Goal: Information Seeking & Learning: Learn about a topic

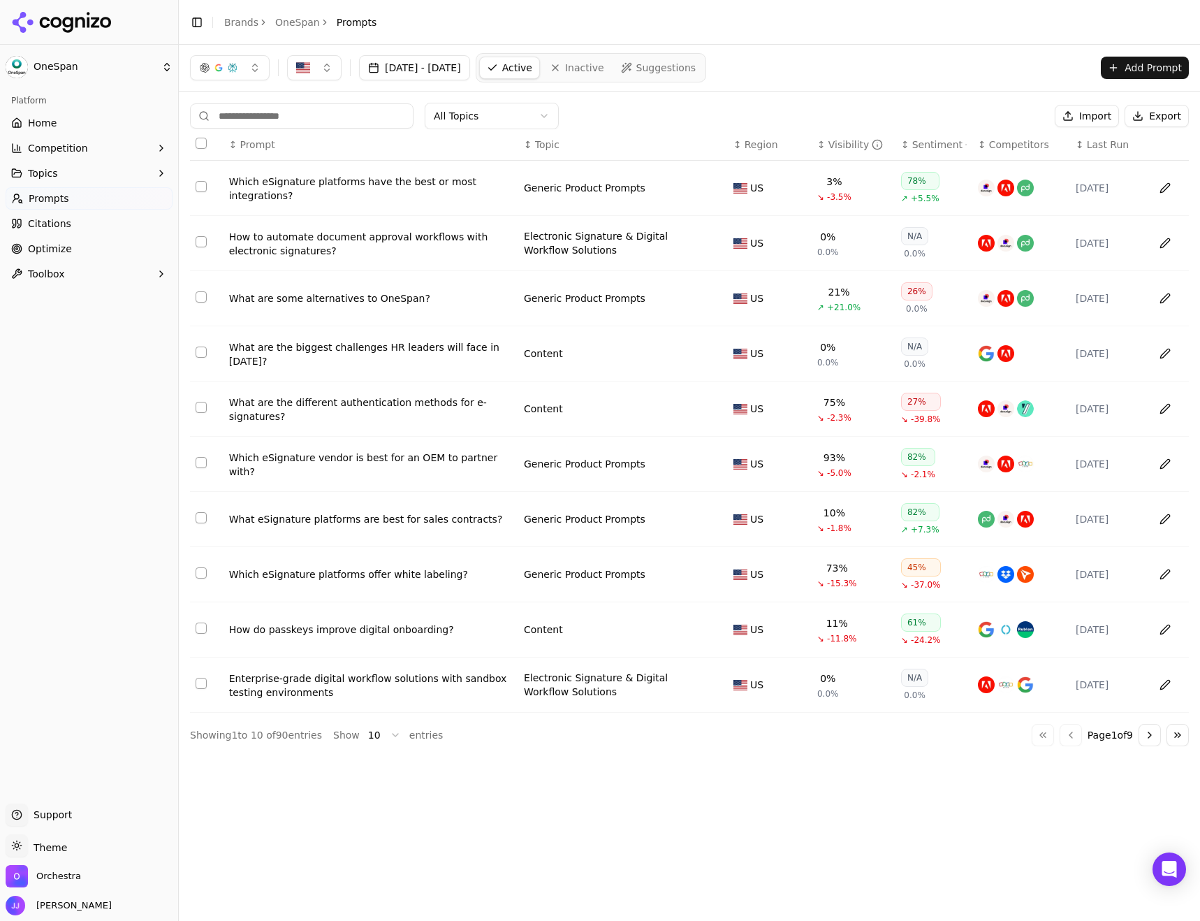
click at [465, 120] on html "OneSpan Platform Home Competition Topics Prompts Citations Optimize Toolbox Sup…" at bounding box center [600, 460] width 1200 height 921
click at [488, 110] on html "OneSpan Platform Home Competition Topics Prompts Citations Optimize Toolbox Sup…" at bounding box center [600, 460] width 1200 height 921
click at [48, 20] on icon at bounding box center [45, 22] width 10 height 11
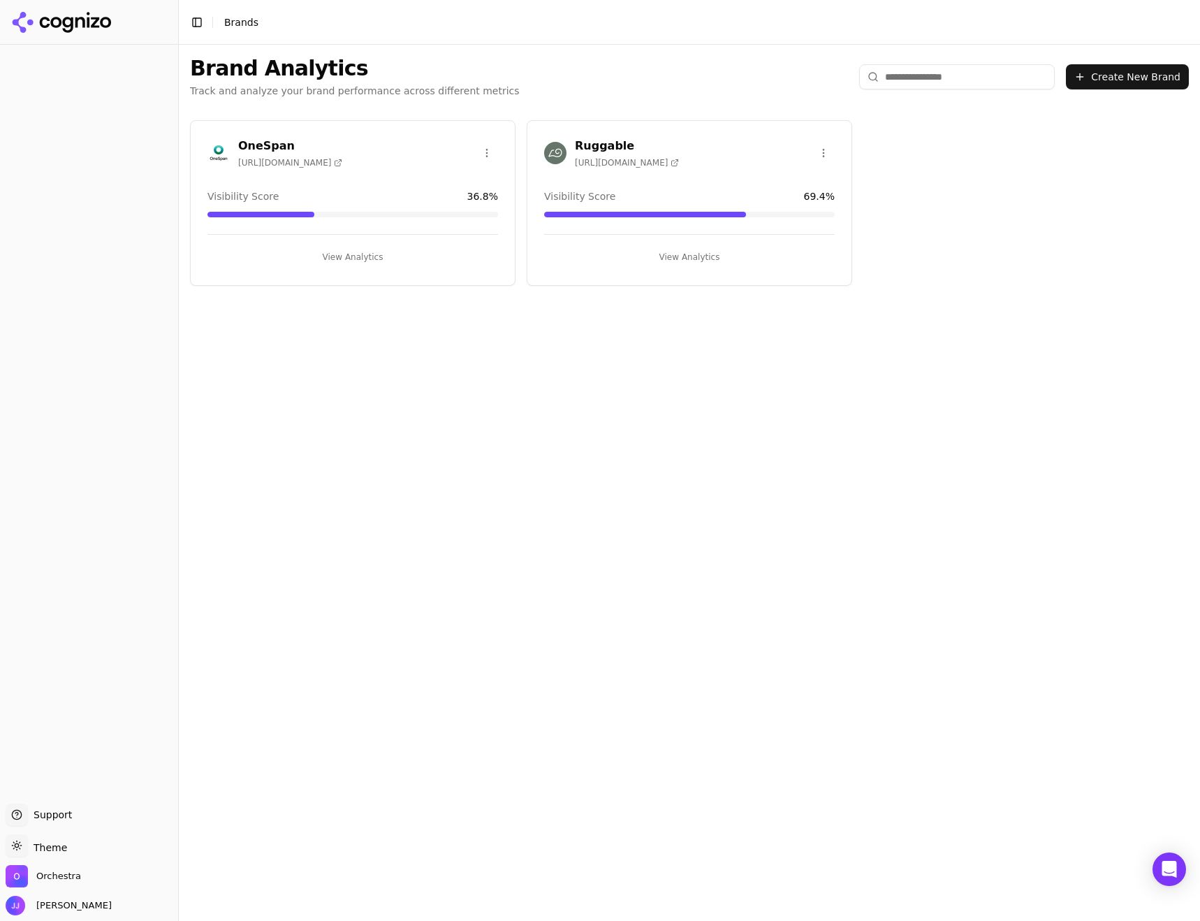
click at [678, 264] on button "View Analytics" at bounding box center [689, 257] width 291 height 22
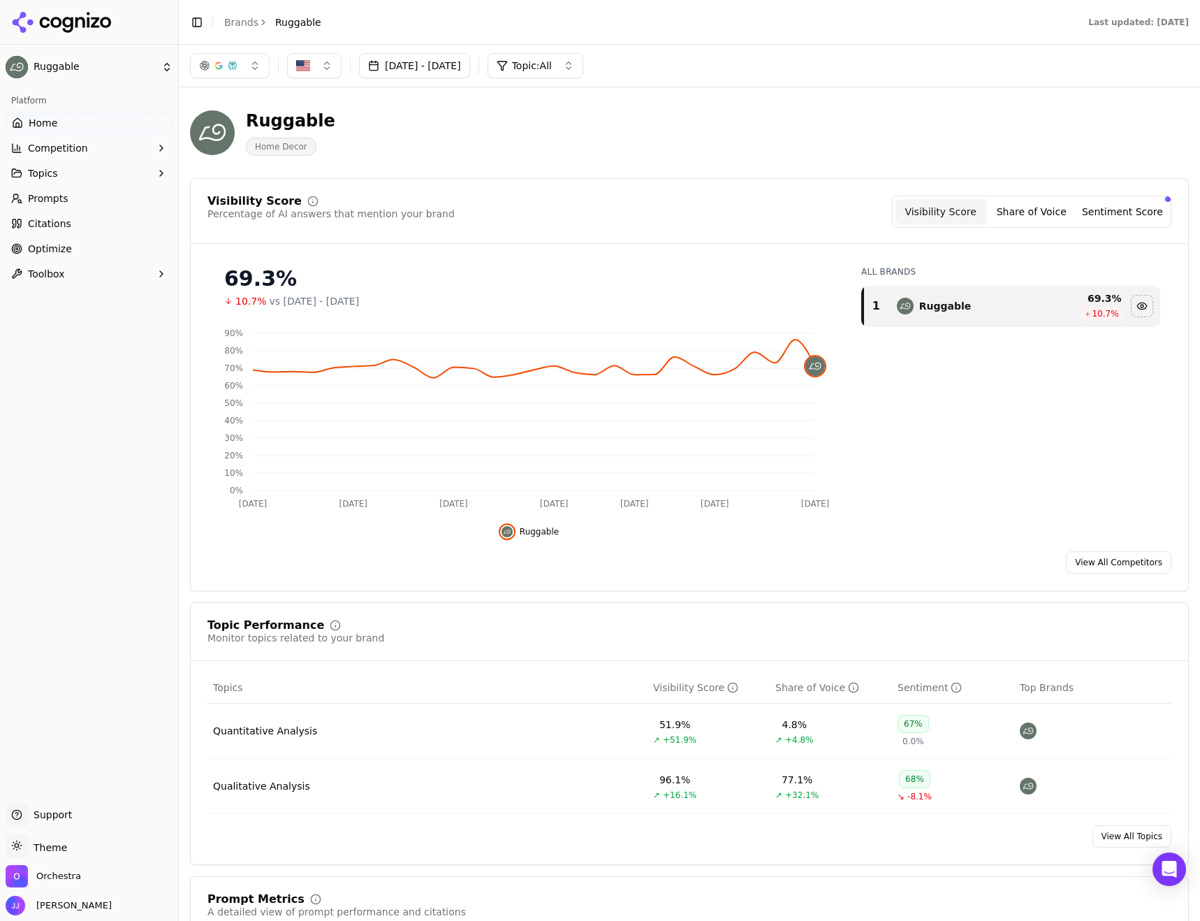
click at [275, 790] on div "Qualitative Analysis" at bounding box center [261, 786] width 97 height 14
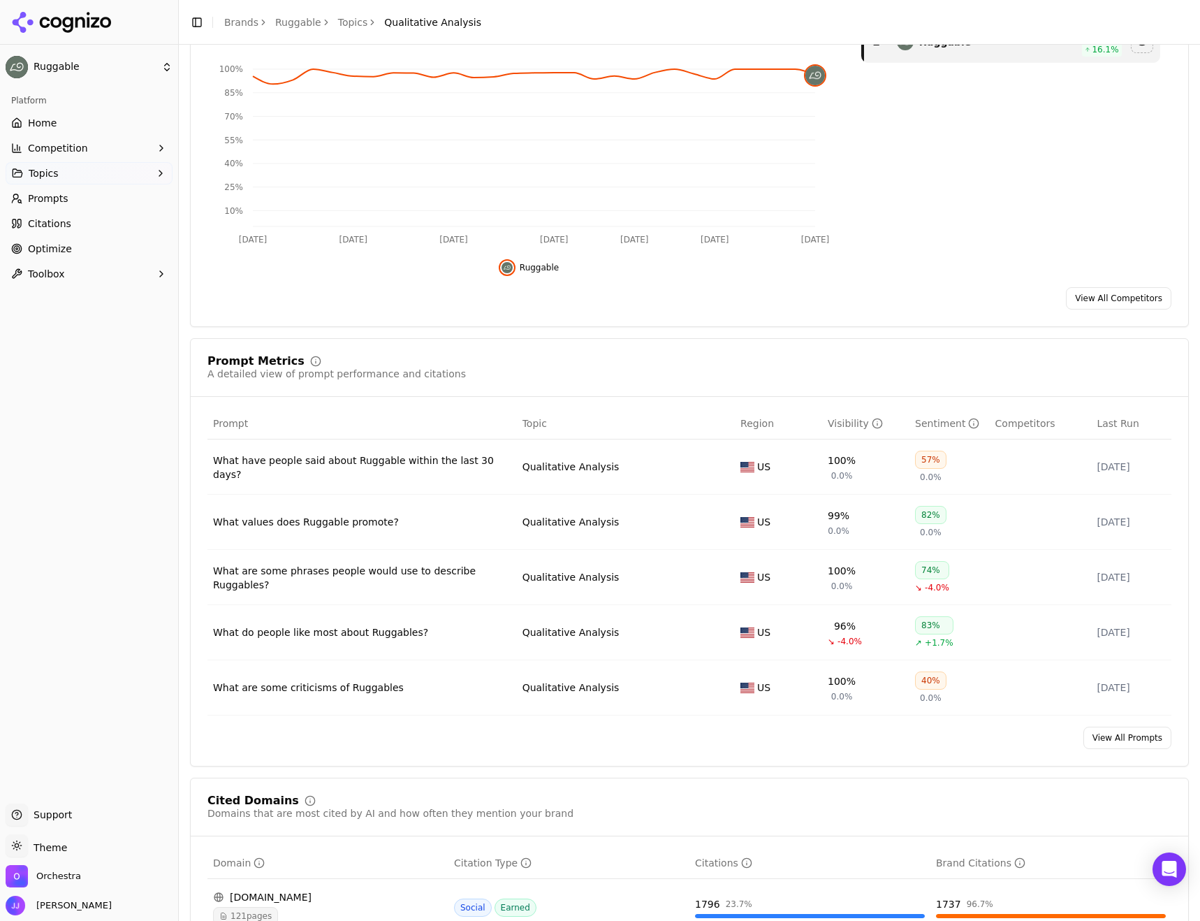
scroll to position [210, 0]
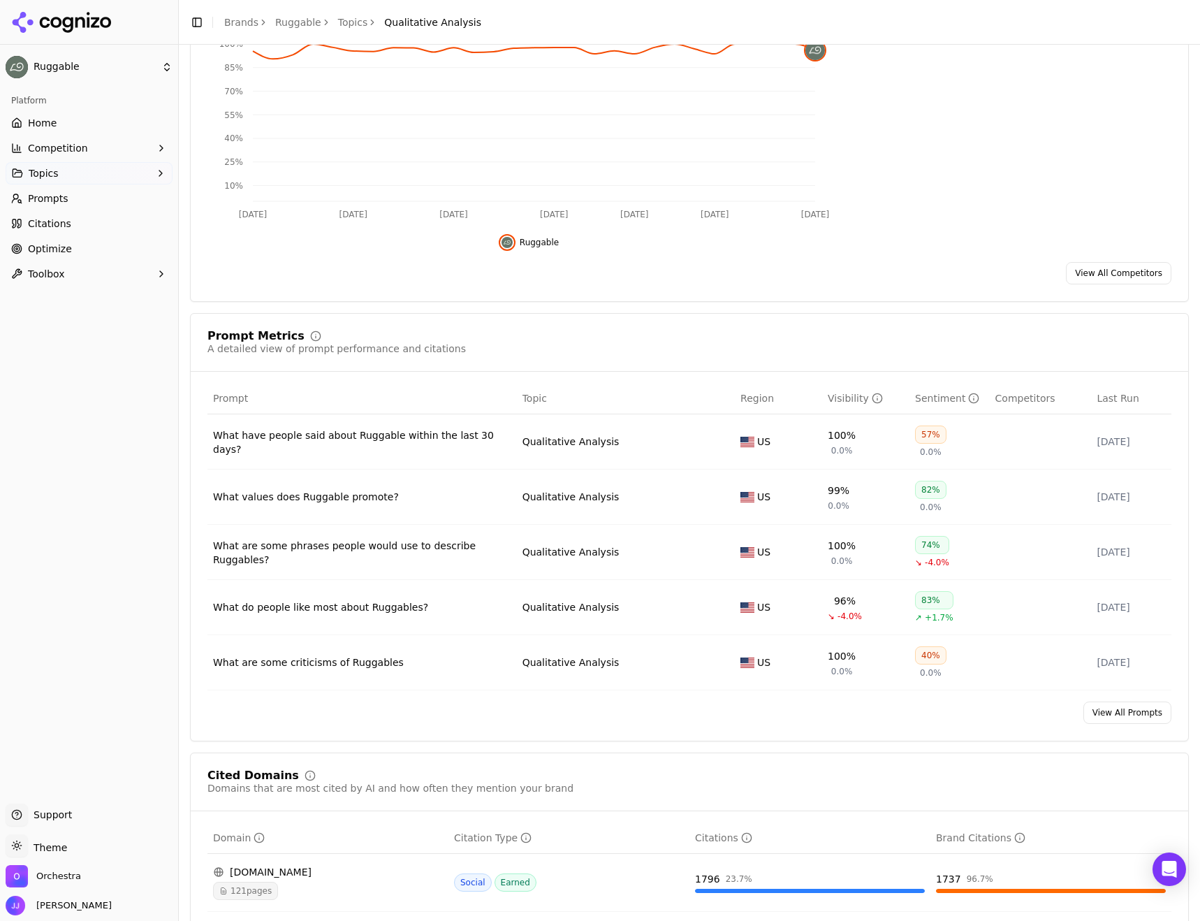
click at [1121, 720] on link "View All Prompts" at bounding box center [1128, 712] width 88 height 22
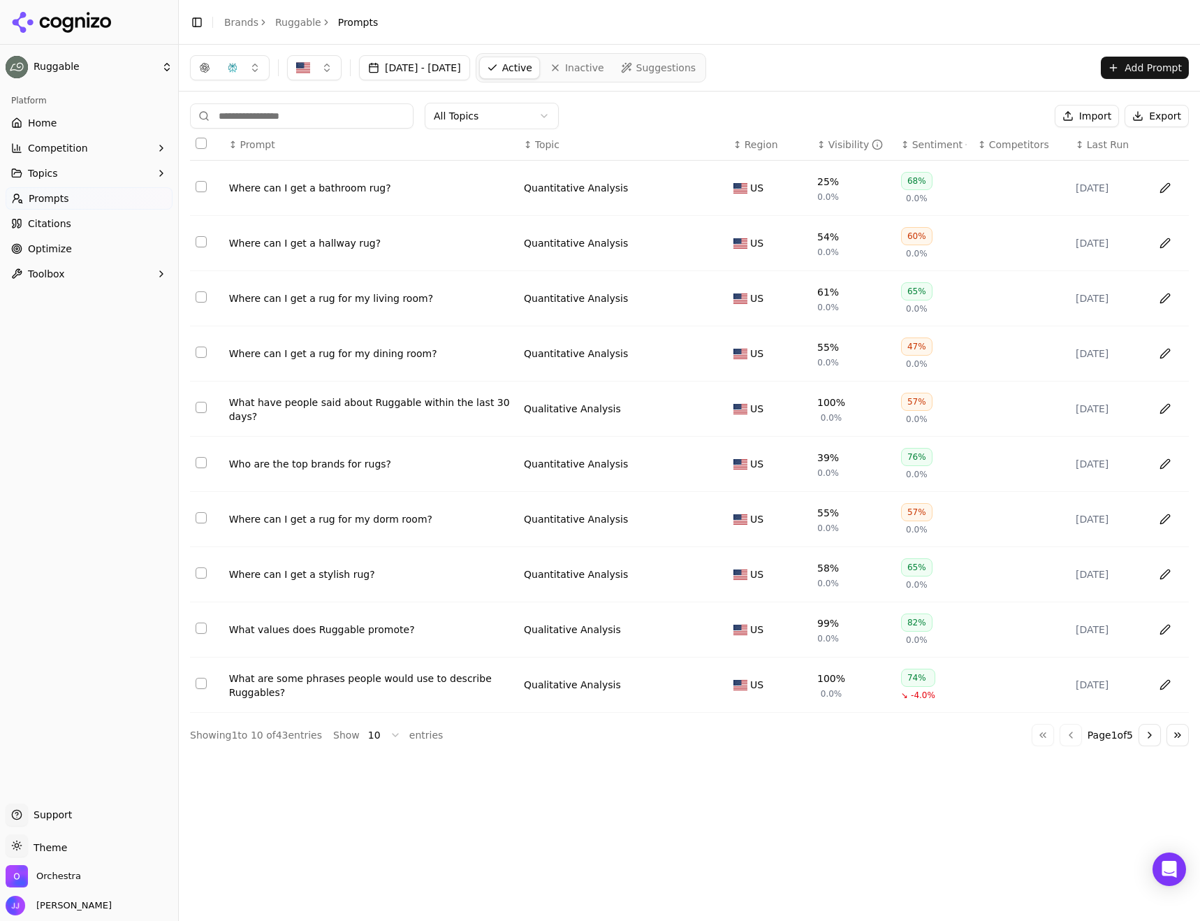
click at [367, 734] on html "Ruggable Platform Home Competition Topics Prompts Citations Optimize Toolbox Su…" at bounding box center [600, 460] width 1200 height 921
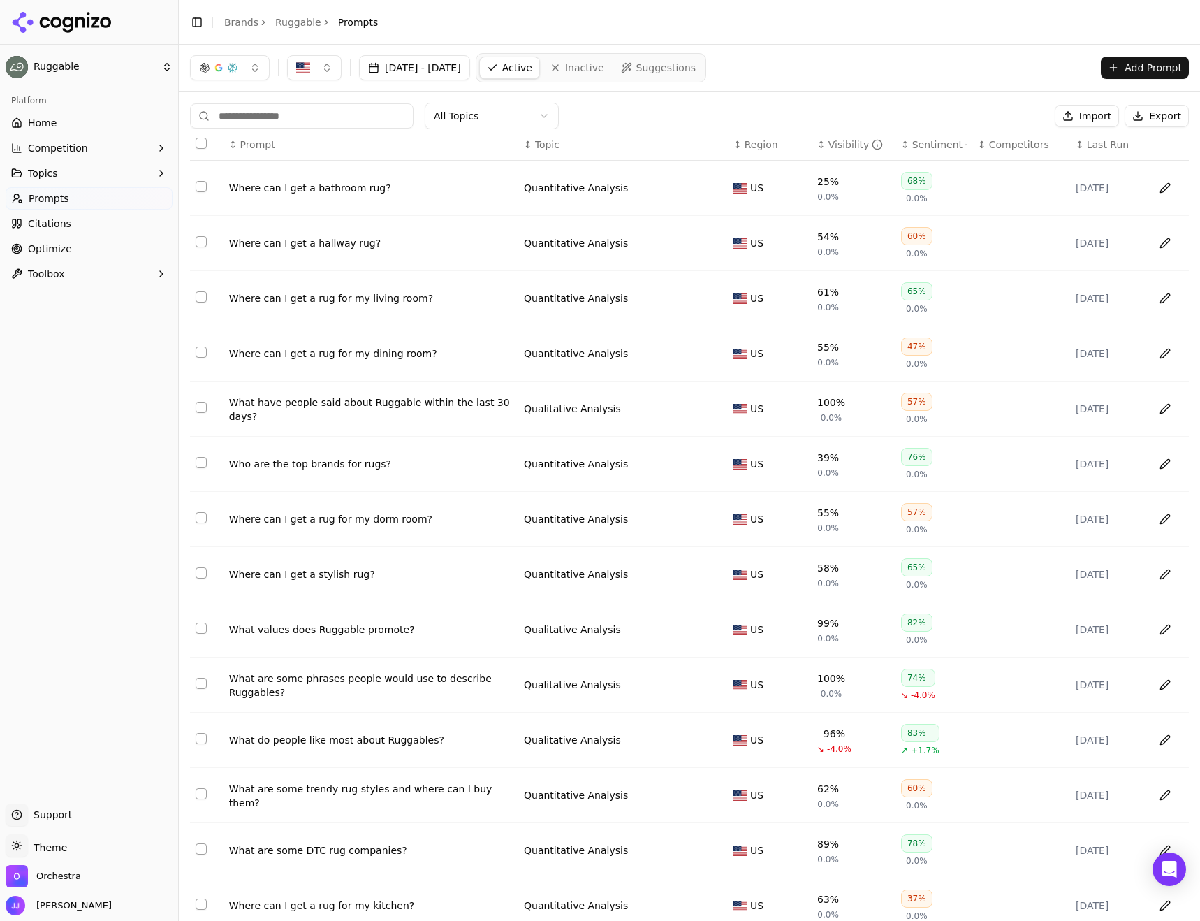
click at [493, 140] on div "↕ Prompt" at bounding box center [371, 145] width 284 height 14
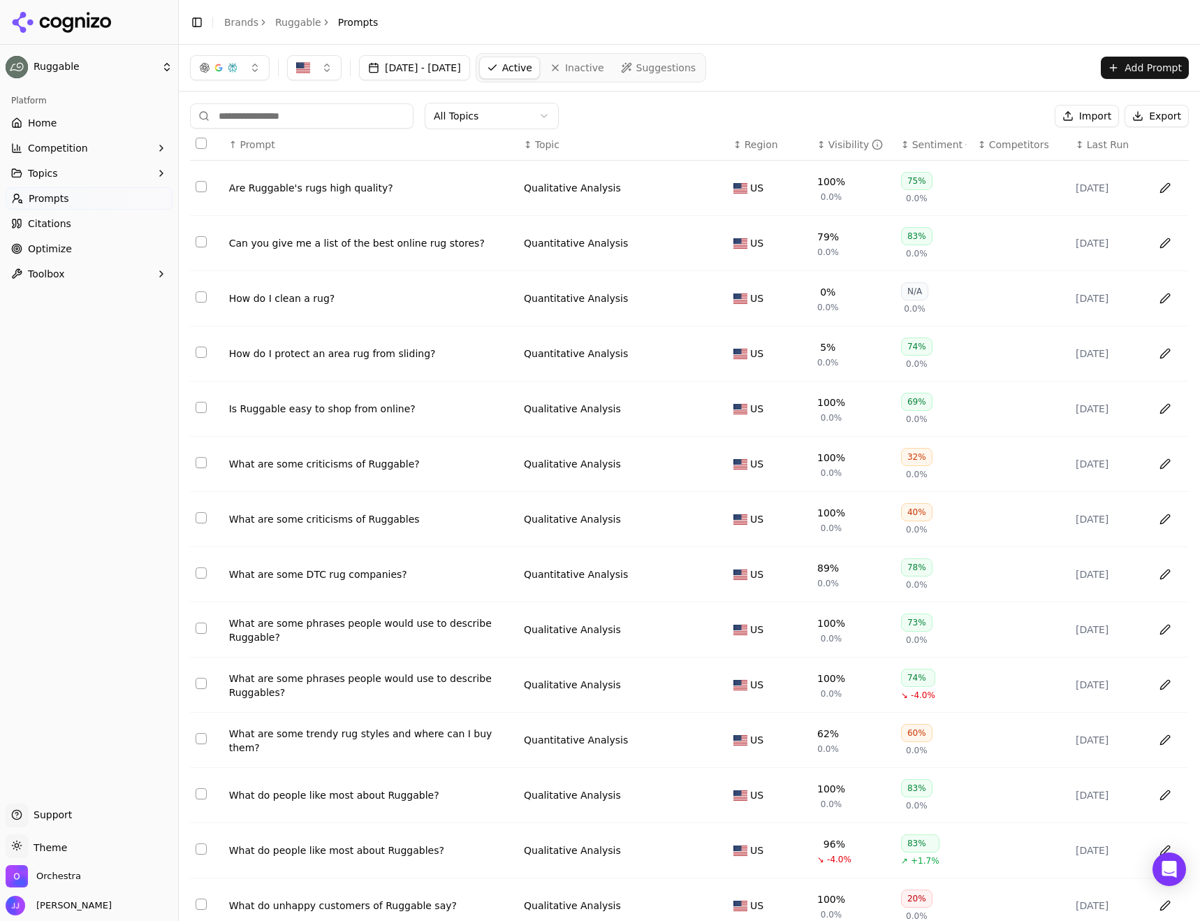
click at [487, 116] on html "Ruggable Platform Home Competition Topics Prompts Citations Optimize Toolbox Su…" at bounding box center [600, 460] width 1200 height 921
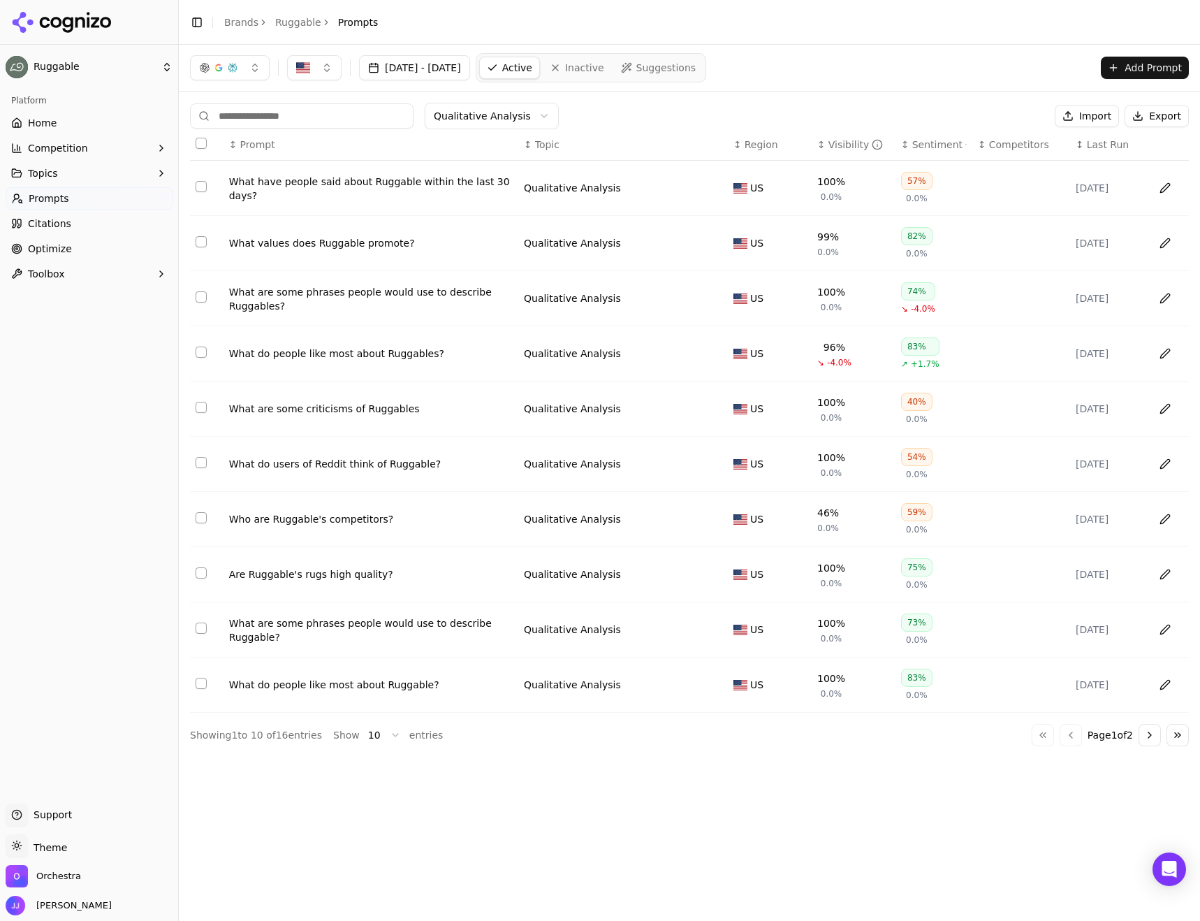
click at [373, 739] on html "Ruggable Platform Home Competition Topics Prompts Citations Optimize Toolbox Su…" at bounding box center [600, 460] width 1200 height 921
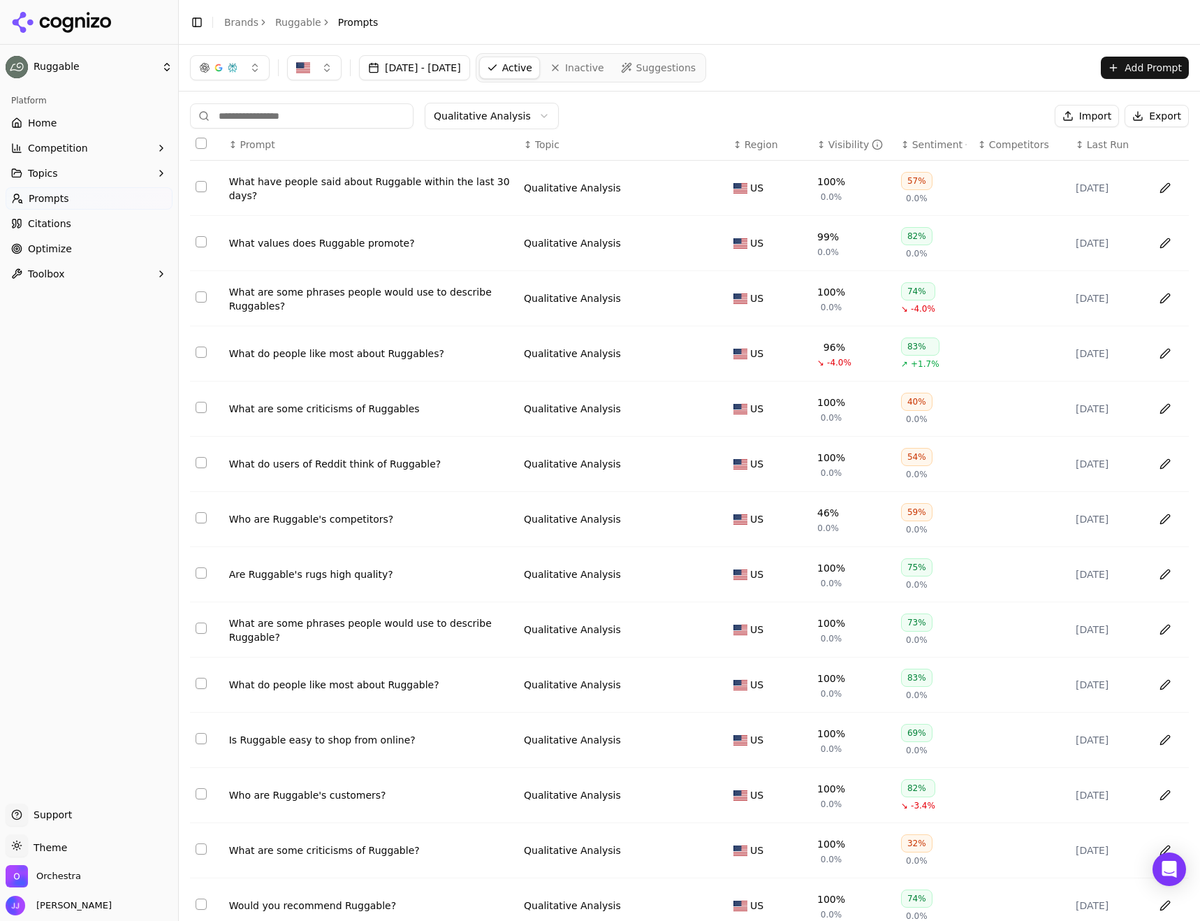
click at [73, 64] on html "Ruggable Platform Home Competition Topics Prompts Citations Optimize Toolbox Su…" at bounding box center [600, 460] width 1200 height 921
click at [246, 83] on div "OneSpan ⌘ 1" at bounding box center [269, 87] width 171 height 28
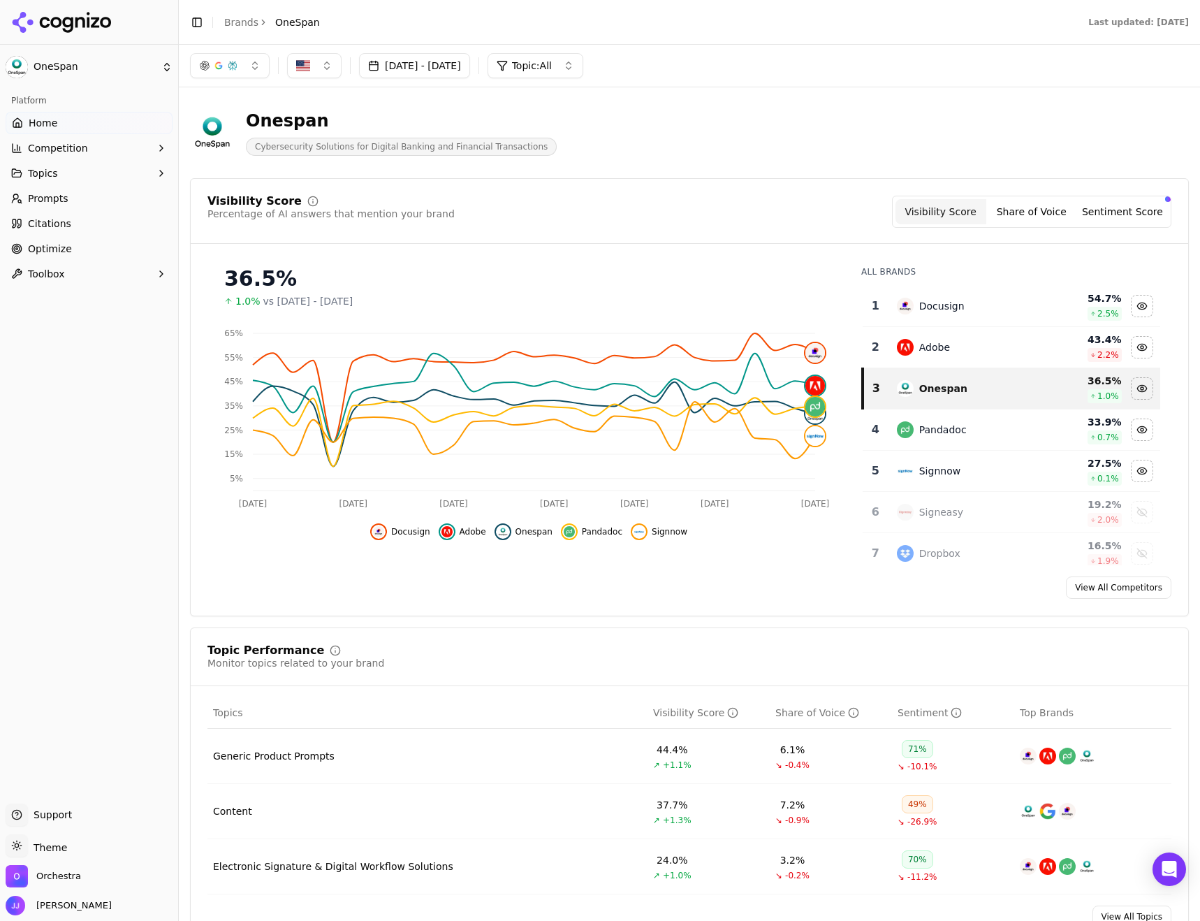
click at [552, 60] on span "Topic: All" at bounding box center [532, 66] width 40 height 14
click at [557, 198] on span "Electronic Signature & Digital Workflow Solutions" at bounding box center [572, 195] width 161 height 28
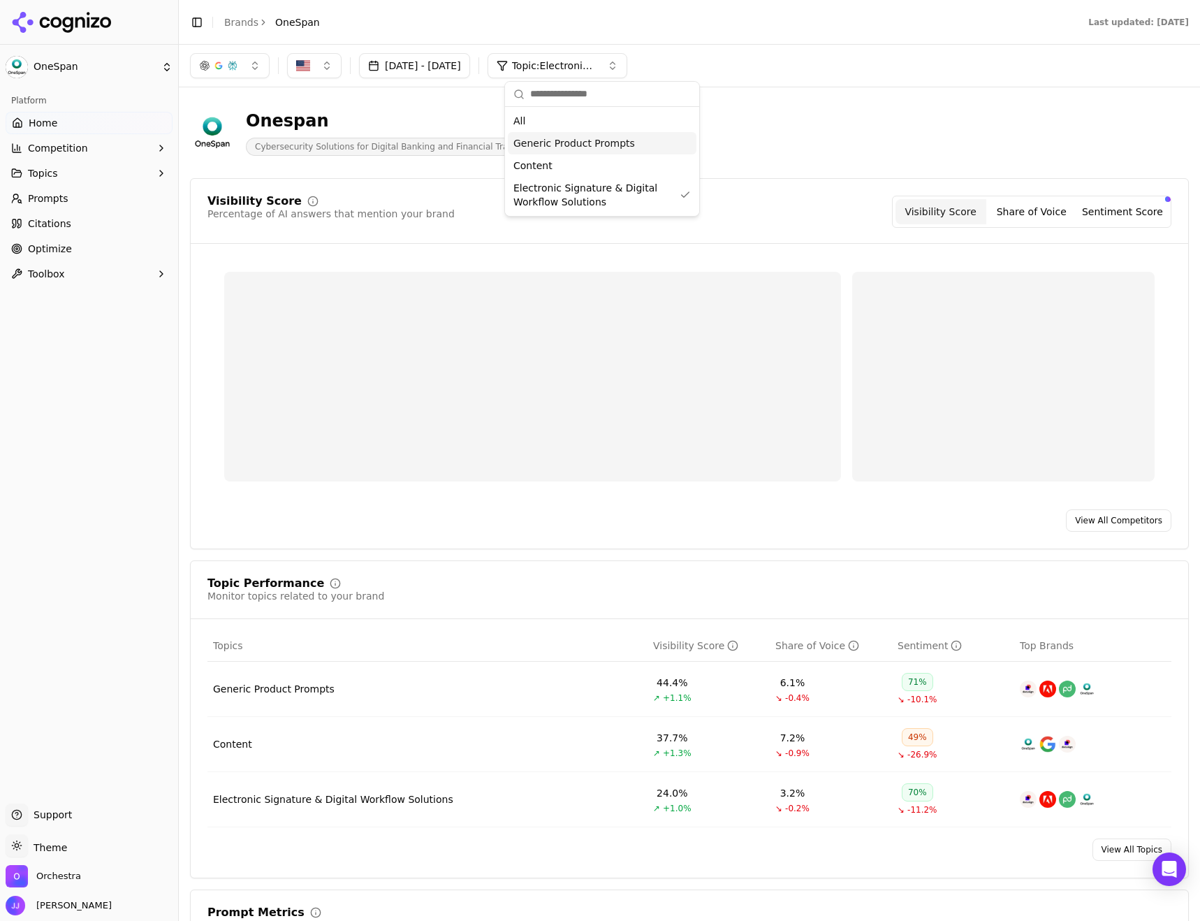
click at [592, 143] on span "Generic Product Prompts" at bounding box center [574, 143] width 122 height 14
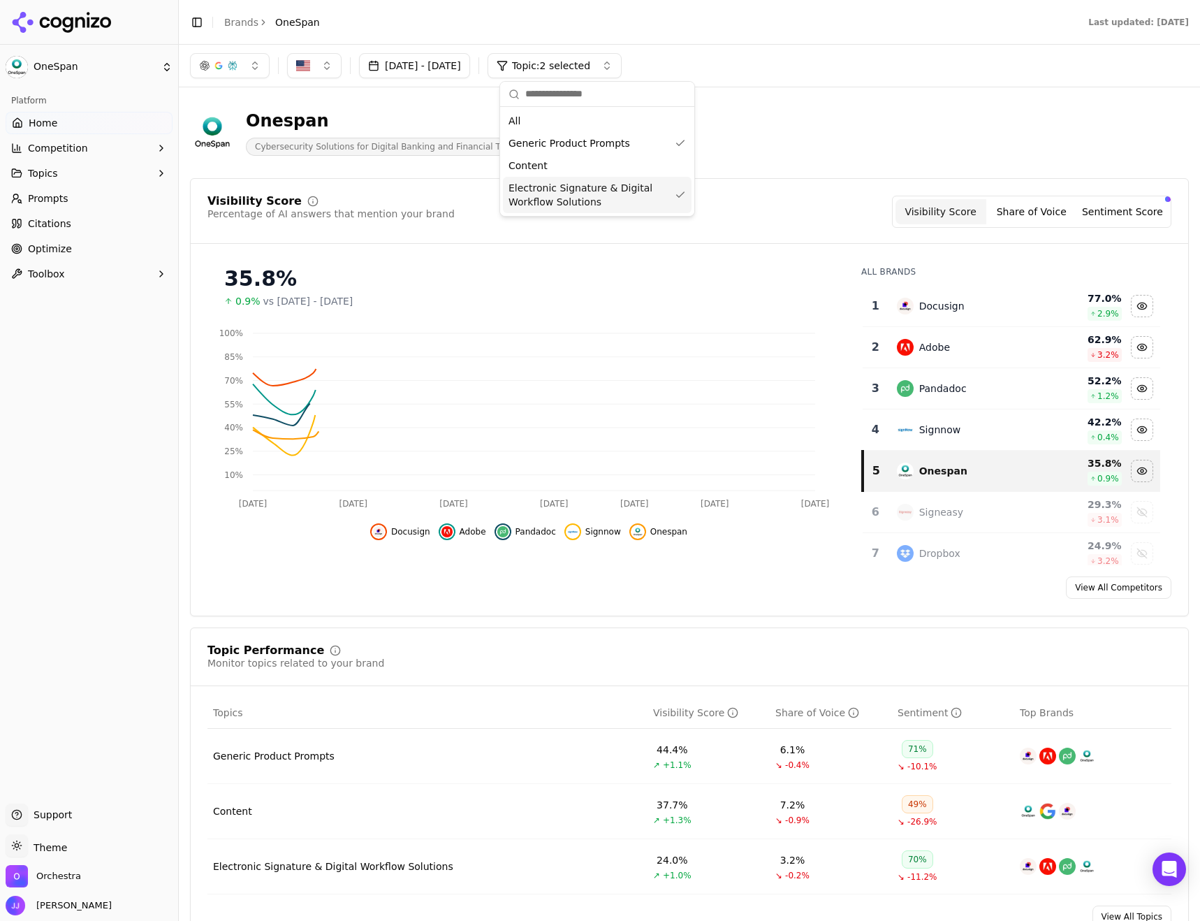
click at [623, 190] on span "Electronic Signature & Digital Workflow Solutions" at bounding box center [589, 195] width 161 height 28
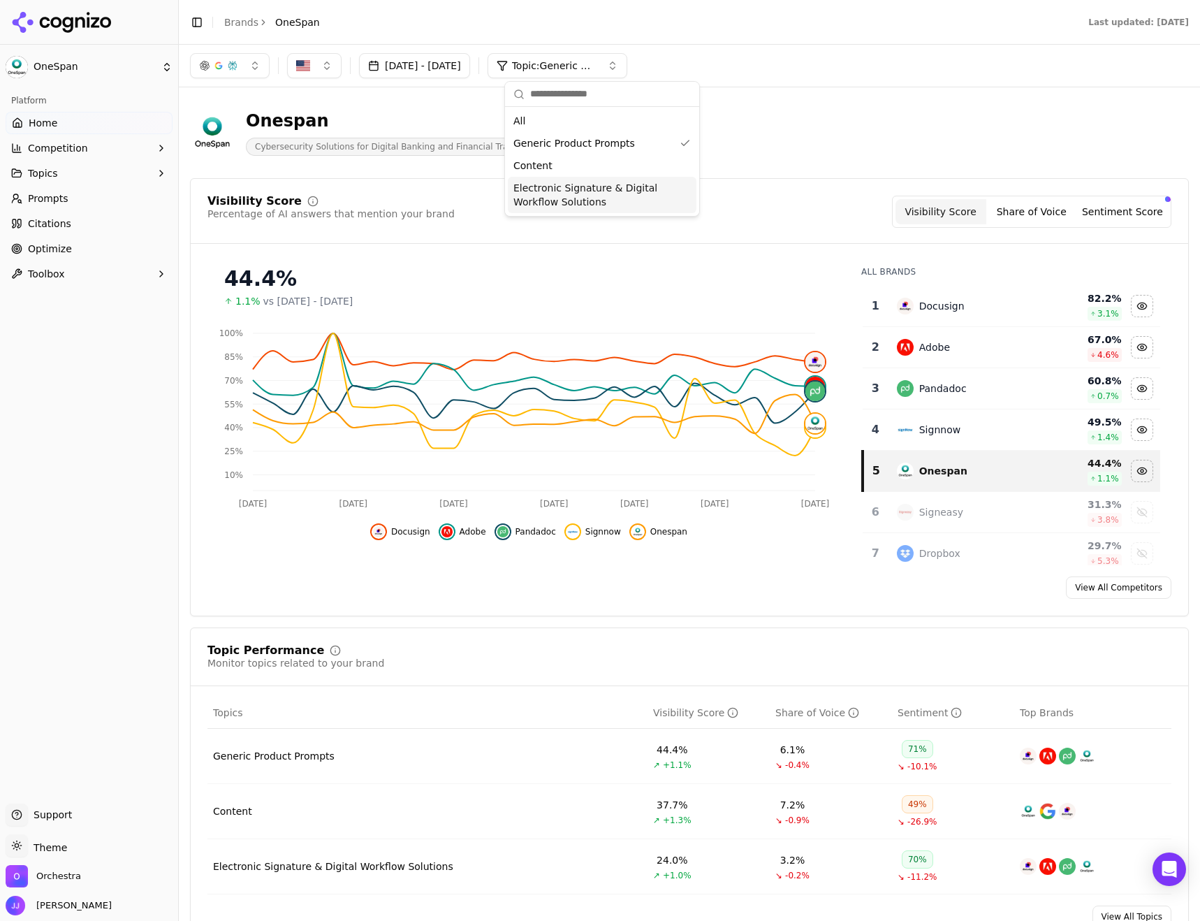
click at [871, 114] on div "Onespan Cybersecurity Solutions for Digital Banking and Financial Transactions" at bounding box center [689, 133] width 999 height 68
click at [91, 61] on html "OneSpan Platform Home Competition Topics Prompts Citations Optimize Toolbox Sup…" at bounding box center [600, 460] width 1200 height 921
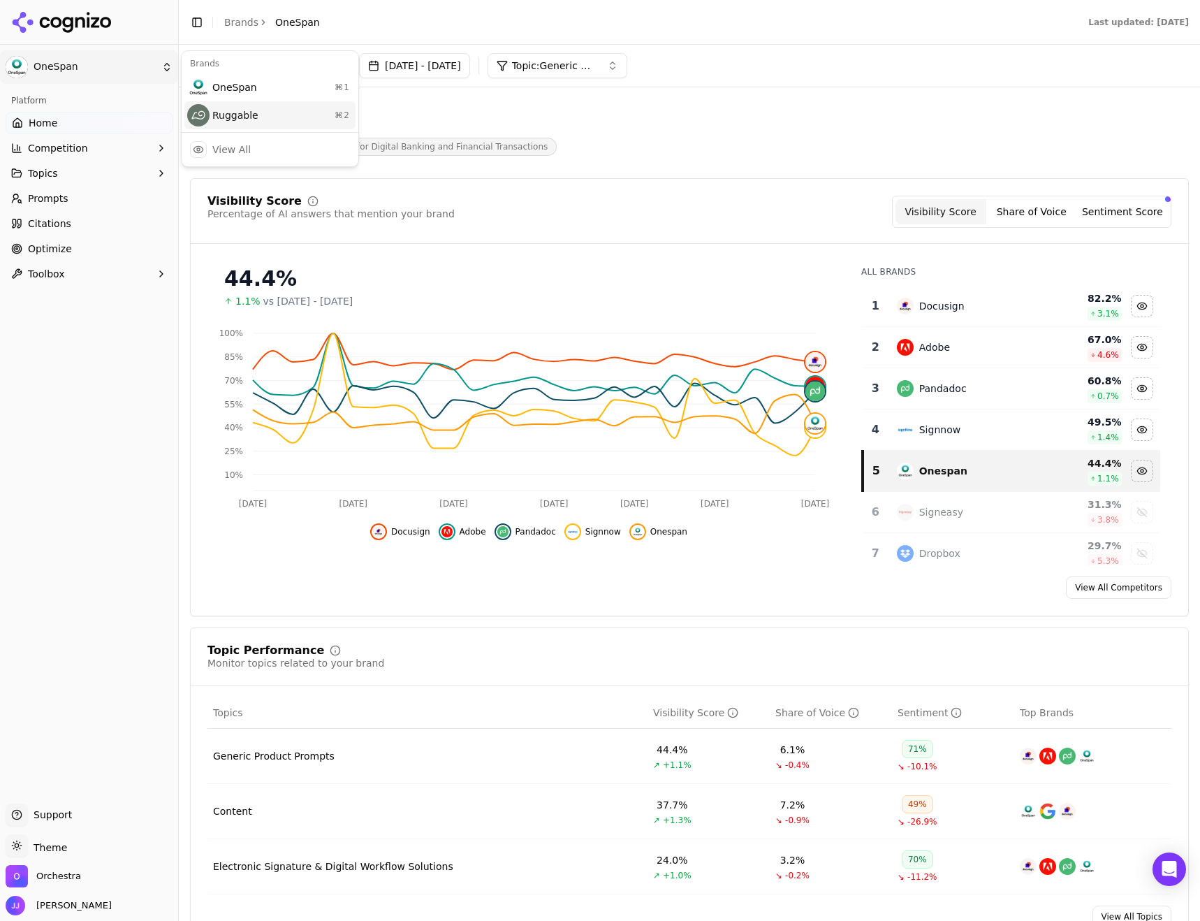
click at [254, 119] on div "Ruggable ⌘ 2" at bounding box center [269, 115] width 171 height 28
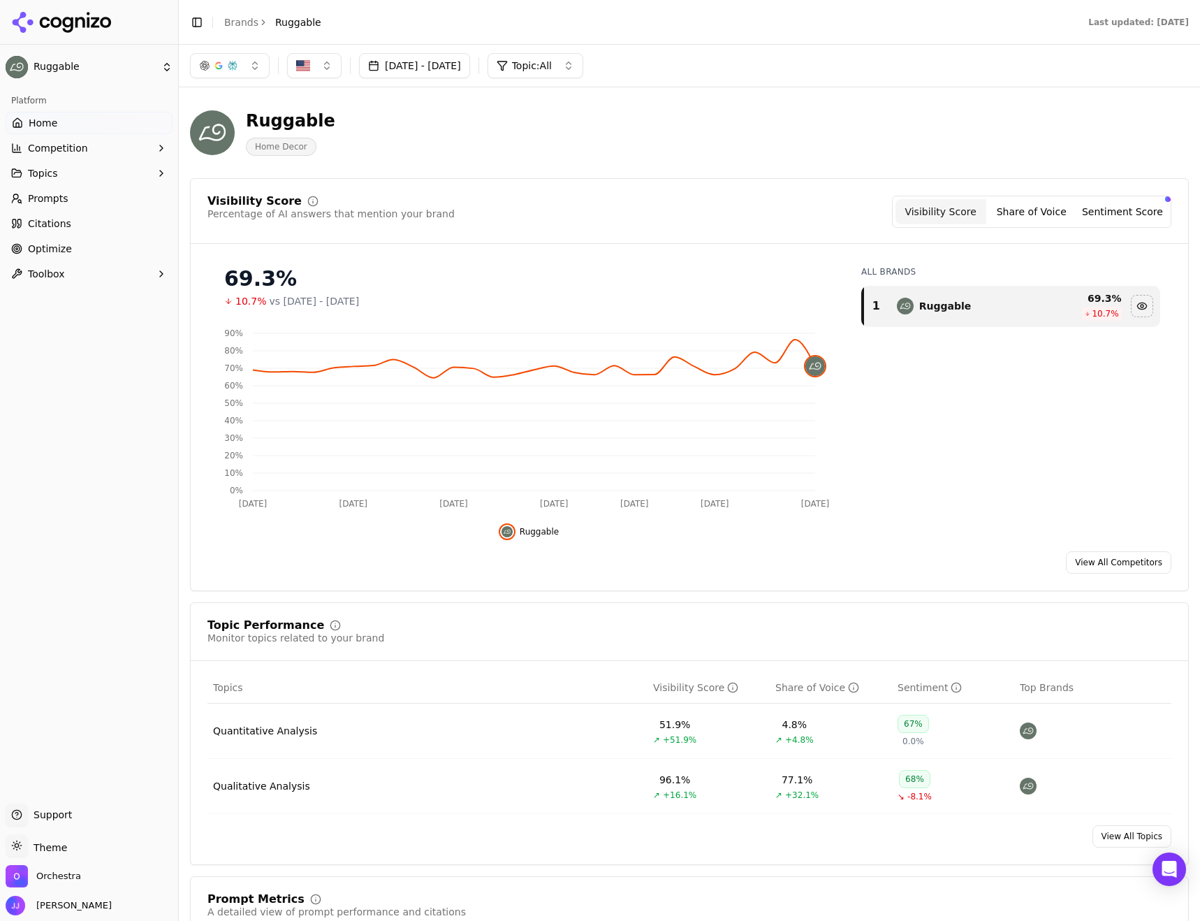
click at [265, 788] on div "Qualitative Analysis" at bounding box center [261, 786] width 97 height 14
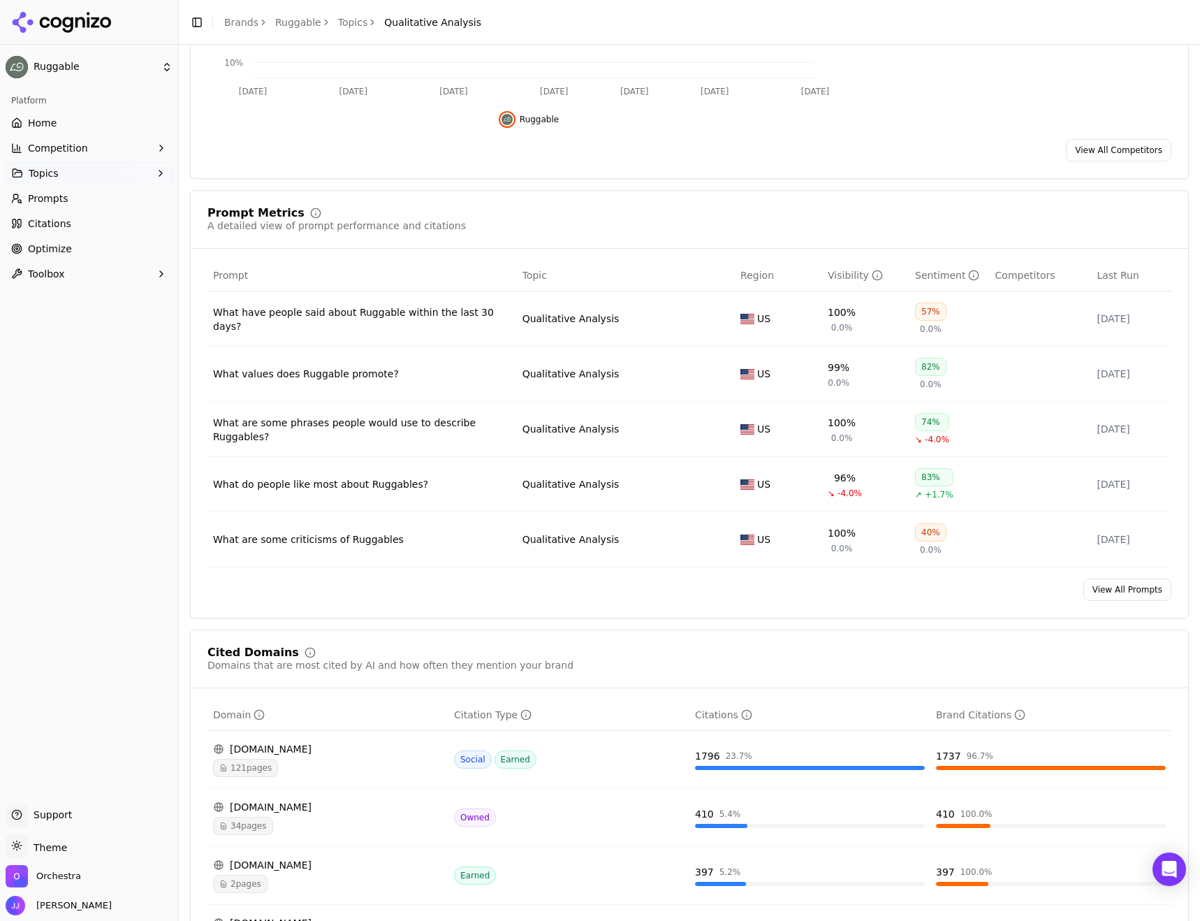
scroll to position [349, 0]
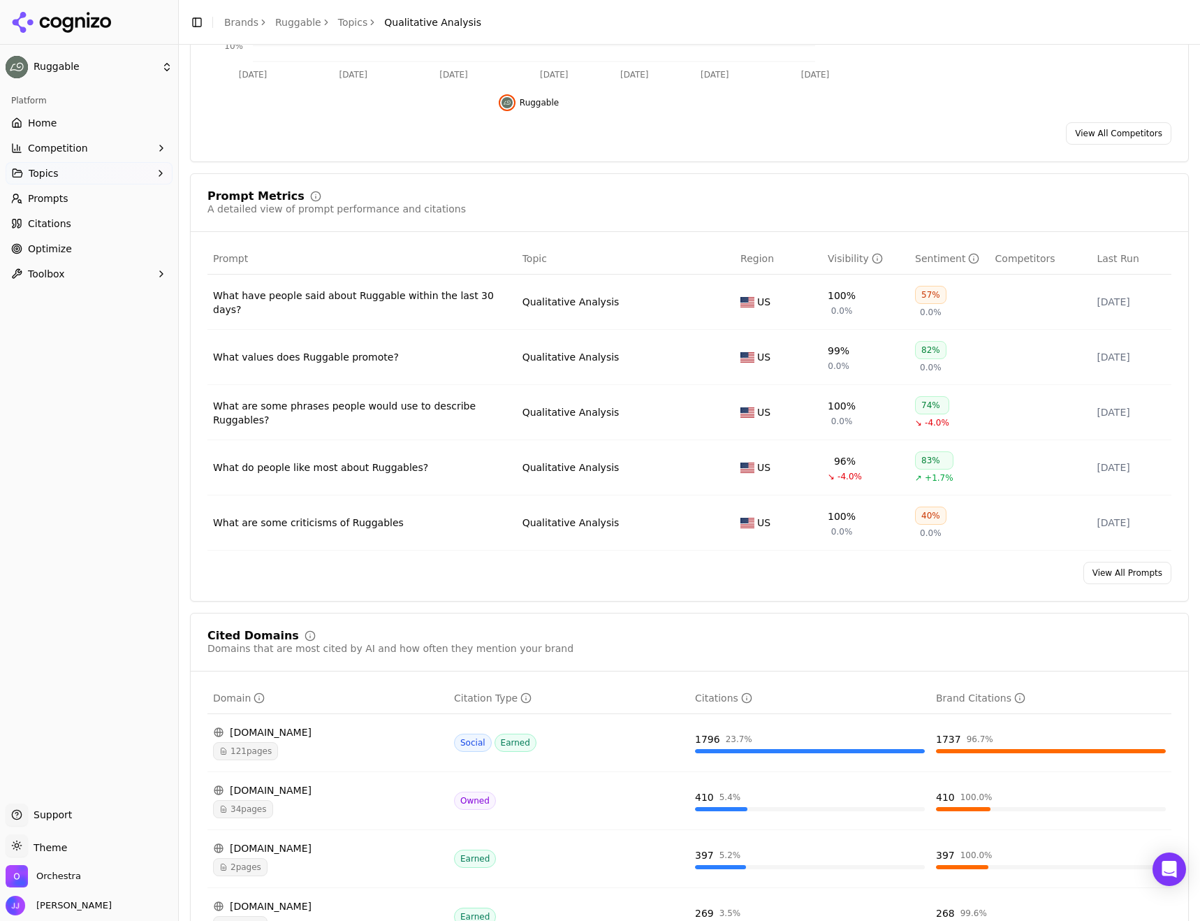
click at [1102, 571] on link "View All Prompts" at bounding box center [1128, 573] width 88 height 22
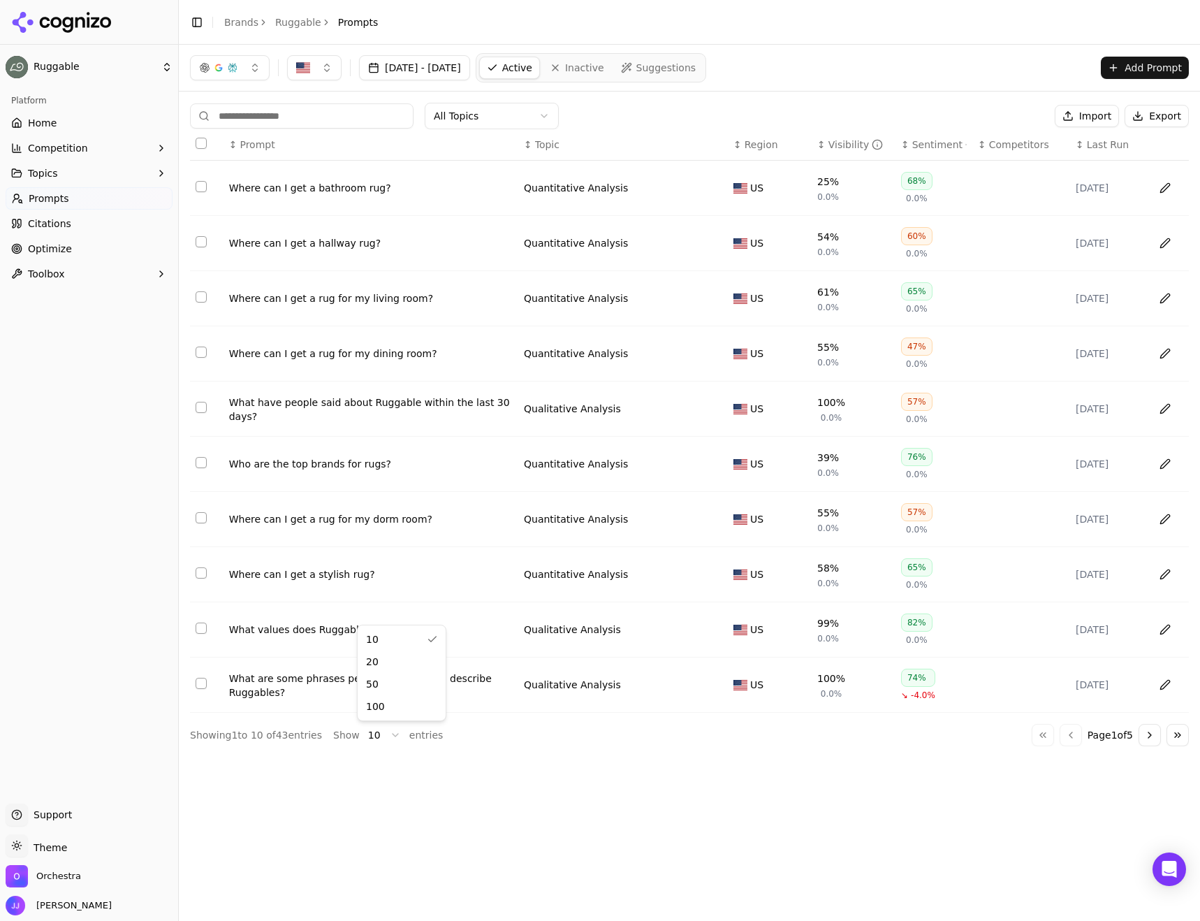
click at [372, 734] on html "Ruggable Platform Home Competition Topics Prompts Citations Optimize Toolbox Su…" at bounding box center [600, 460] width 1200 height 921
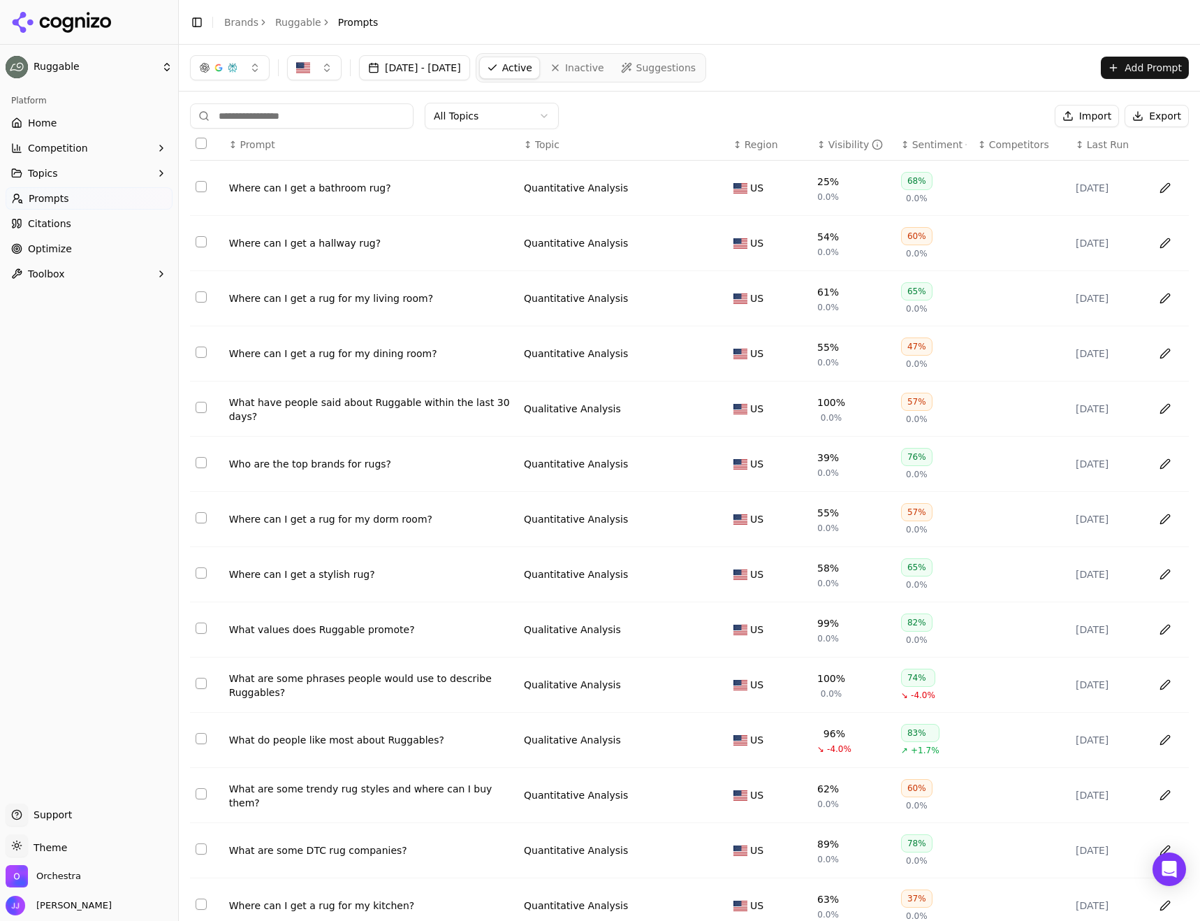
click at [490, 123] on html "Ruggable Platform Home Competition Topics Prompts Citations Optimize Toolbox Su…" at bounding box center [600, 460] width 1200 height 921
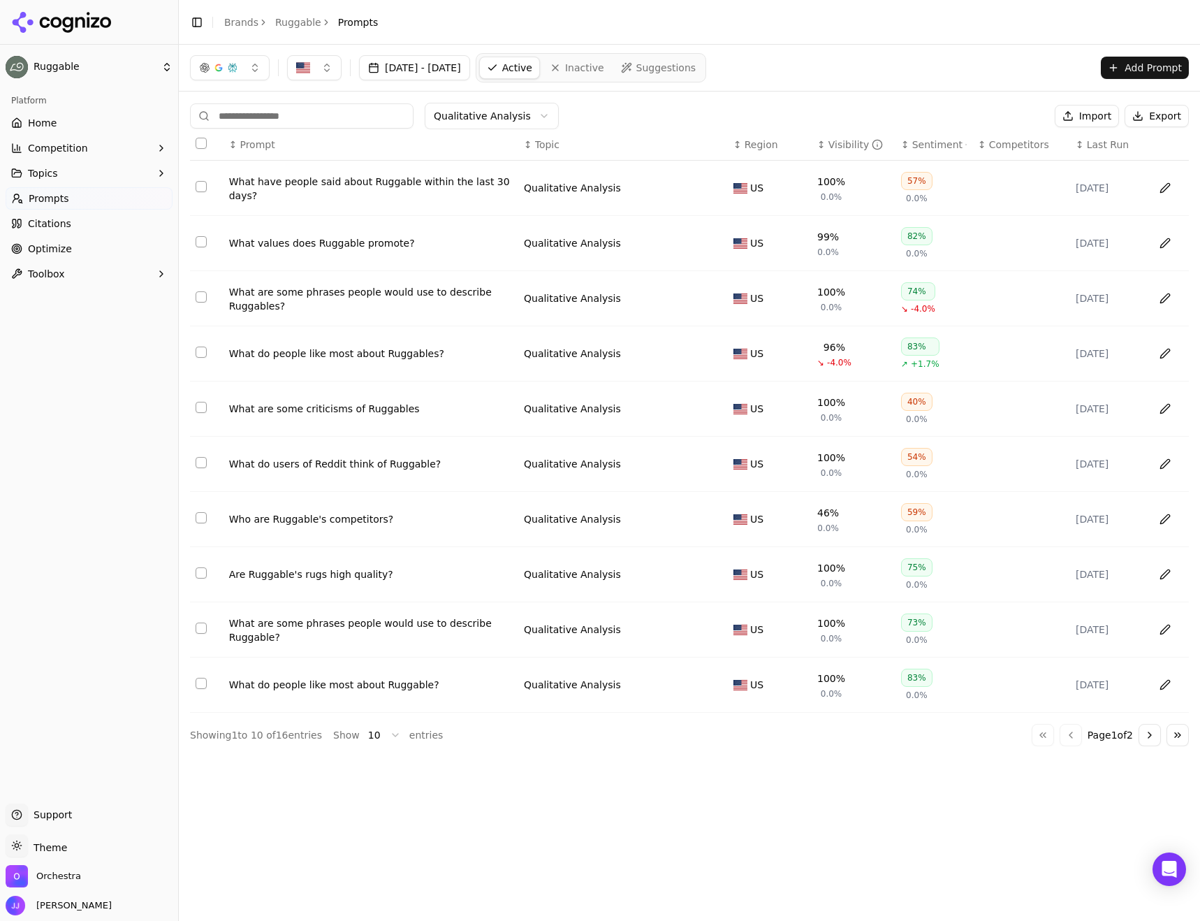
click at [374, 742] on html "Ruggable Platform Home Competition Topics Prompts Citations Optimize Toolbox Su…" at bounding box center [600, 460] width 1200 height 921
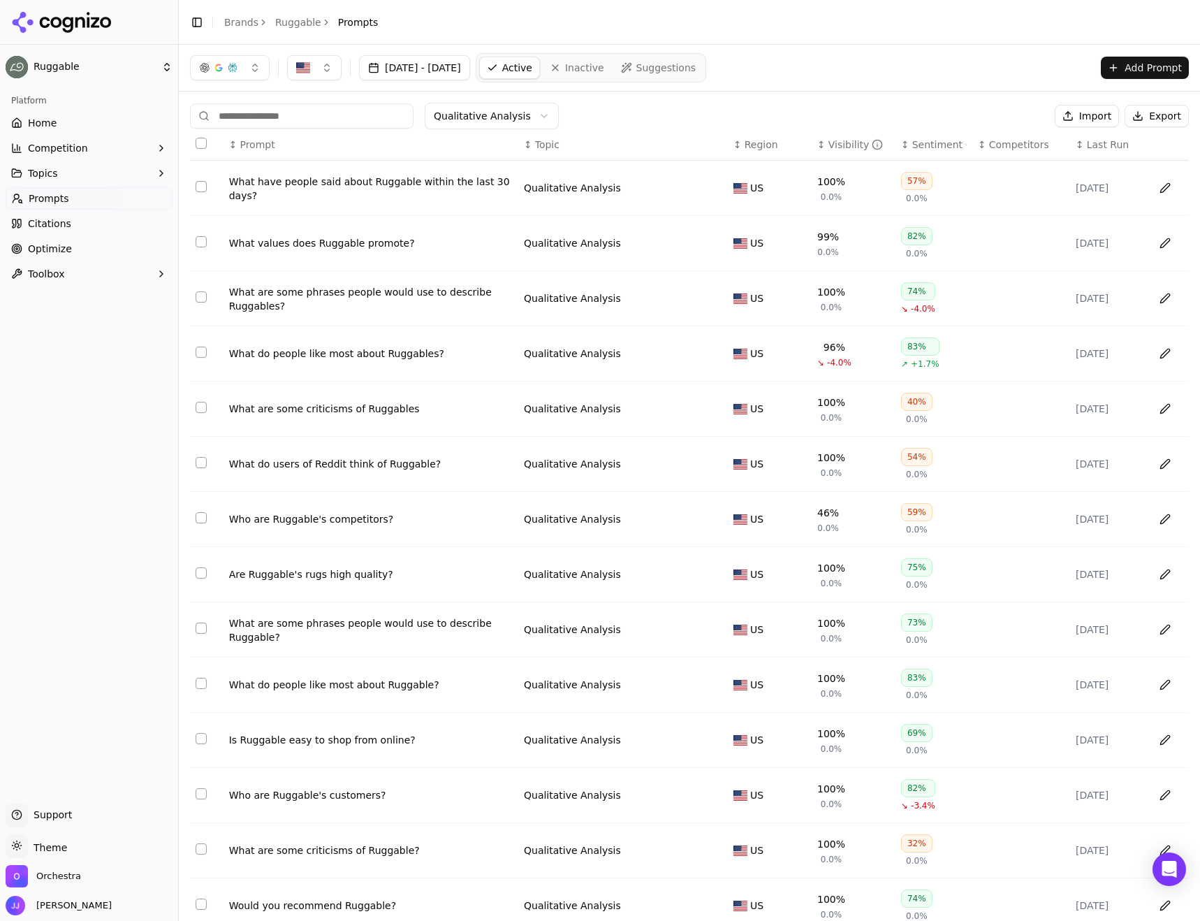
click at [55, 122] on link "Home" at bounding box center [89, 123] width 167 height 22
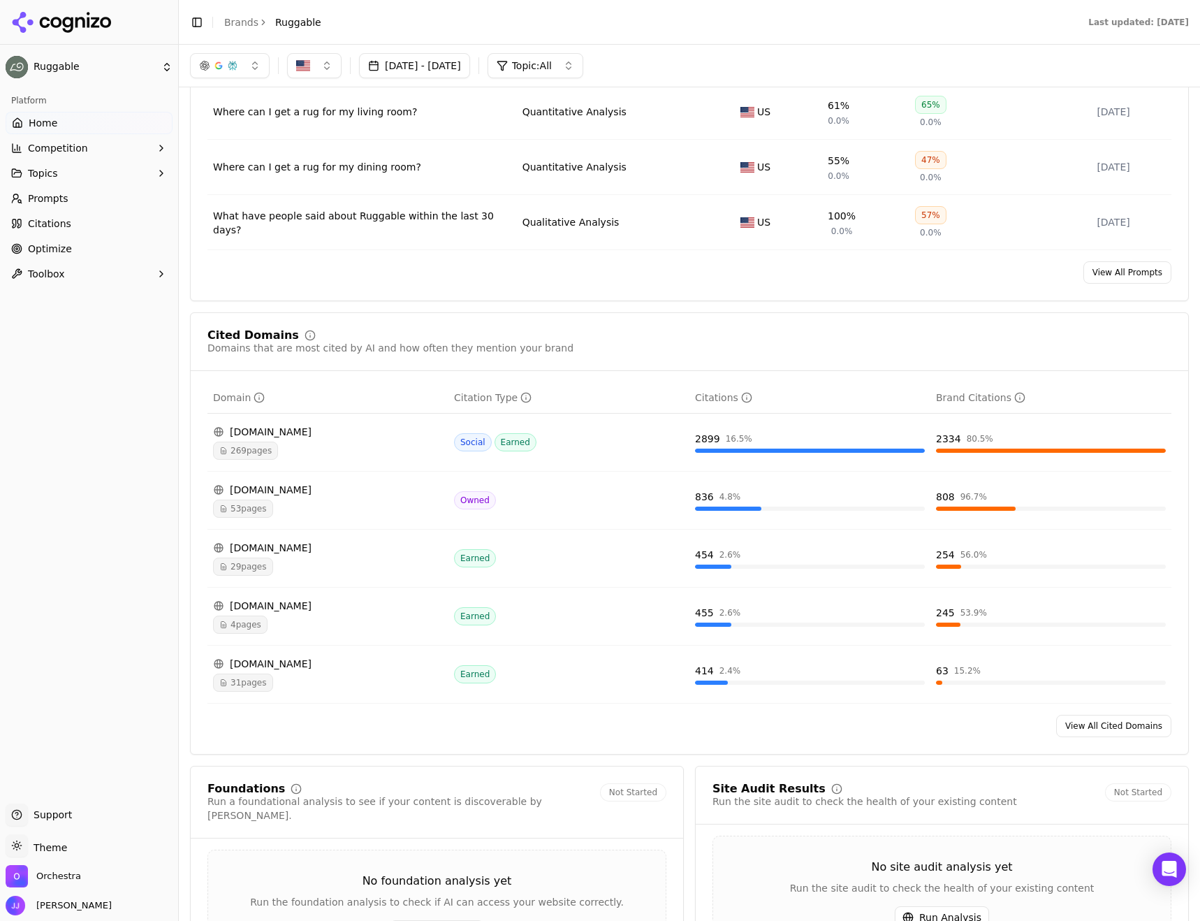
scroll to position [978, 0]
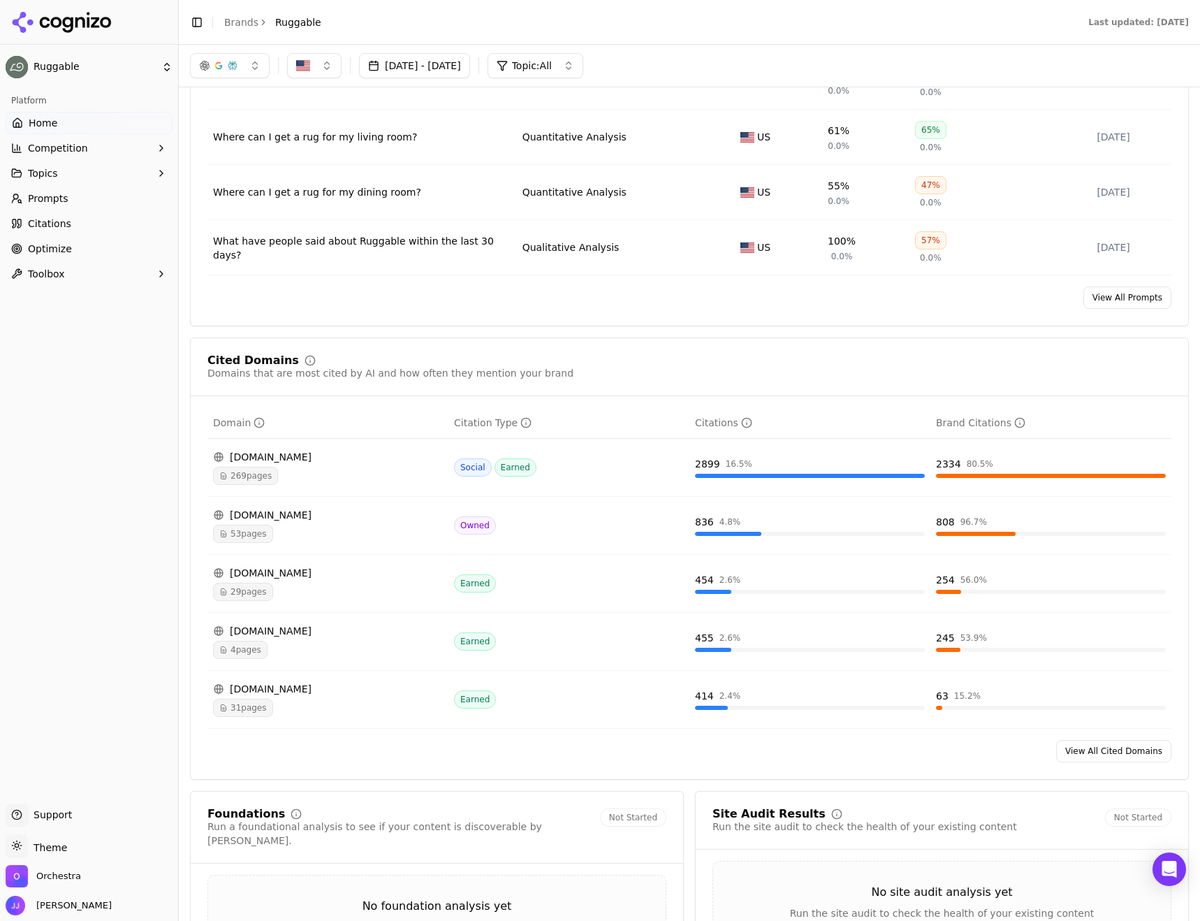
click at [552, 66] on span "Topic: All" at bounding box center [532, 66] width 40 height 14
click at [553, 162] on span "Qualitative Analysis" at bounding box center [540, 166] width 97 height 14
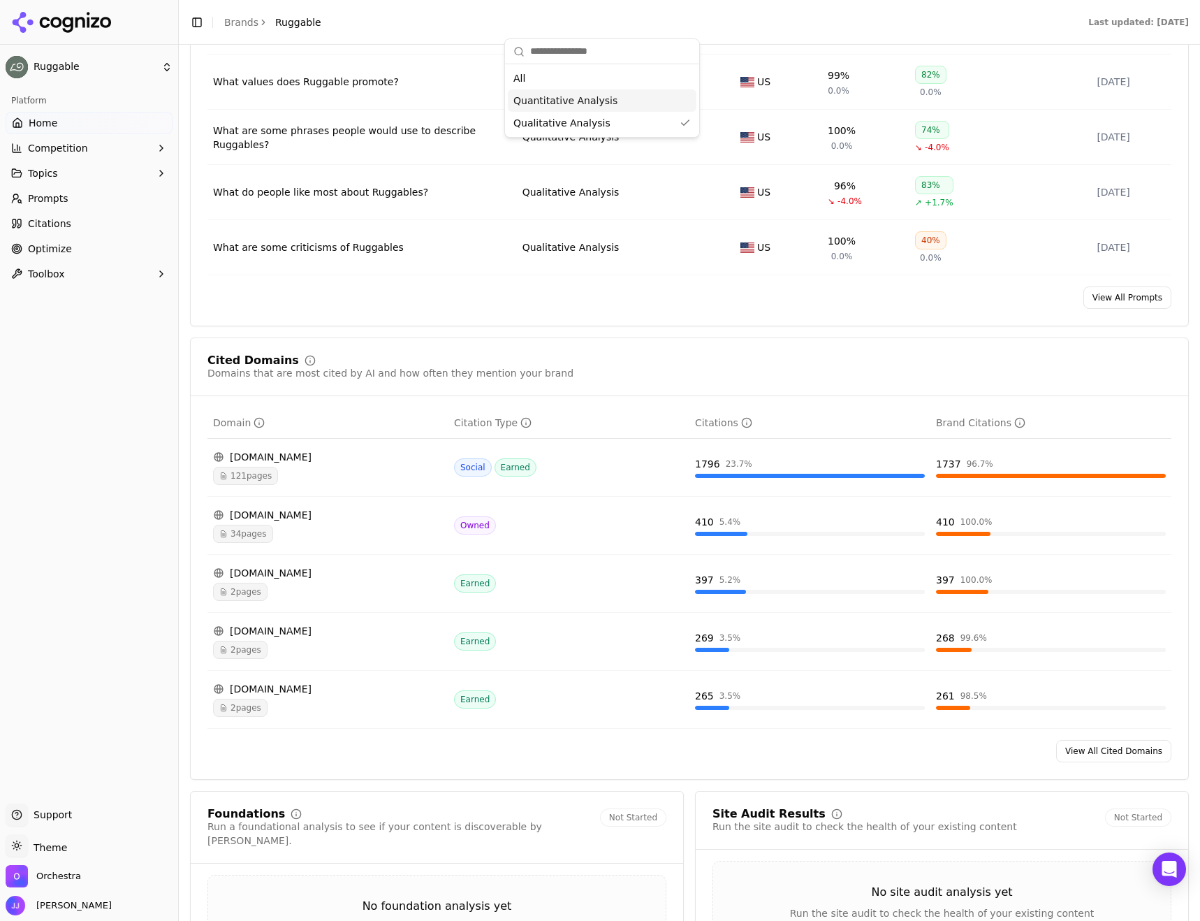
click at [557, 95] on span "Quantitative Analysis" at bounding box center [565, 101] width 104 height 14
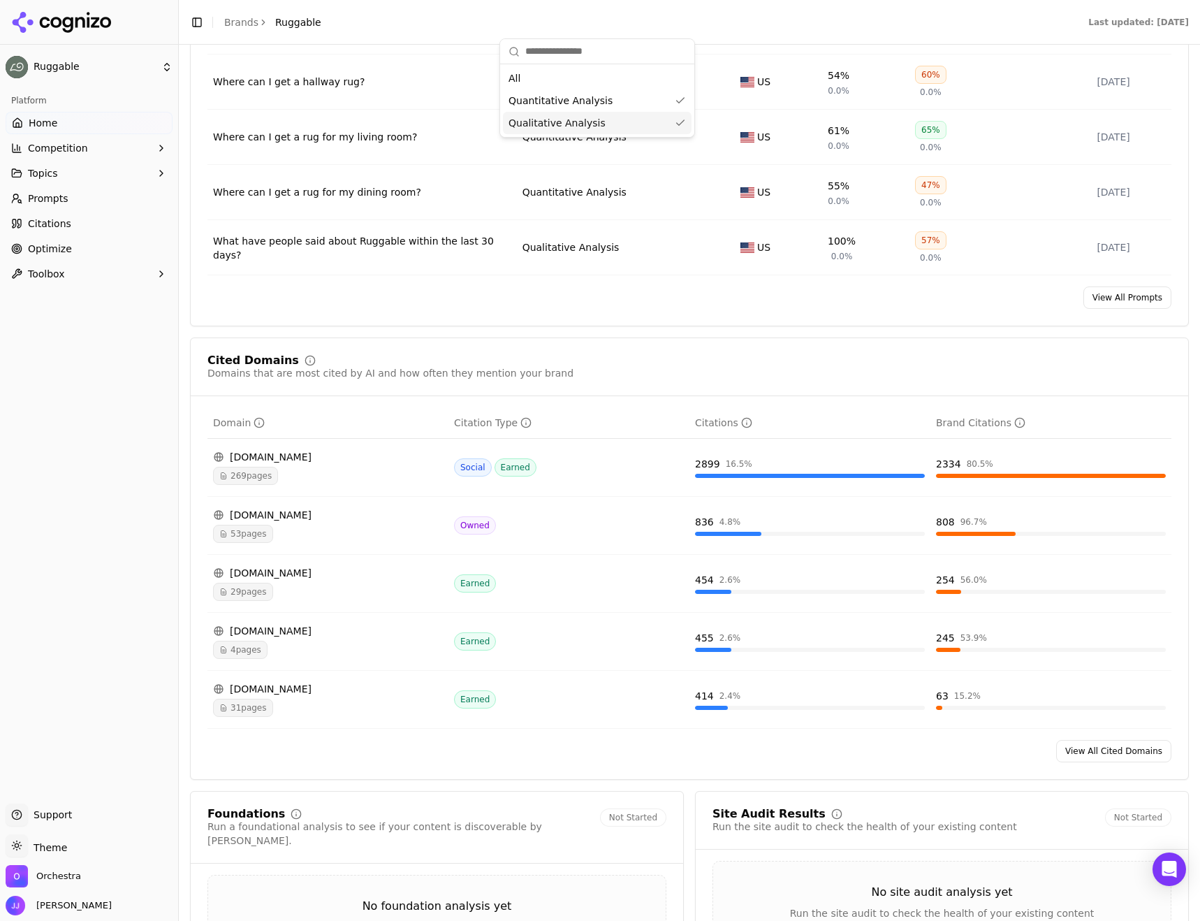
click at [560, 122] on span "Qualitative Analysis" at bounding box center [557, 123] width 97 height 14
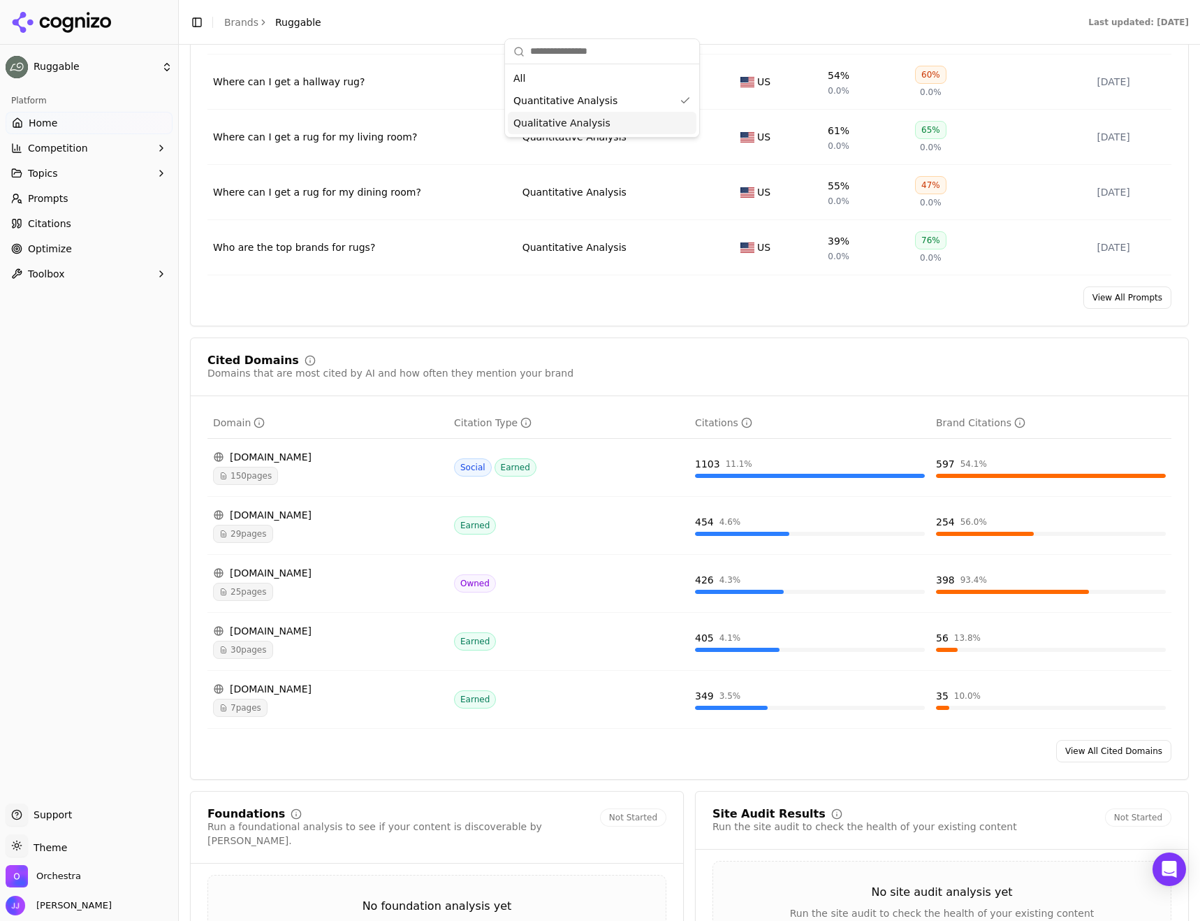
click at [578, 123] on span "Qualitative Analysis" at bounding box center [561, 123] width 97 height 14
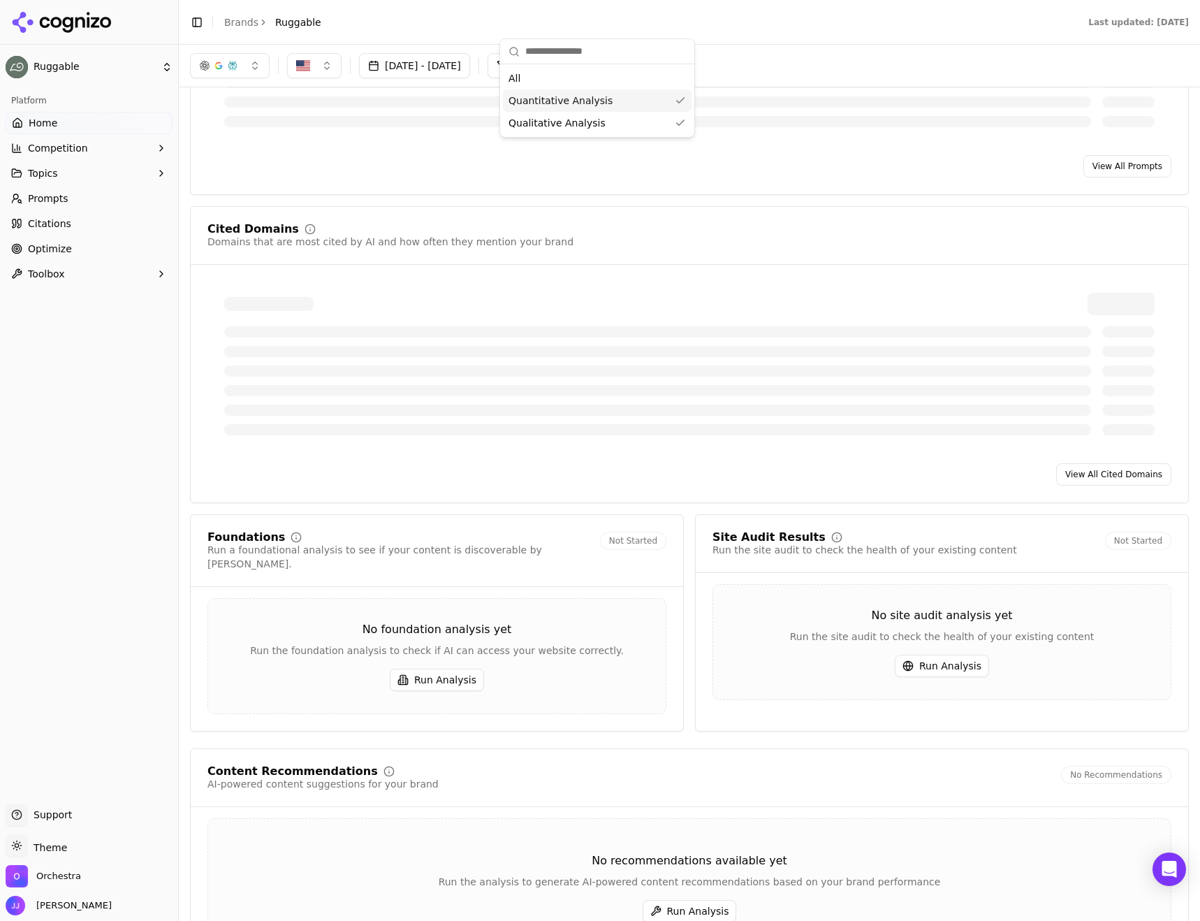
click at [578, 100] on span "Quantitative Analysis" at bounding box center [561, 101] width 104 height 14
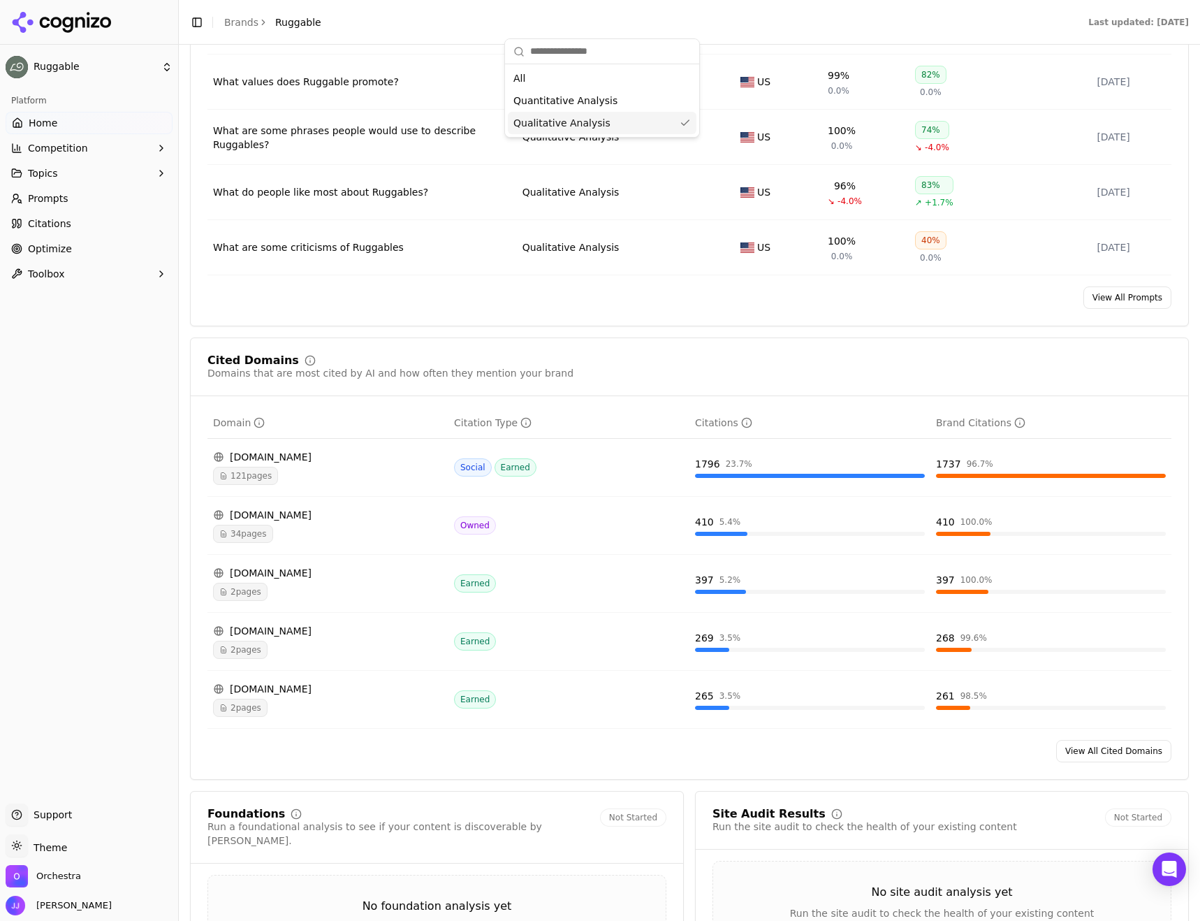
click at [638, 330] on div "Visibility Score Percentage of AI answers that mention your brand Visibility Sc…" at bounding box center [689, 596] width 999 height 2792
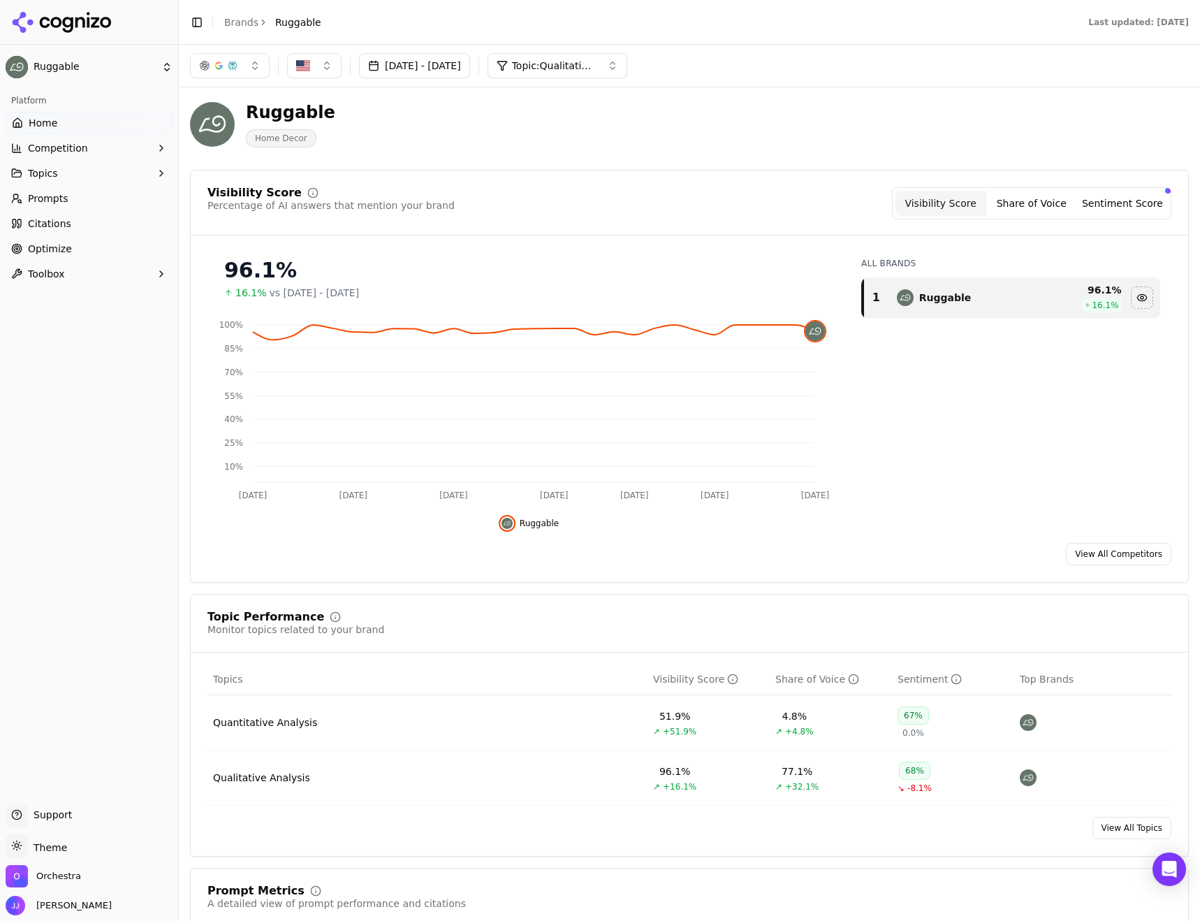
scroll to position [0, 0]
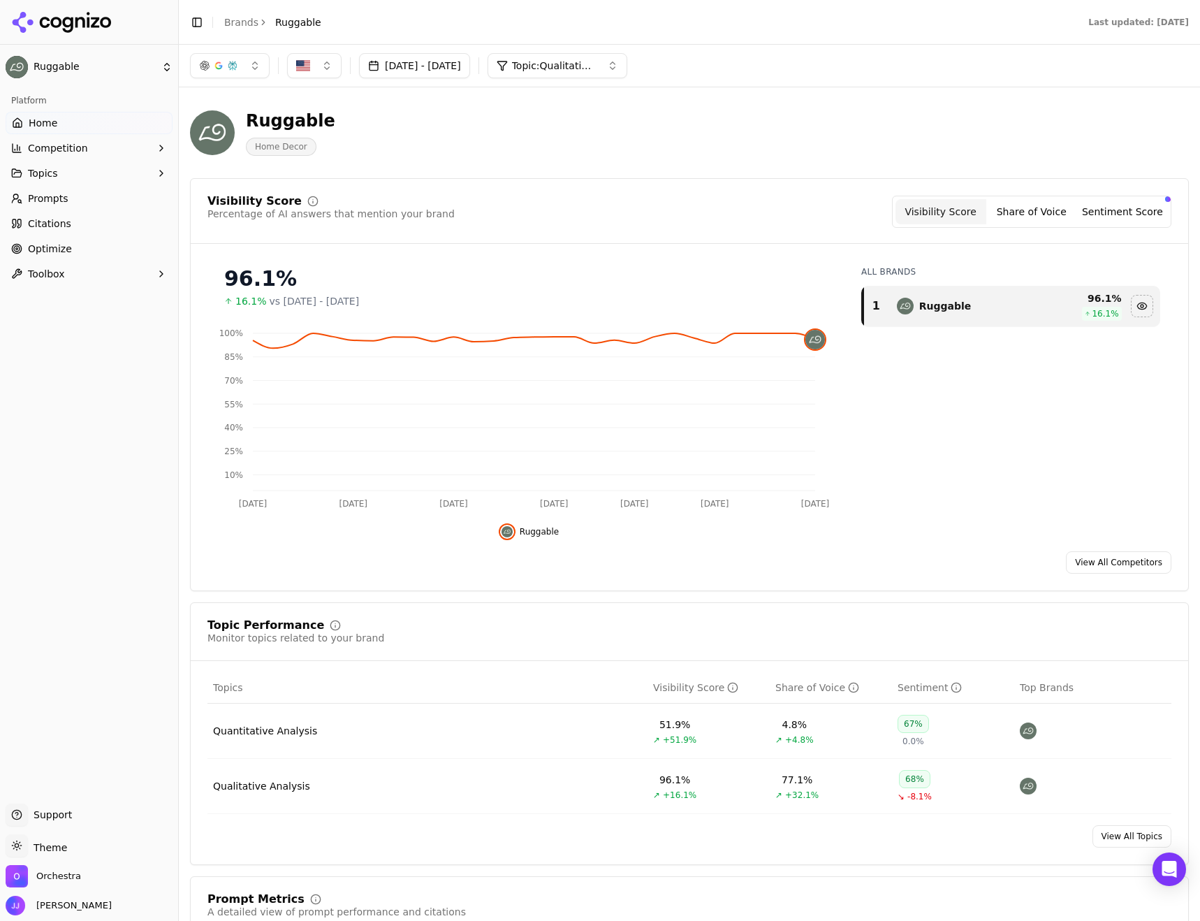
click at [57, 224] on span "Citations" at bounding box center [49, 224] width 43 height 14
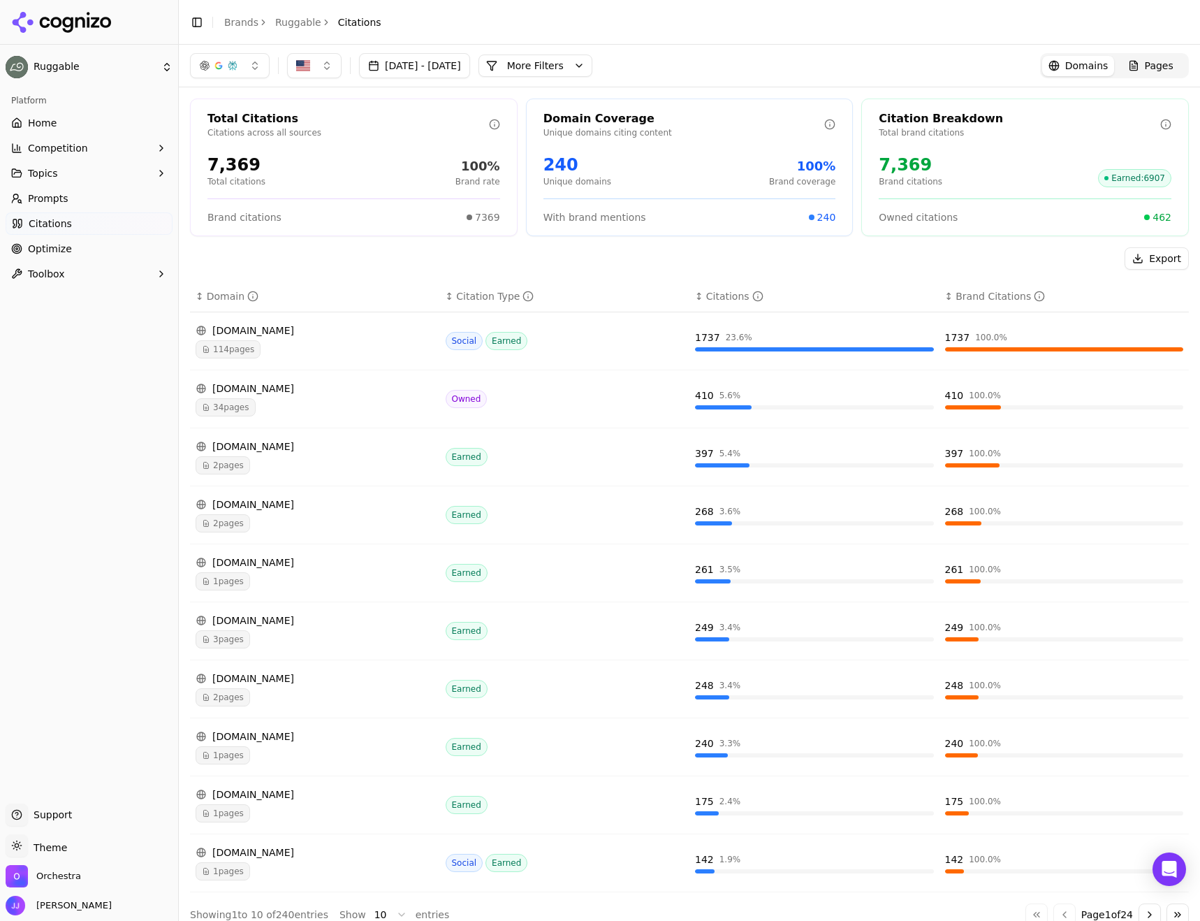
click at [580, 64] on button "More Filters" at bounding box center [536, 65] width 114 height 22
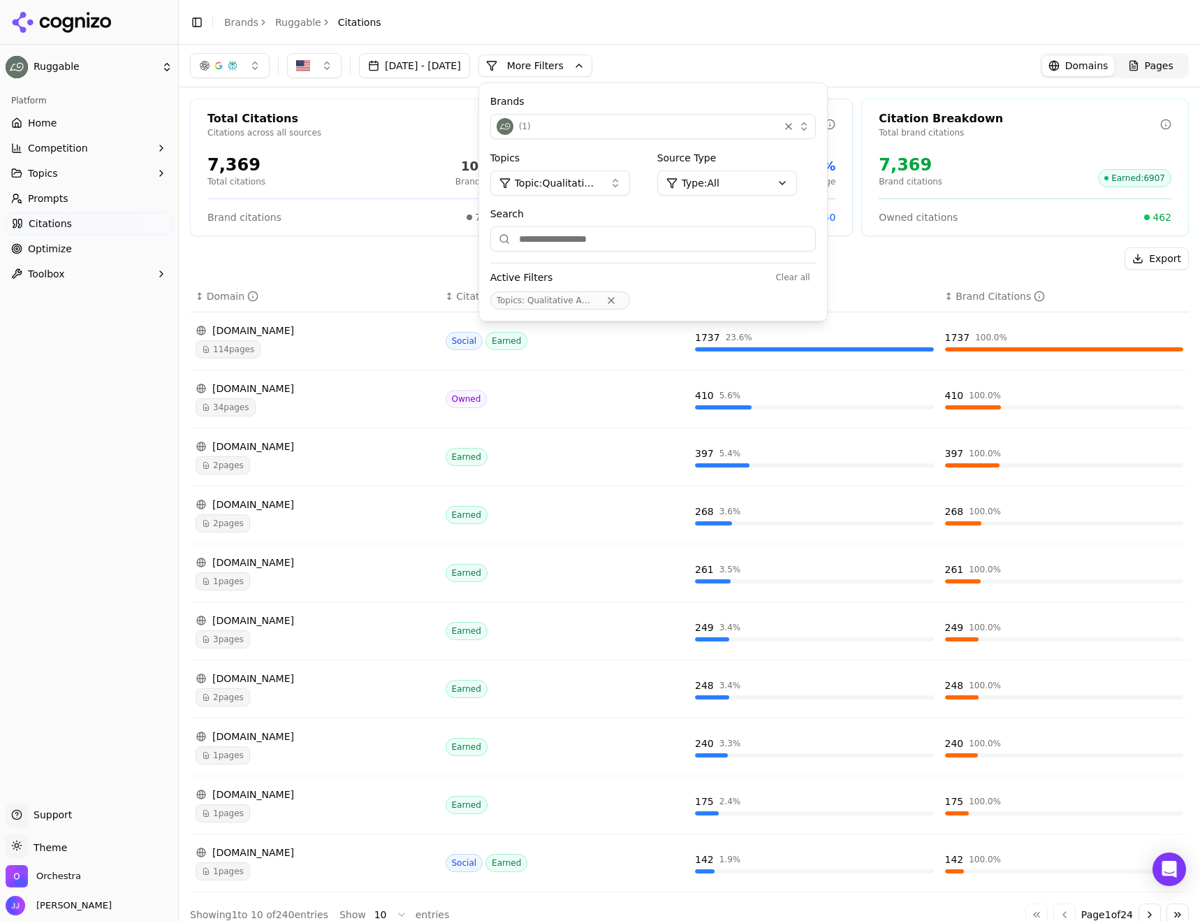
click at [403, 252] on div "Export" at bounding box center [689, 258] width 999 height 22
click at [207, 231] on div "Total Citations Citations across all sources 7,369 Total citations 100% Brand r…" at bounding box center [354, 168] width 328 height 138
click at [592, 70] on button "More Filters" at bounding box center [536, 65] width 114 height 22
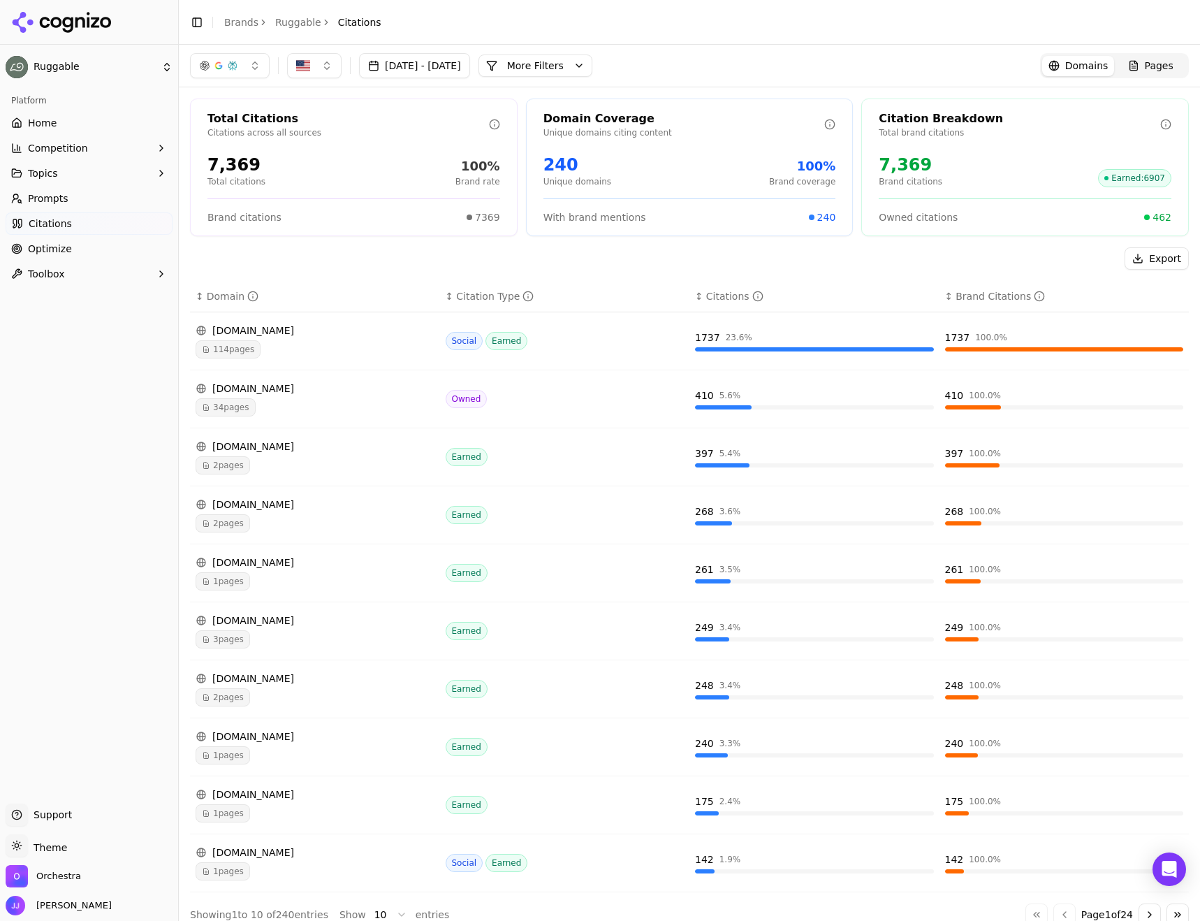
click at [1146, 68] on span "Pages" at bounding box center [1159, 66] width 29 height 14
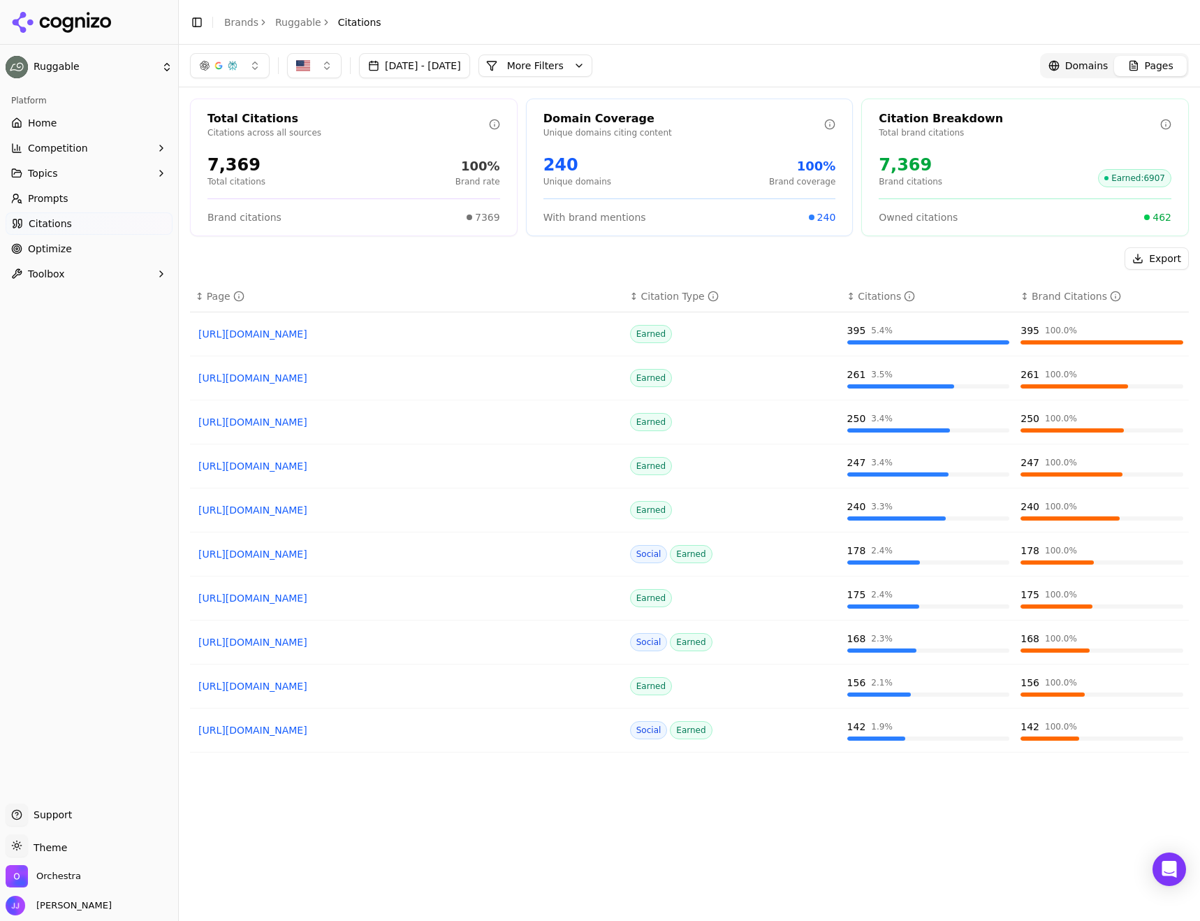
click at [569, 216] on span "With brand mentions" at bounding box center [594, 217] width 103 height 14
click at [342, 217] on div "Brand citations 7369" at bounding box center [353, 217] width 293 height 14
click at [1086, 62] on span "Domains" at bounding box center [1086, 66] width 43 height 14
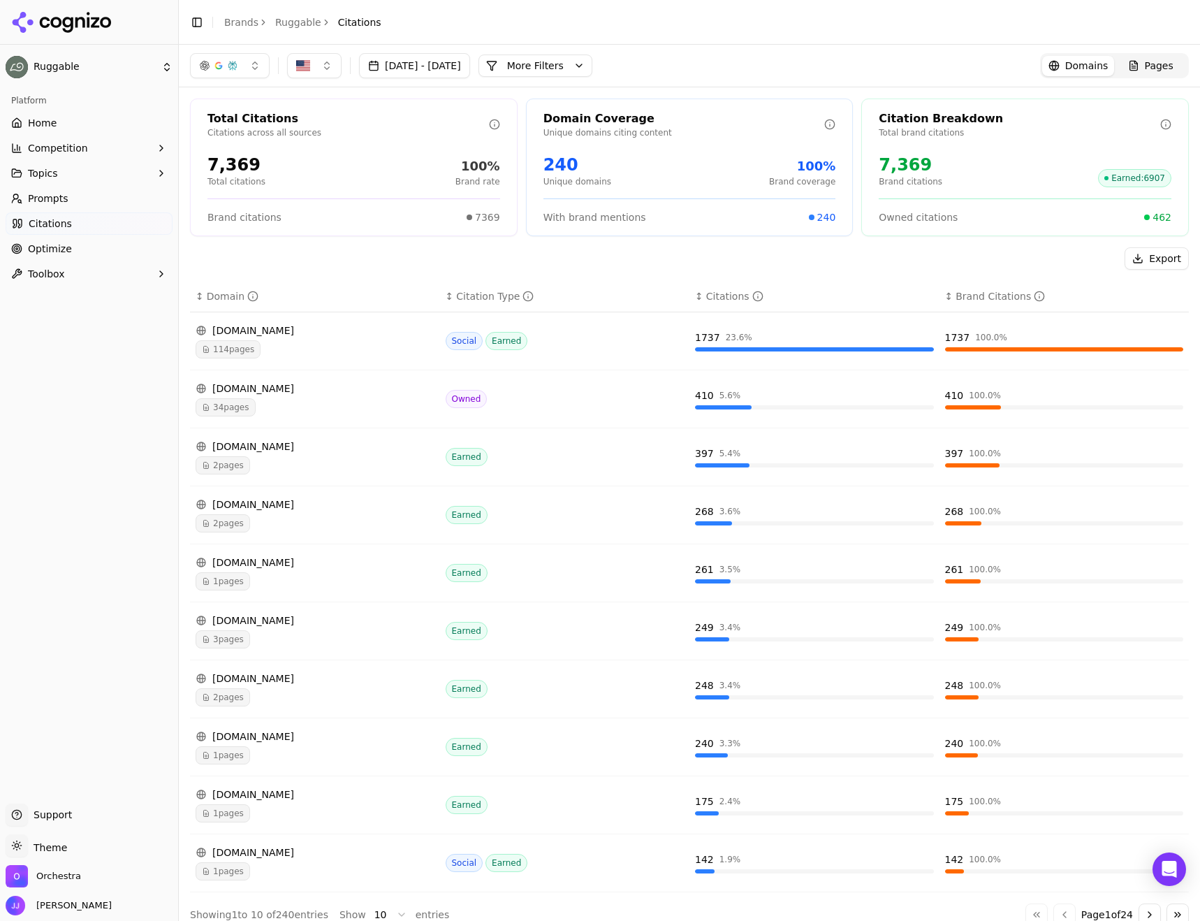
click at [57, 126] on link "Home" at bounding box center [89, 123] width 167 height 22
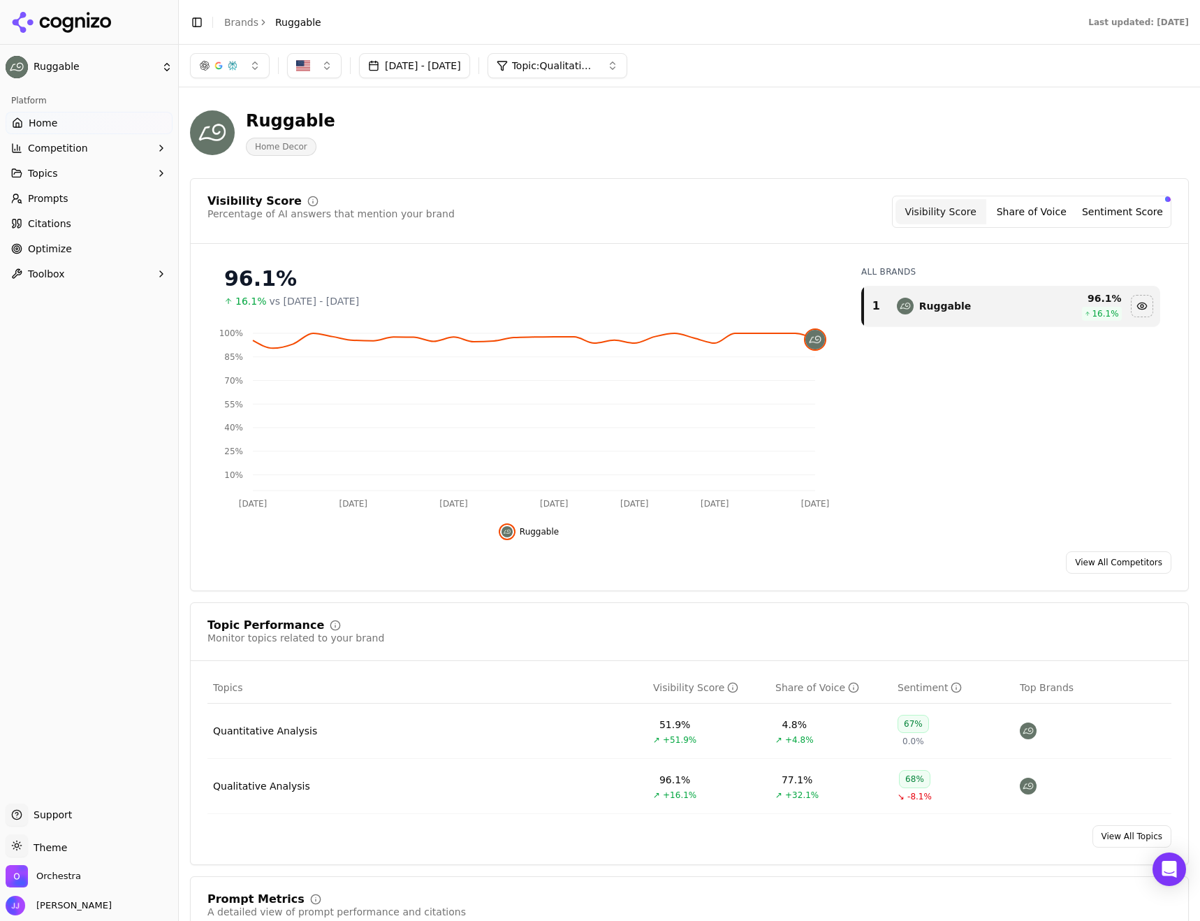
click at [1036, 206] on button "Share of Voice" at bounding box center [1031, 211] width 91 height 25
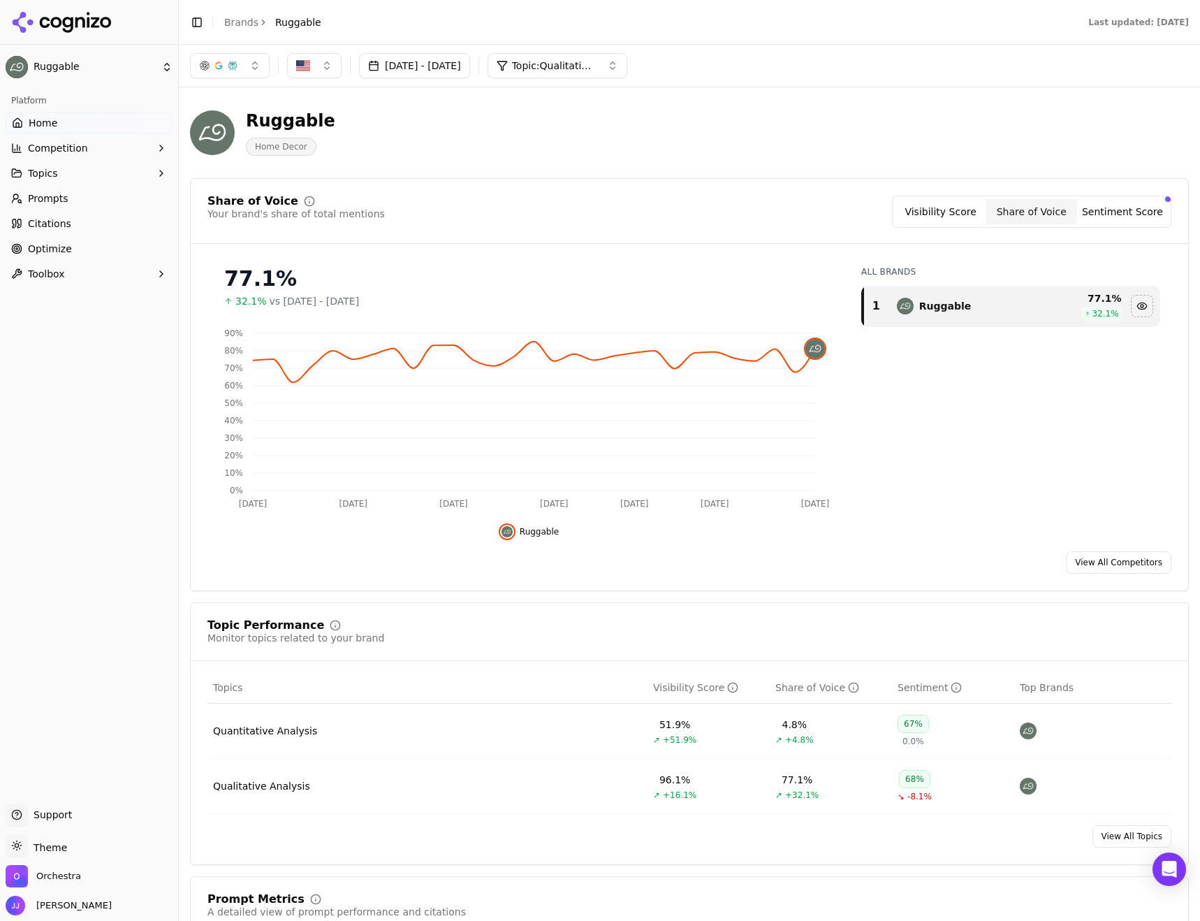
click at [1096, 211] on button "Sentiment Score" at bounding box center [1122, 211] width 91 height 25
click at [953, 211] on button "Visibility Score" at bounding box center [941, 211] width 91 height 25
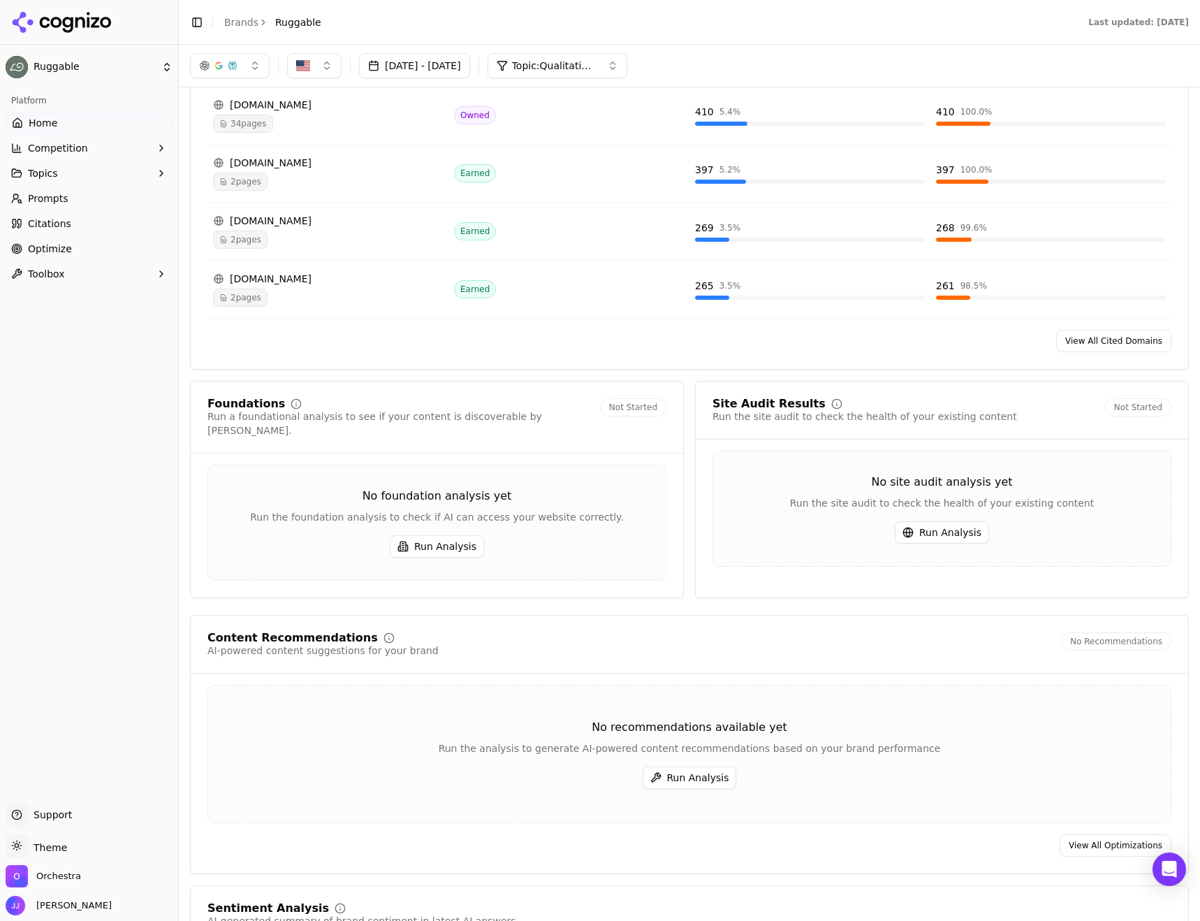
scroll to position [1327, 0]
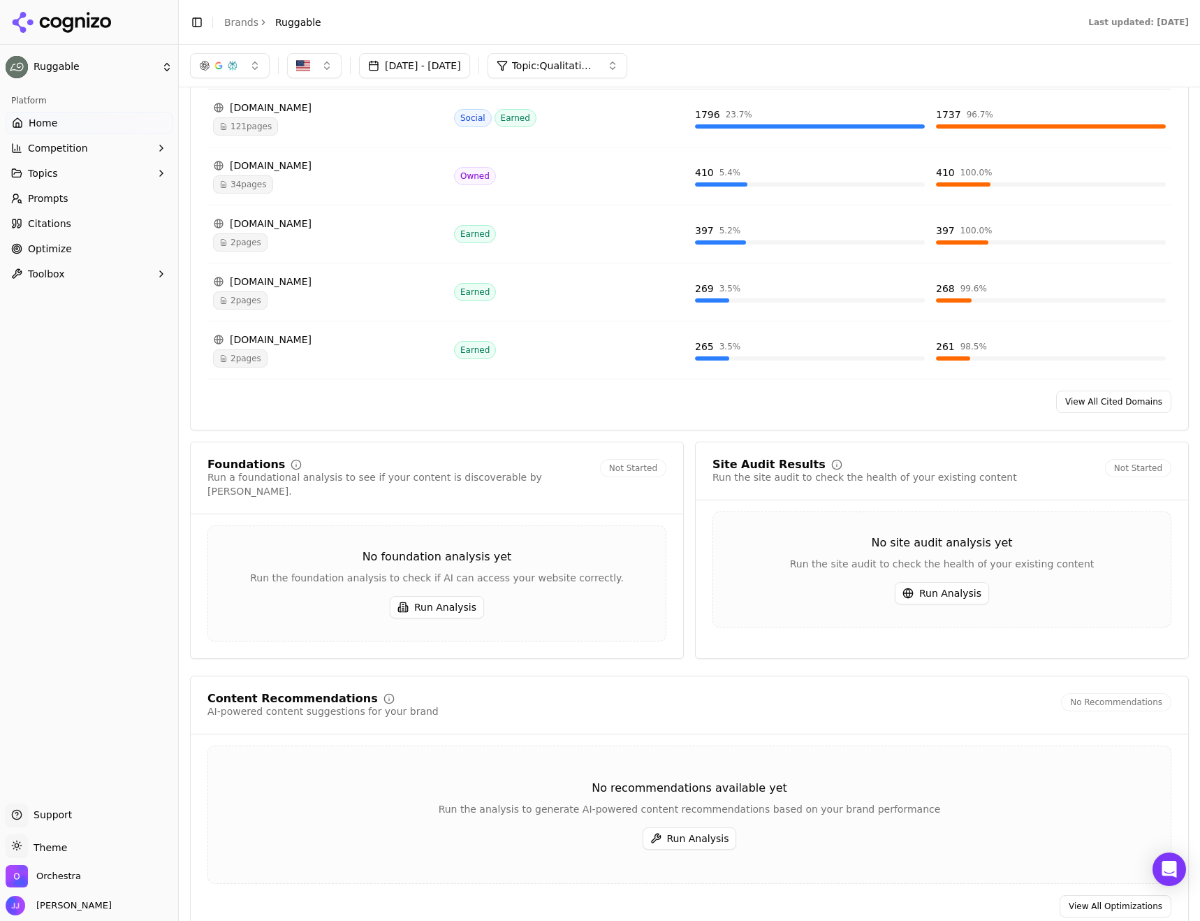
click at [75, 174] on button "Topics" at bounding box center [89, 173] width 167 height 22
click at [72, 220] on span "Qualitative Analysis" at bounding box center [90, 218] width 122 height 14
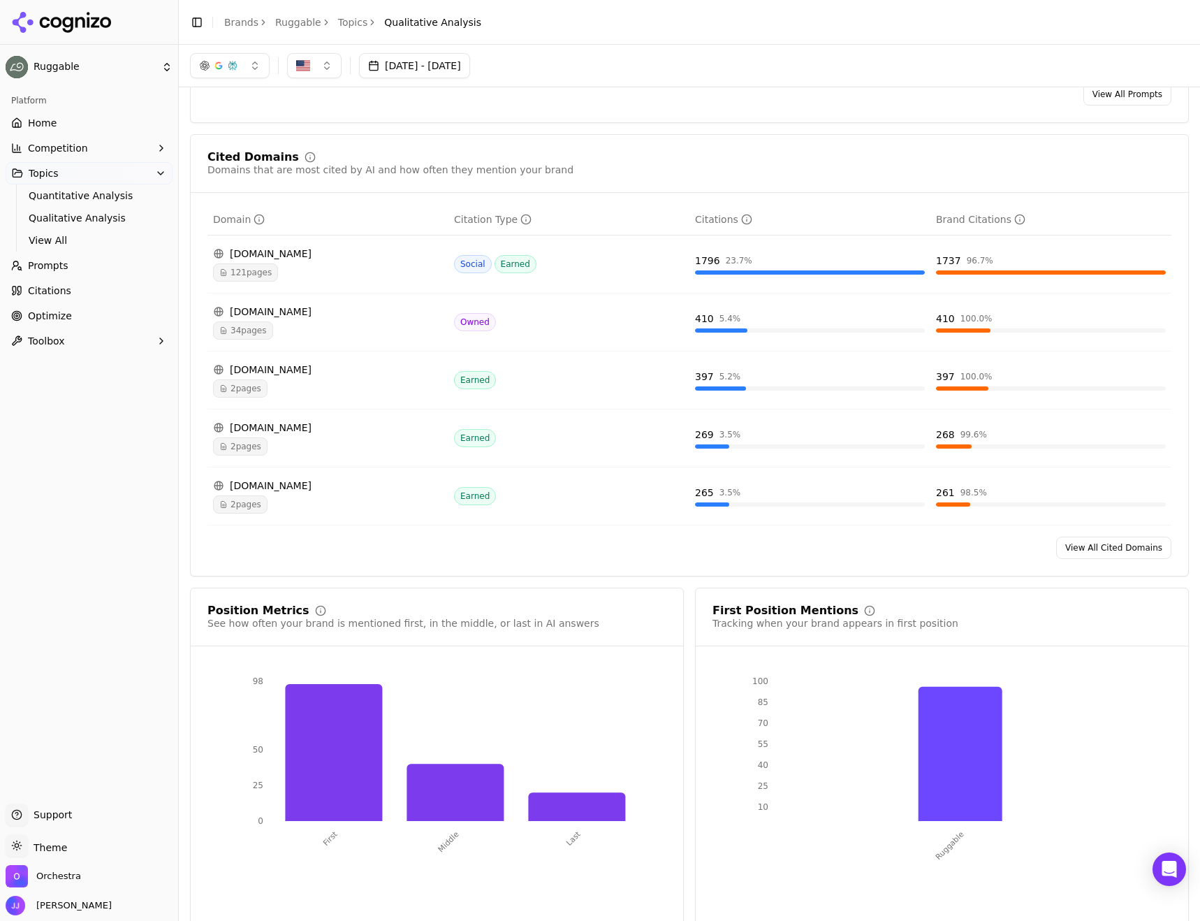
scroll to position [801, 0]
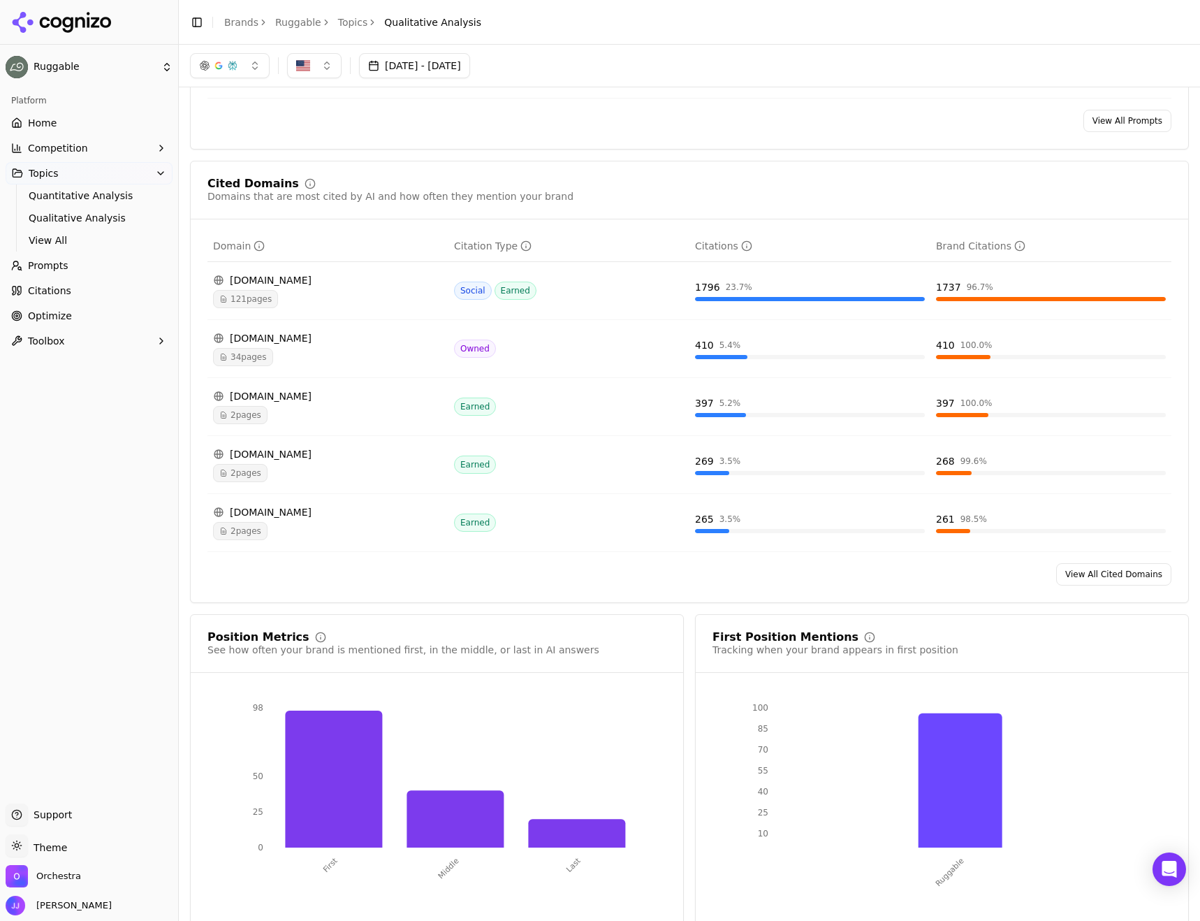
click at [1086, 576] on link "View All Cited Domains" at bounding box center [1113, 574] width 115 height 22
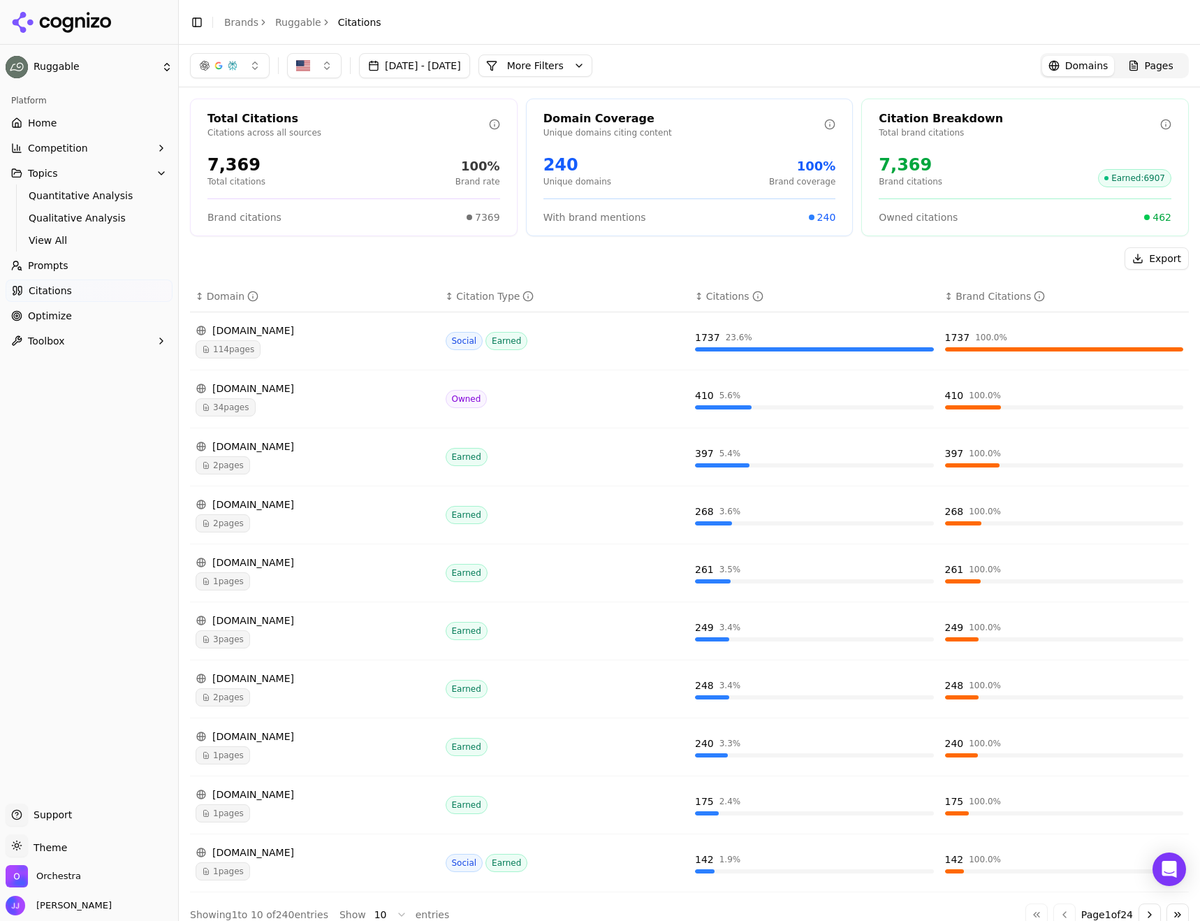
click at [1151, 67] on span "Pages" at bounding box center [1159, 66] width 29 height 14
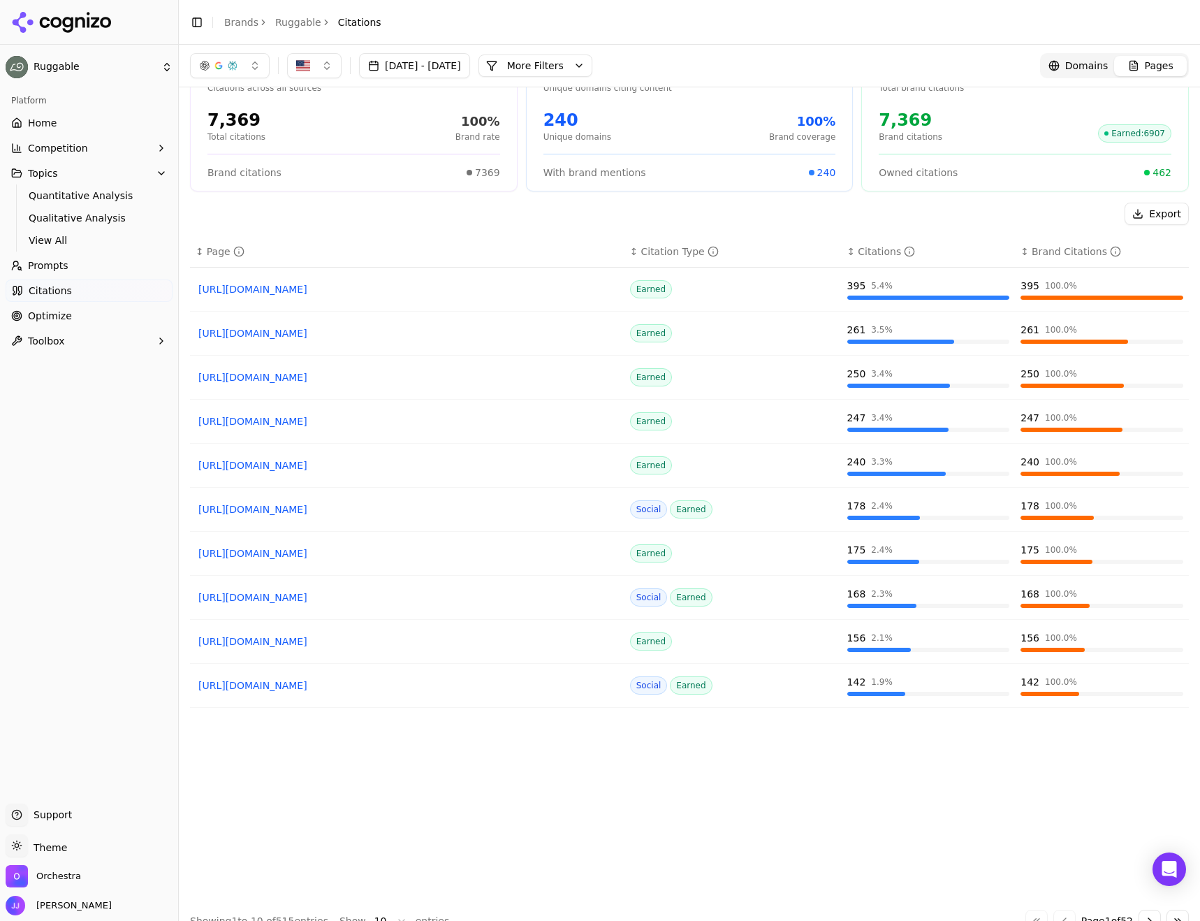
scroll to position [67, 0]
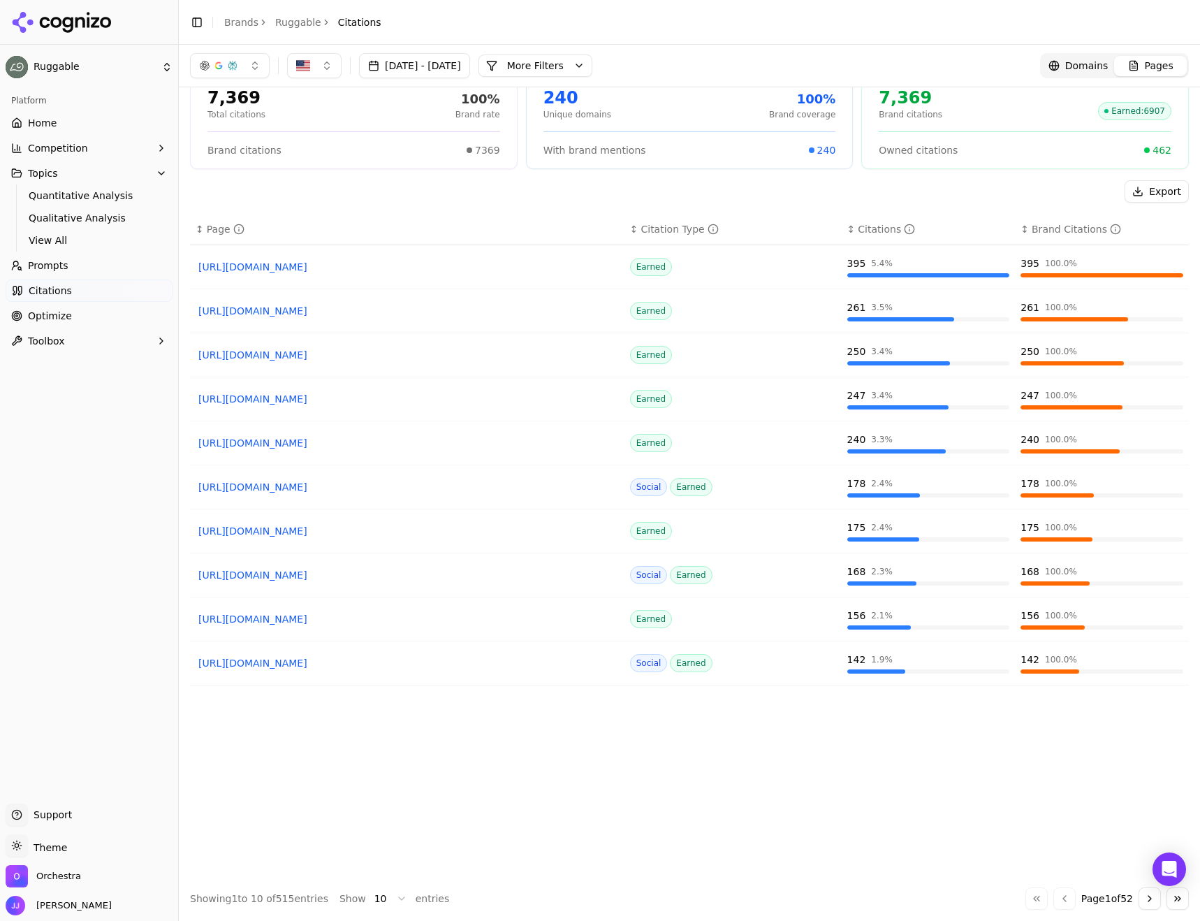
click at [303, 667] on link "[URL][DOMAIN_NAME]" at bounding box center [407, 663] width 418 height 14
click at [384, 662] on link "[URL][DOMAIN_NAME]" at bounding box center [407, 663] width 418 height 14
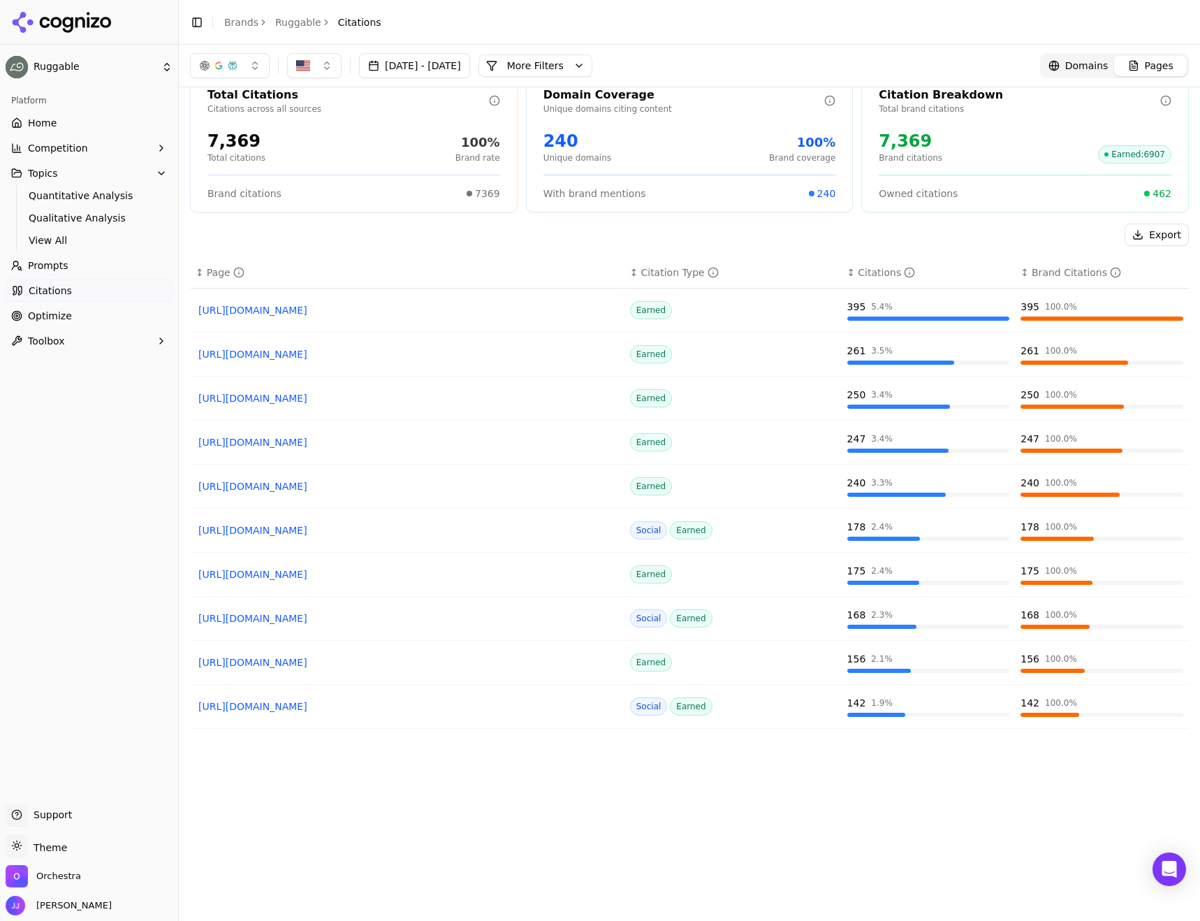
scroll to position [0, 0]
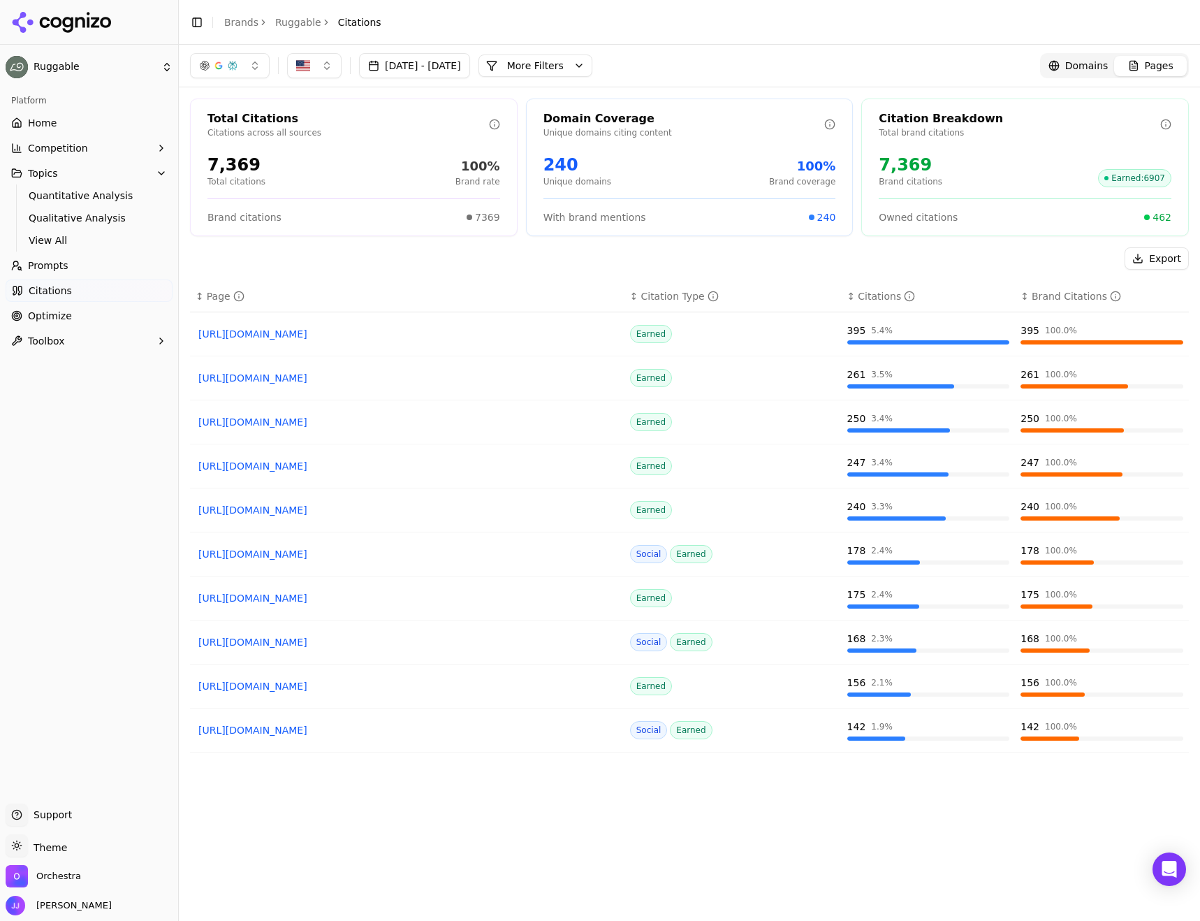
click at [1077, 60] on span "Domains" at bounding box center [1086, 66] width 43 height 14
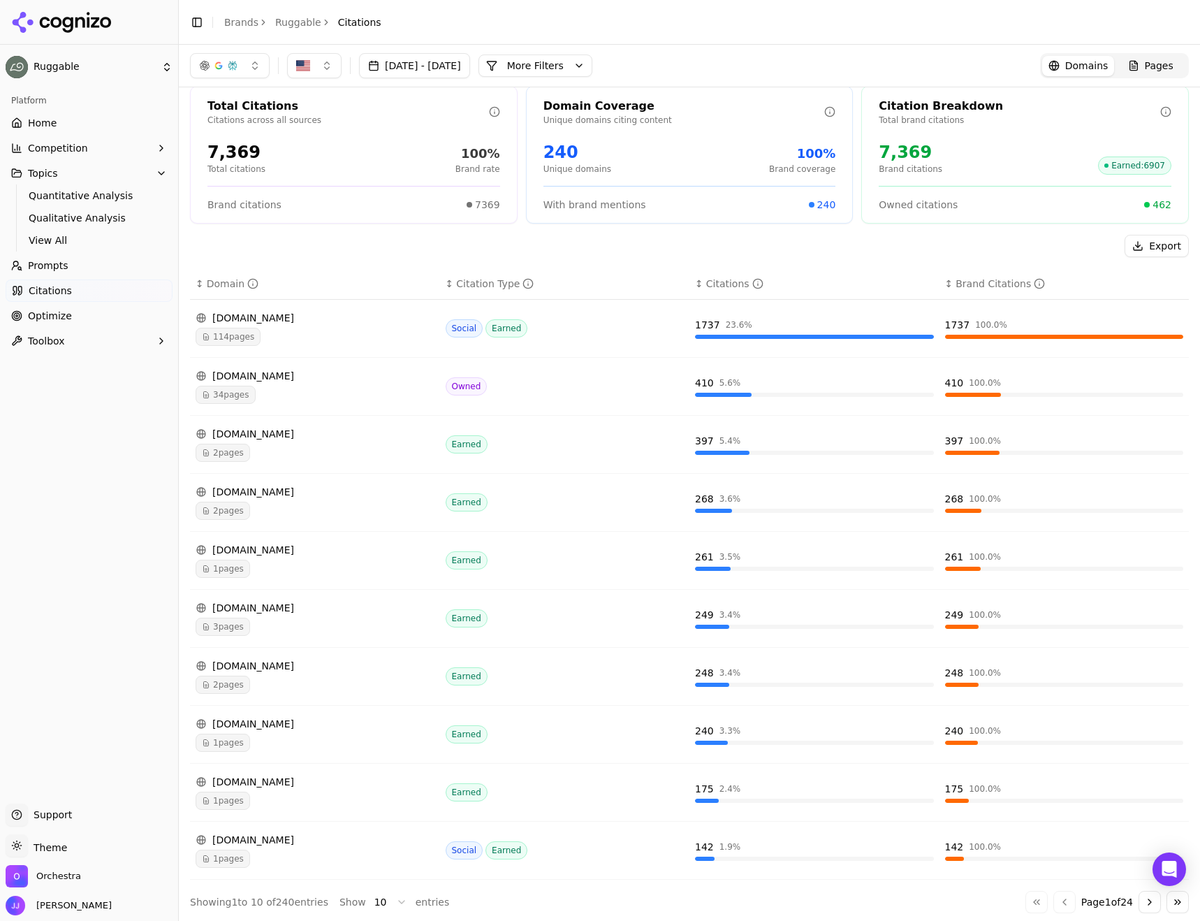
scroll to position [16, 0]
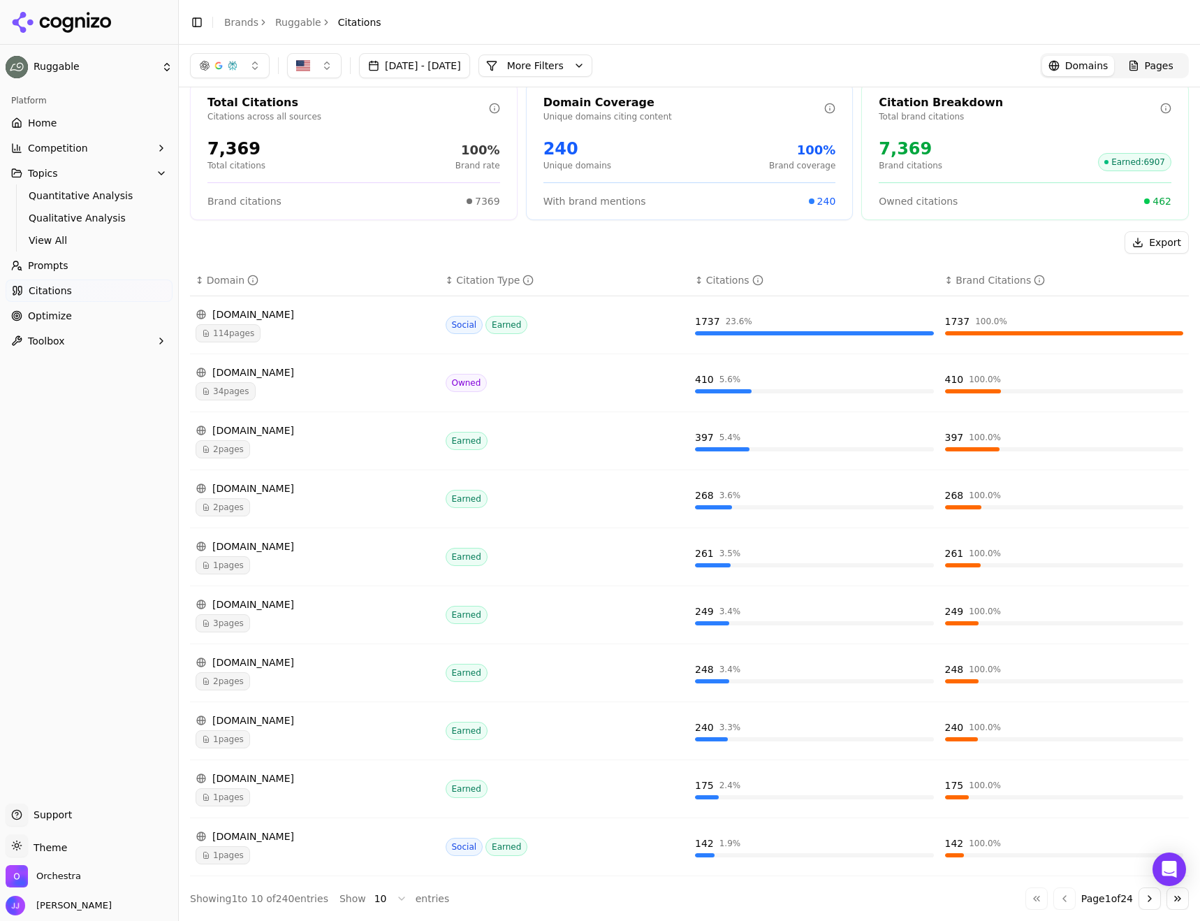
click at [370, 847] on div "1 pages" at bounding box center [315, 855] width 239 height 18
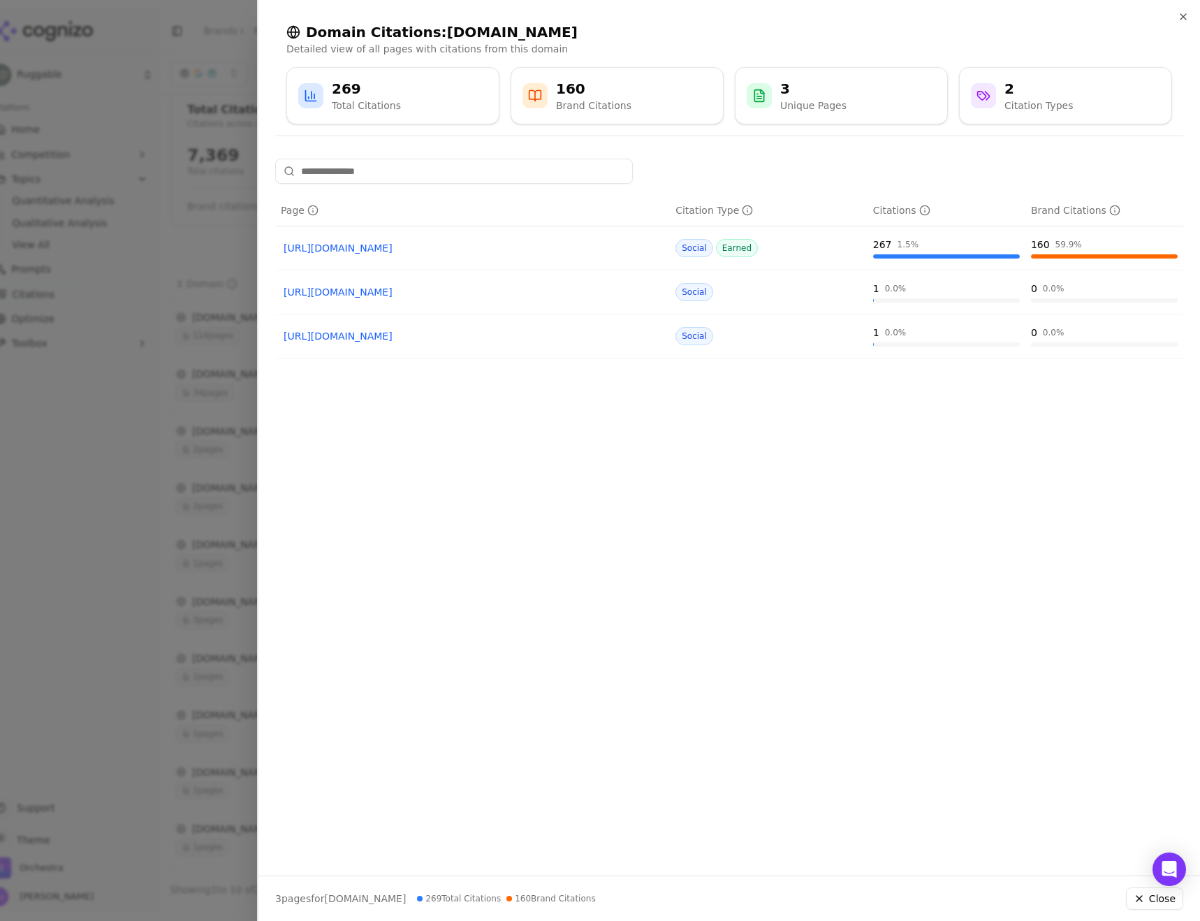
click at [375, 251] on link "[URL][DOMAIN_NAME]" at bounding box center [473, 248] width 378 height 14
click at [406, 286] on link "[URL][DOMAIN_NAME]" at bounding box center [473, 292] width 378 height 14
click at [441, 287] on link "[URL][DOMAIN_NAME]" at bounding box center [473, 292] width 378 height 14
click at [398, 333] on link "[URL][DOMAIN_NAME]" at bounding box center [473, 336] width 378 height 14
click at [166, 290] on div at bounding box center [600, 460] width 1200 height 921
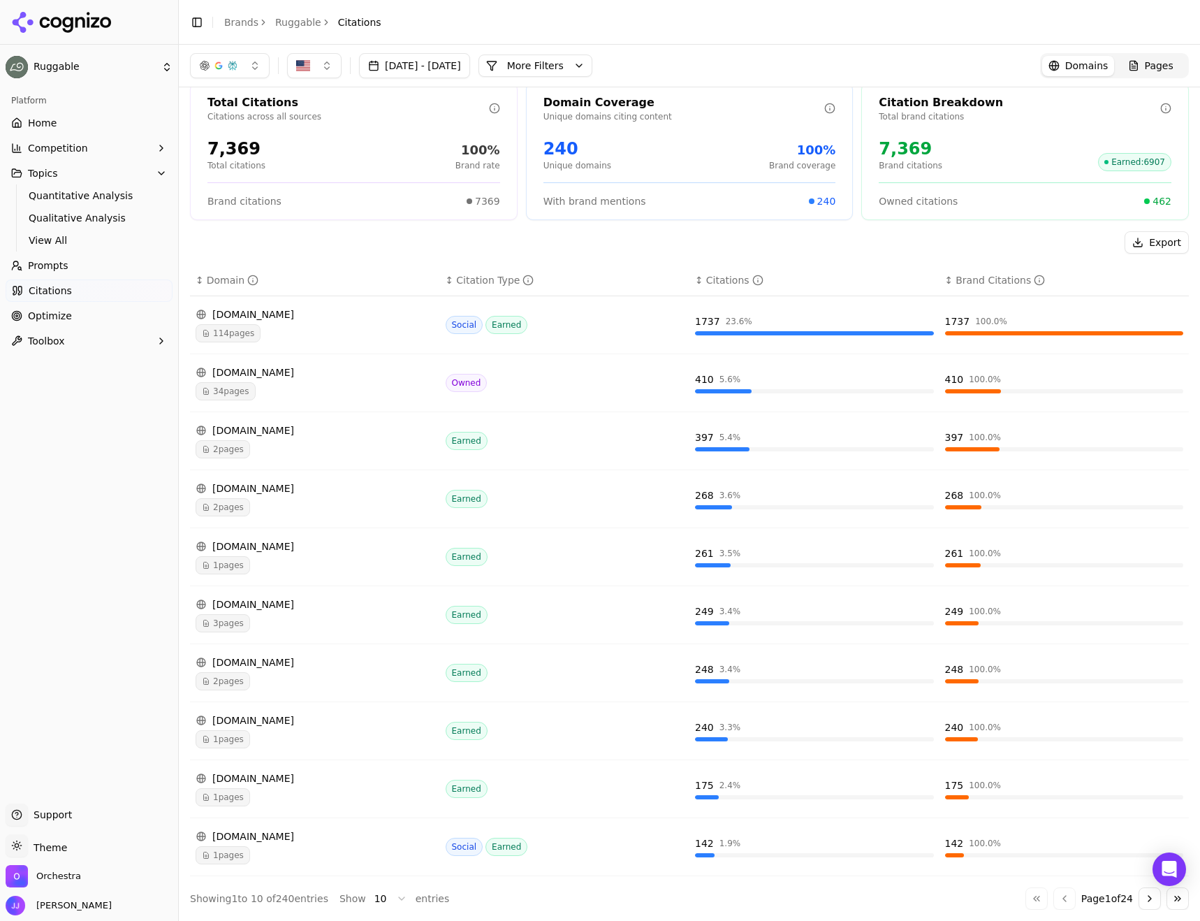
click at [316, 330] on div "114 pages" at bounding box center [315, 333] width 239 height 18
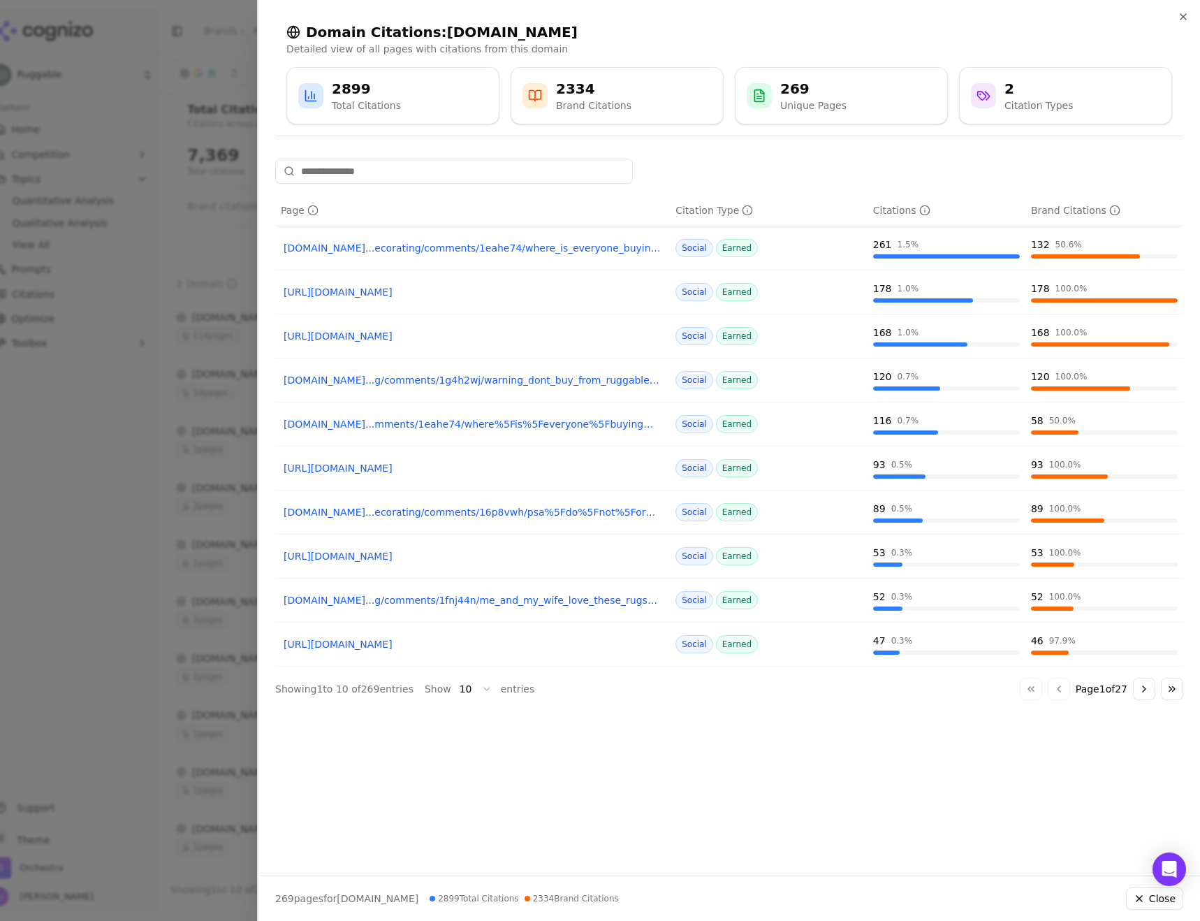
click at [451, 250] on link "[DOMAIN_NAME]...ecorating/comments/1eahe74/where_is_everyone_buying_their_area_…" at bounding box center [473, 248] width 378 height 14
click at [459, 294] on link "[URL][DOMAIN_NAME]" at bounding box center [473, 292] width 378 height 14
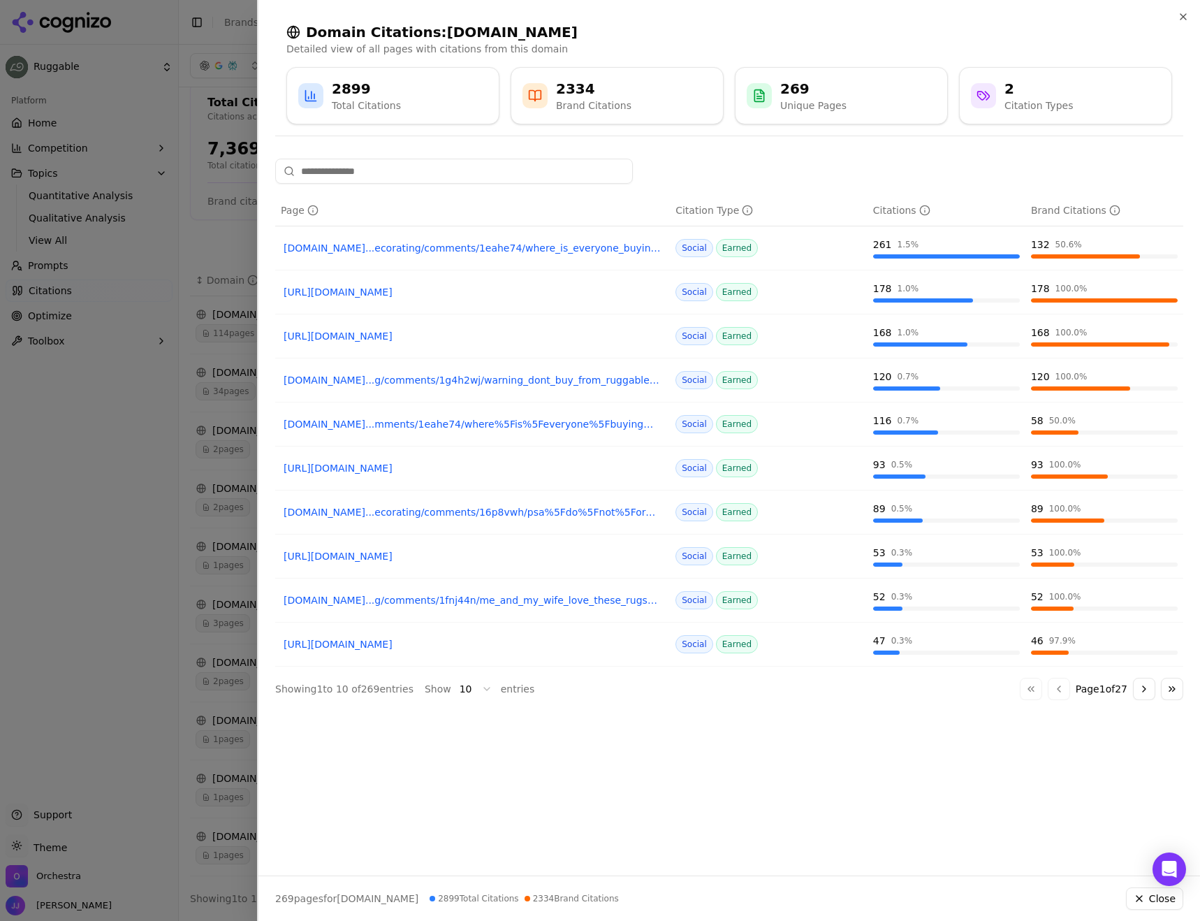
click at [115, 365] on div at bounding box center [600, 460] width 1200 height 921
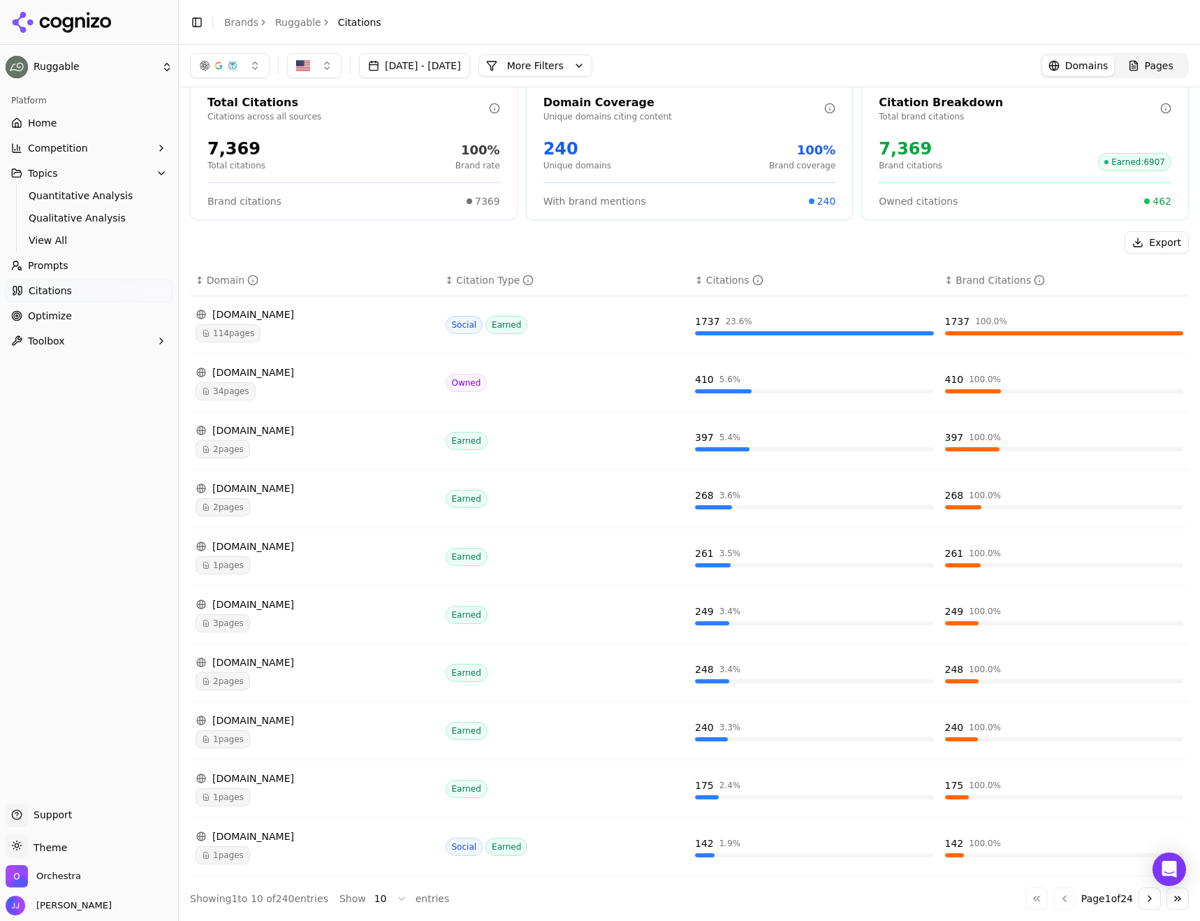
click at [302, 381] on div "[DOMAIN_NAME] 34 pages" at bounding box center [315, 382] width 239 height 35
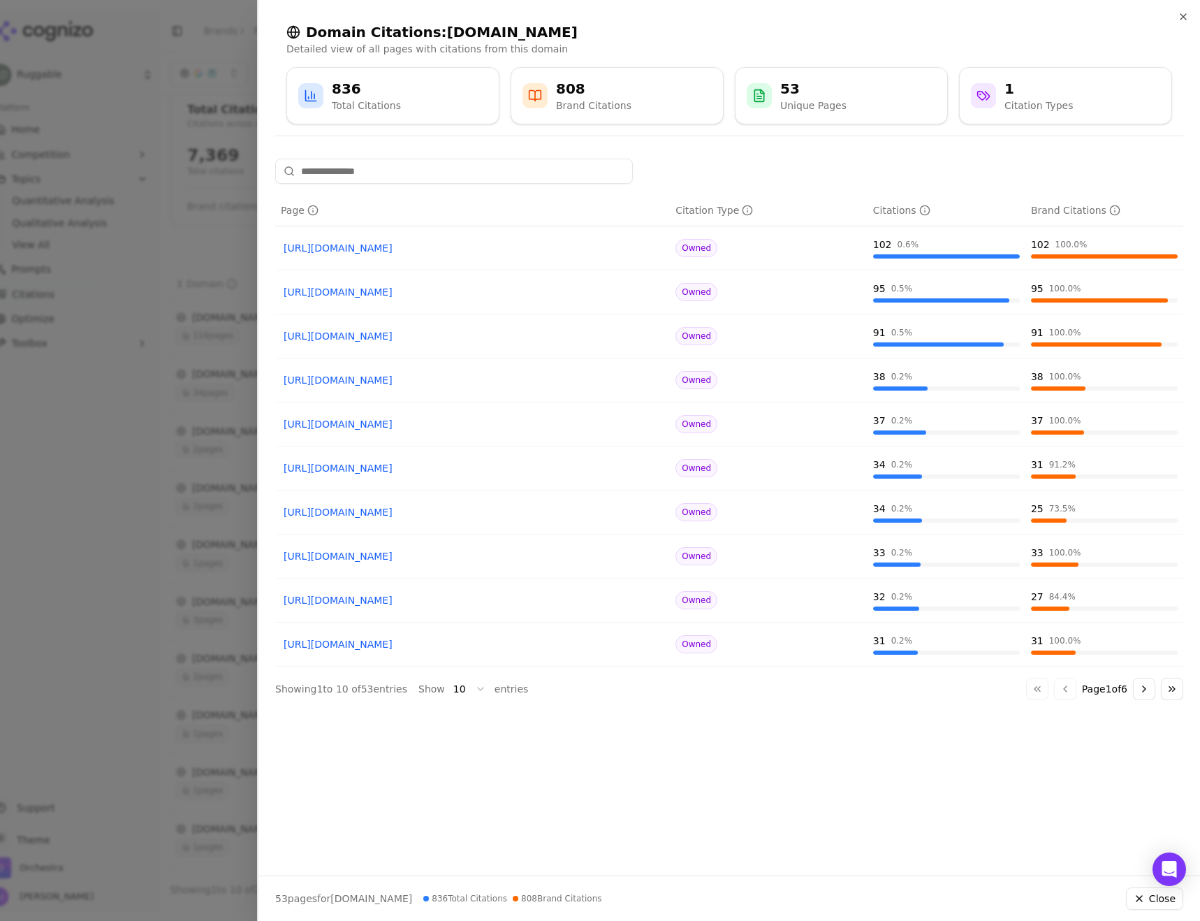
click at [447, 685] on body "Ruggable Platform Home Competition Topics Quantitative Analysis Qualitative Ana…" at bounding box center [600, 460] width 1200 height 921
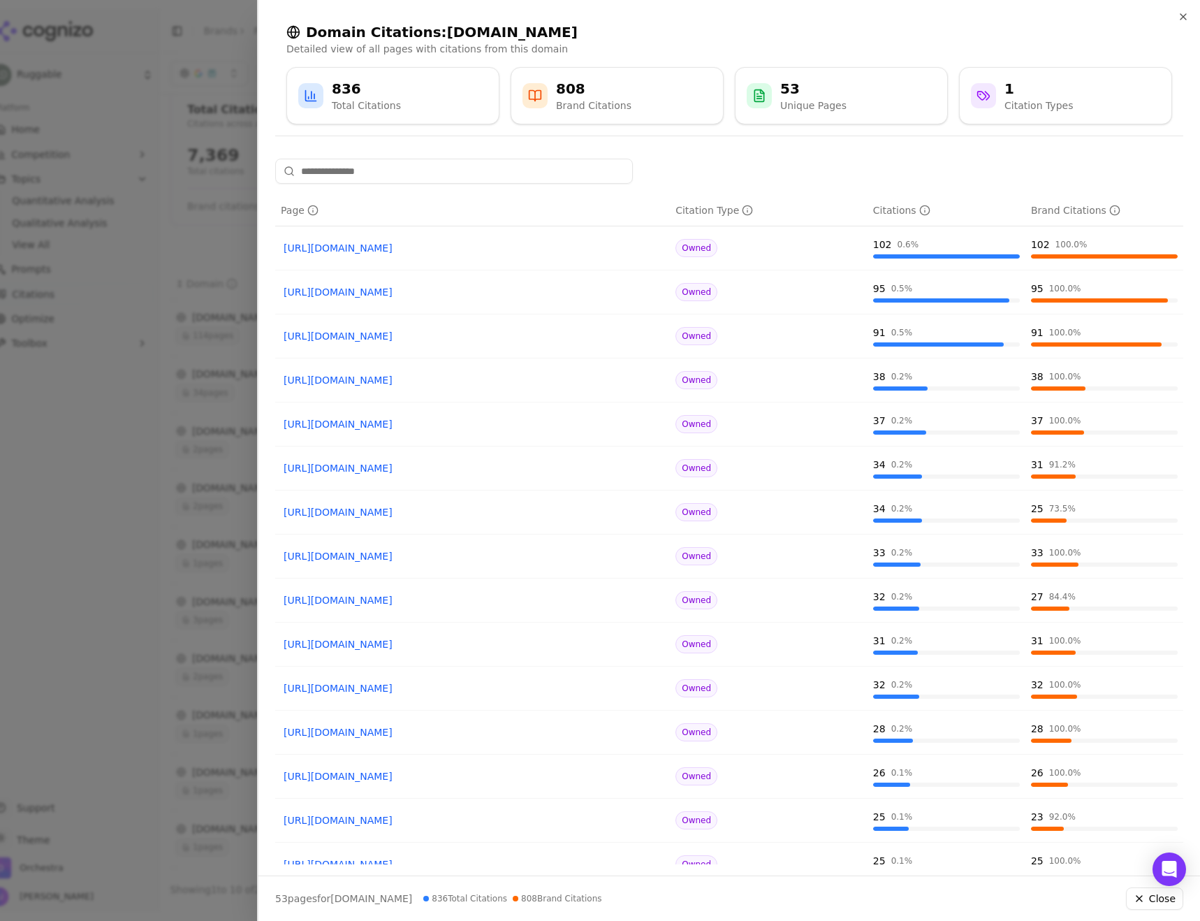
click at [393, 253] on link "[URL][DOMAIN_NAME]" at bounding box center [473, 248] width 378 height 14
click at [119, 424] on div at bounding box center [600, 460] width 1200 height 921
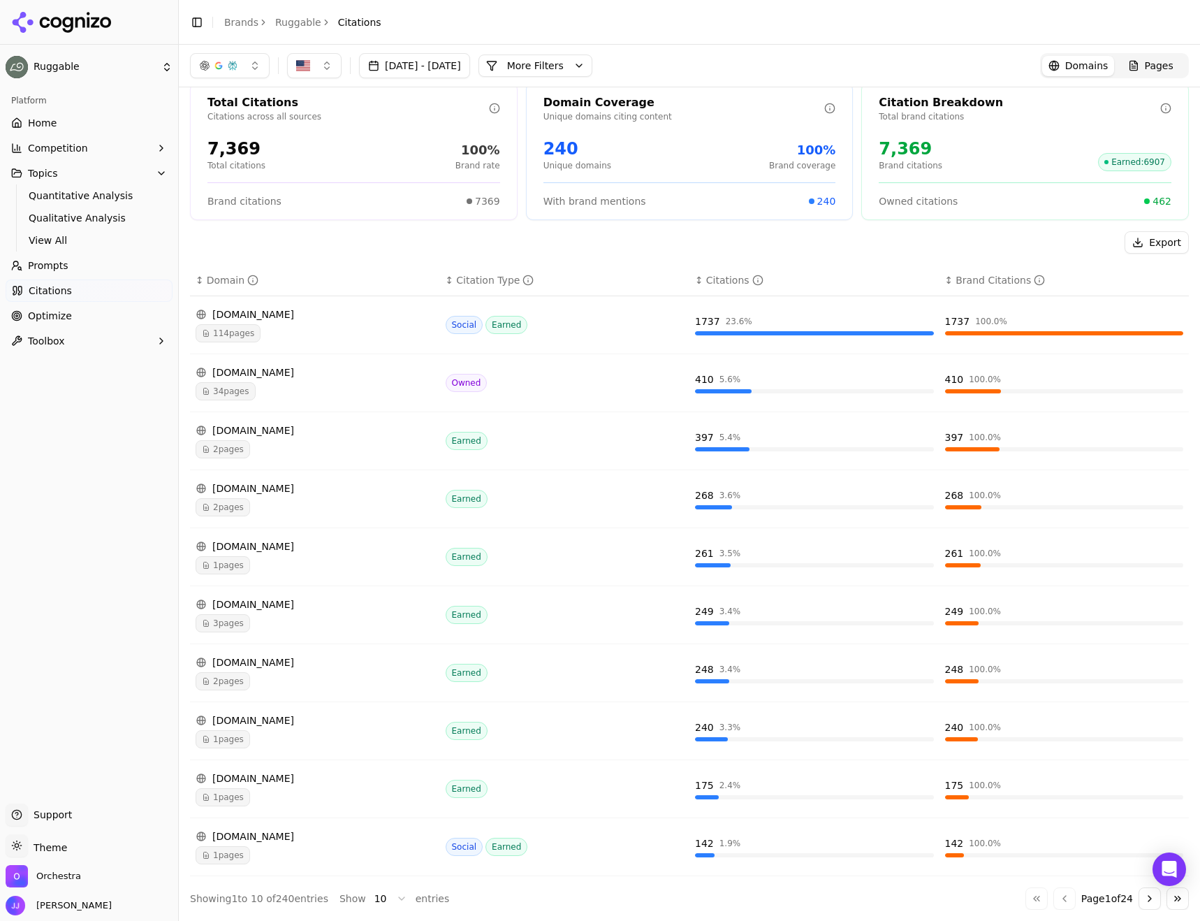
click at [338, 458] on div "2 pages" at bounding box center [315, 449] width 239 height 18
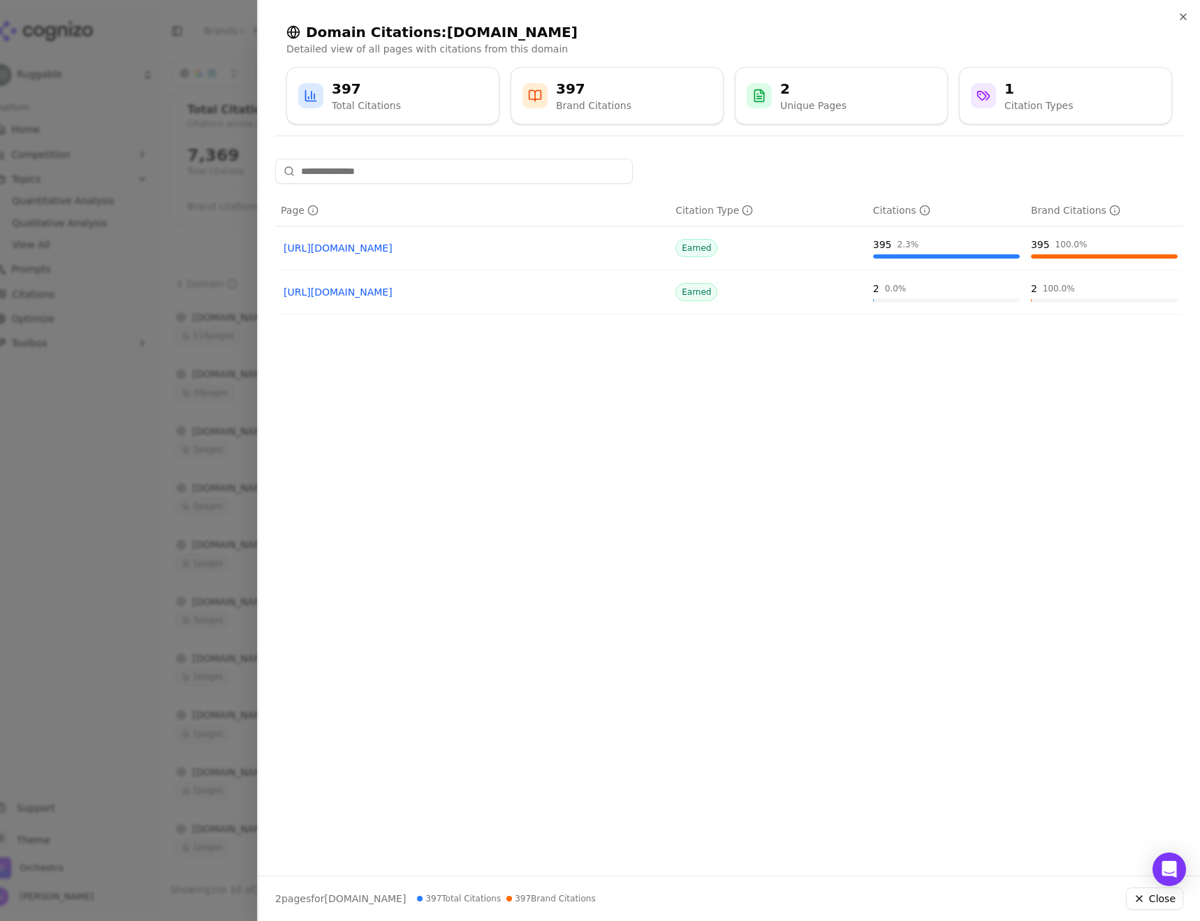
click at [440, 247] on link "[URL][DOMAIN_NAME]" at bounding box center [473, 248] width 378 height 14
click at [143, 436] on div at bounding box center [600, 460] width 1200 height 921
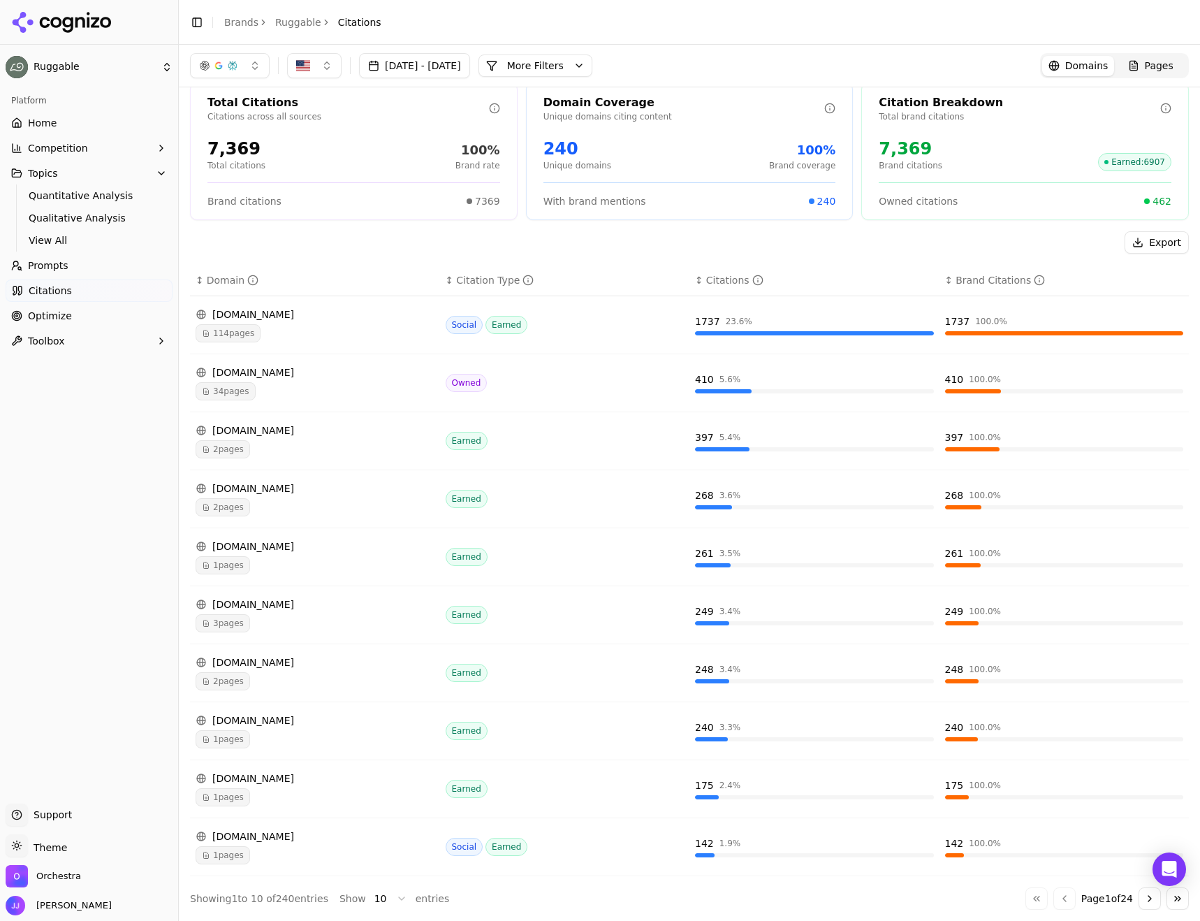
click at [305, 500] on div "2 pages" at bounding box center [315, 507] width 239 height 18
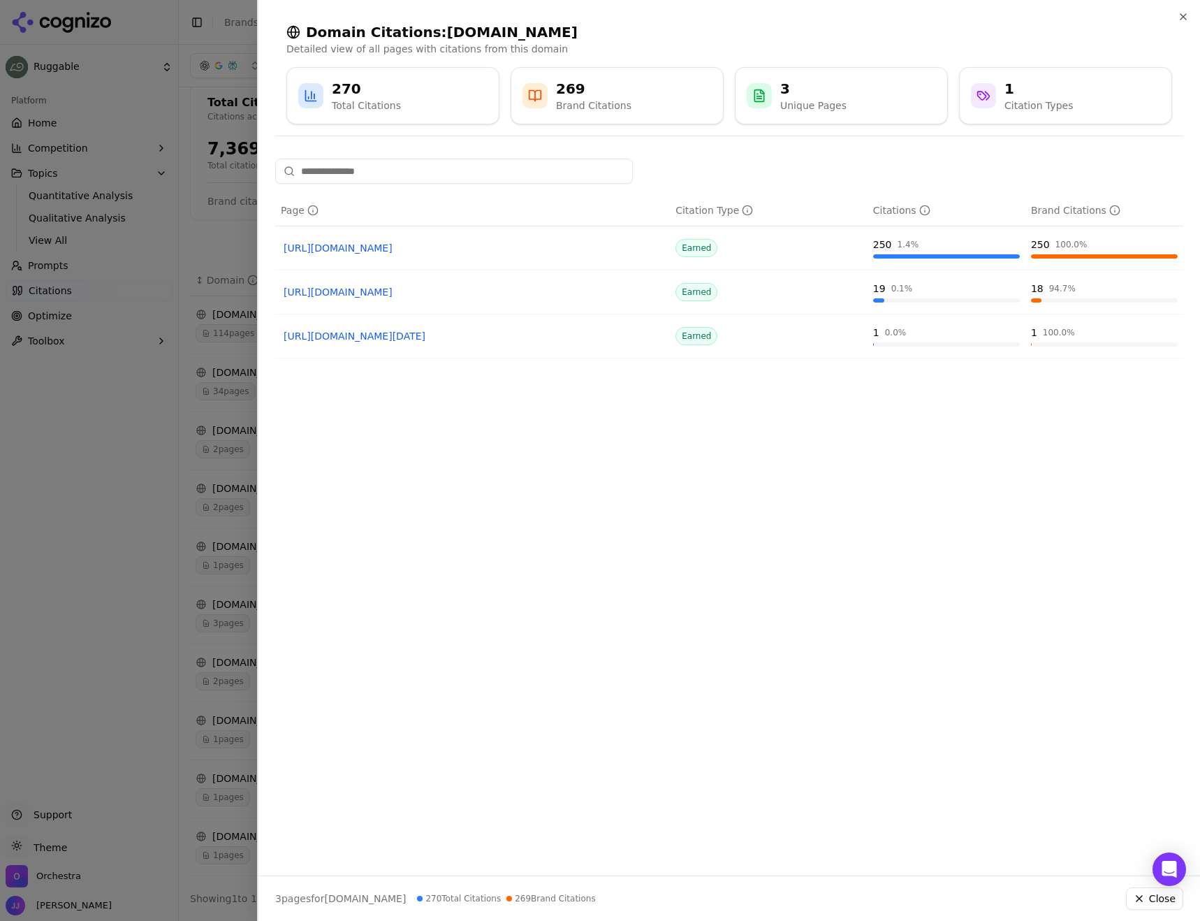
click at [110, 576] on div at bounding box center [600, 460] width 1200 height 921
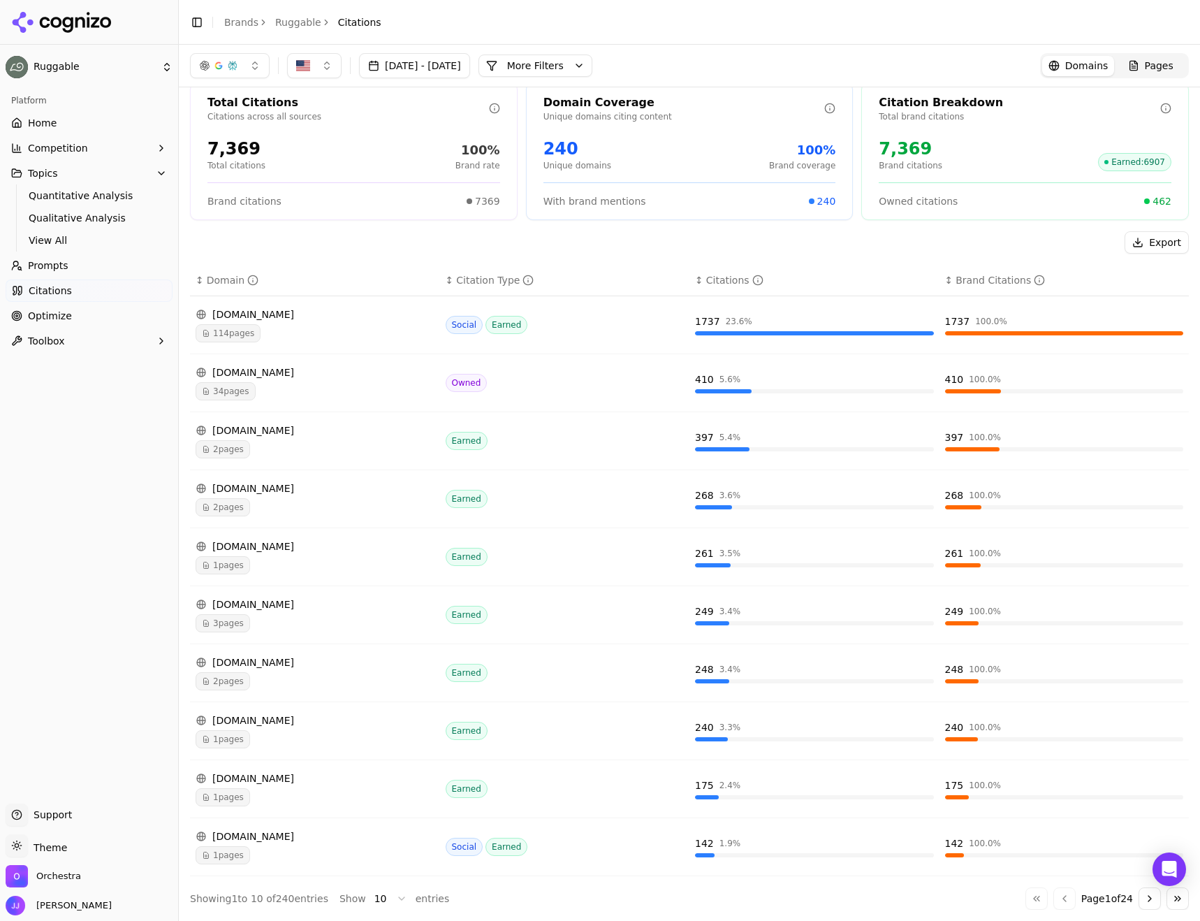
scroll to position [0, 0]
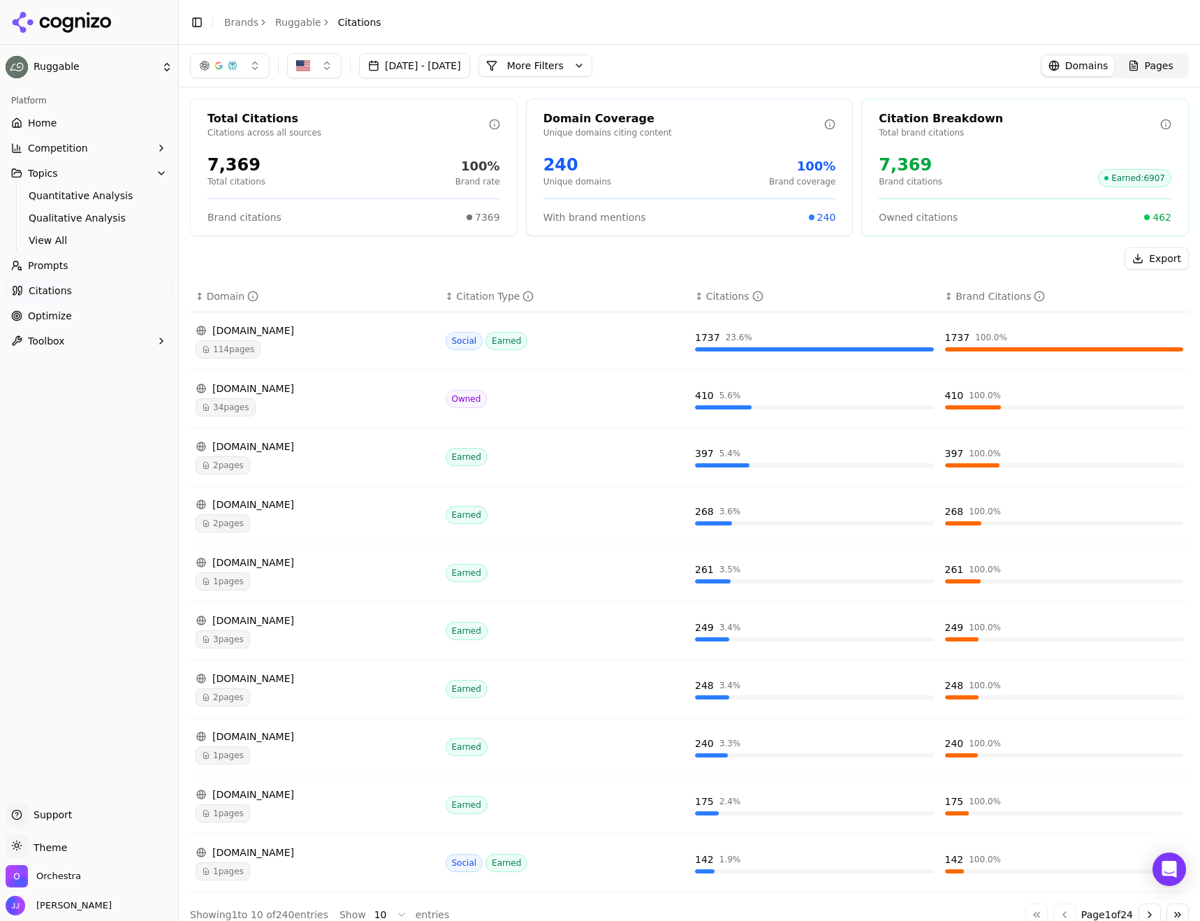
click at [311, 334] on div "[DOMAIN_NAME]" at bounding box center [315, 330] width 239 height 14
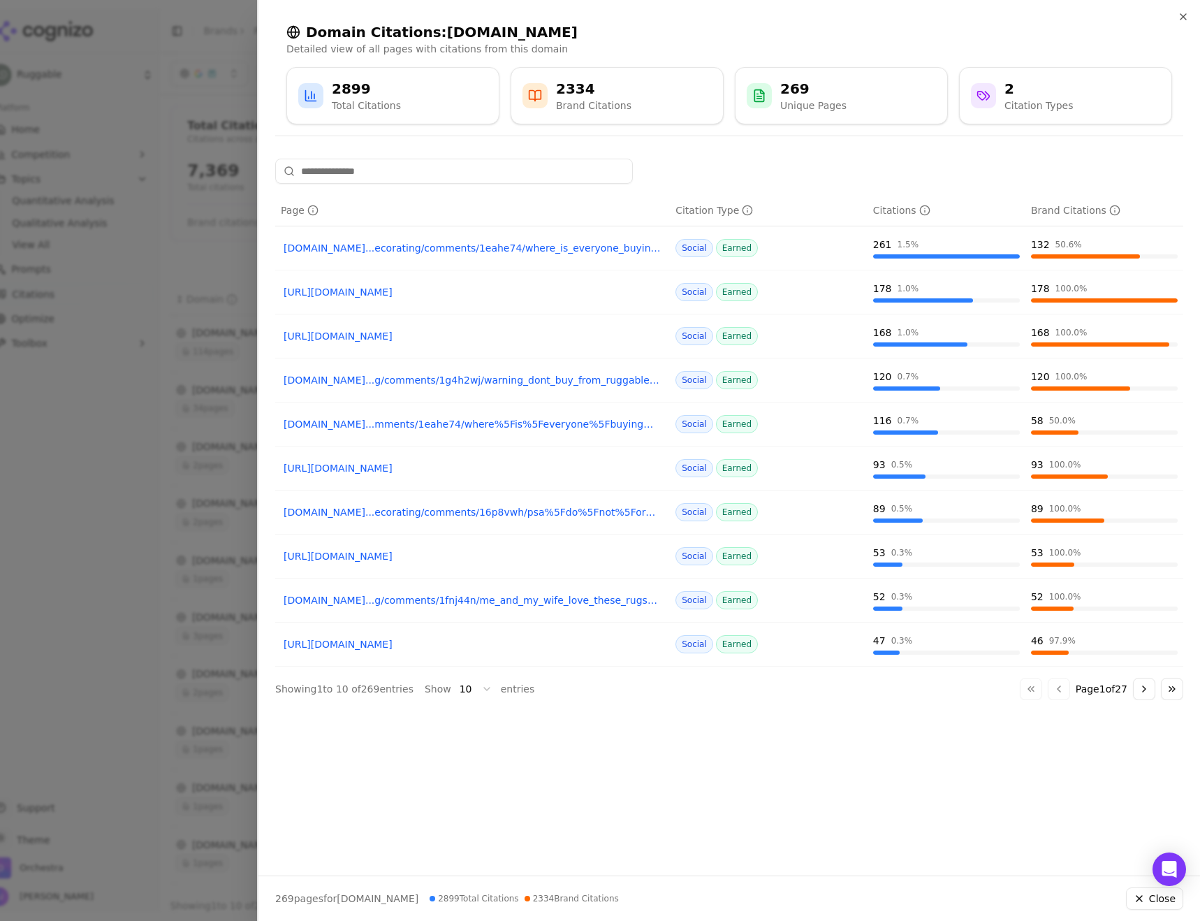
click at [424, 334] on link "[URL][DOMAIN_NAME]" at bounding box center [473, 336] width 378 height 14
click at [571, 298] on link "[URL][DOMAIN_NAME]" at bounding box center [473, 292] width 378 height 14
click at [534, 424] on link "[DOMAIN_NAME]...mments/1eahe74/where%5Fis%5Feveryone%5Fbuying%5Ftheir%5Farea%5F…" at bounding box center [473, 424] width 378 height 14
click at [517, 470] on link "[URL][DOMAIN_NAME]" at bounding box center [473, 468] width 378 height 14
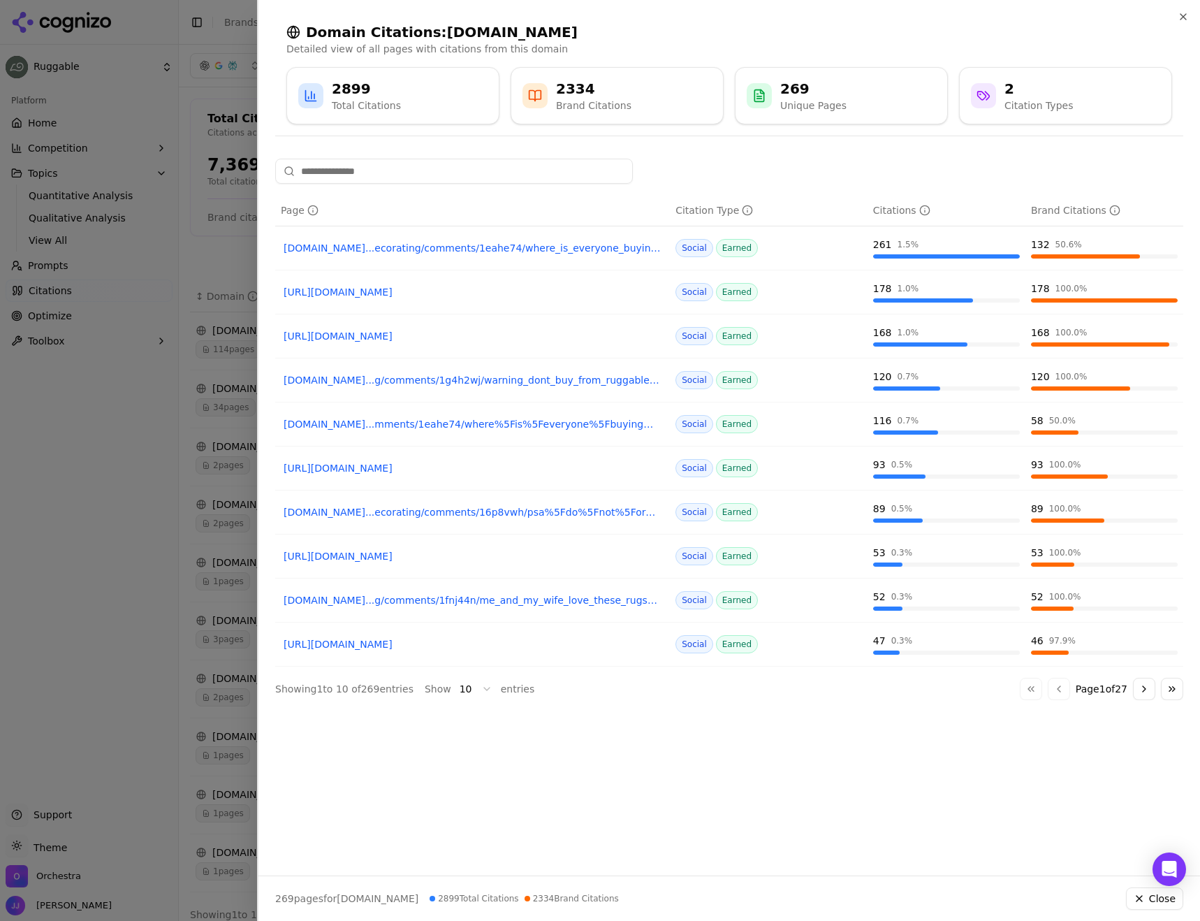
click at [154, 184] on div at bounding box center [600, 460] width 1200 height 921
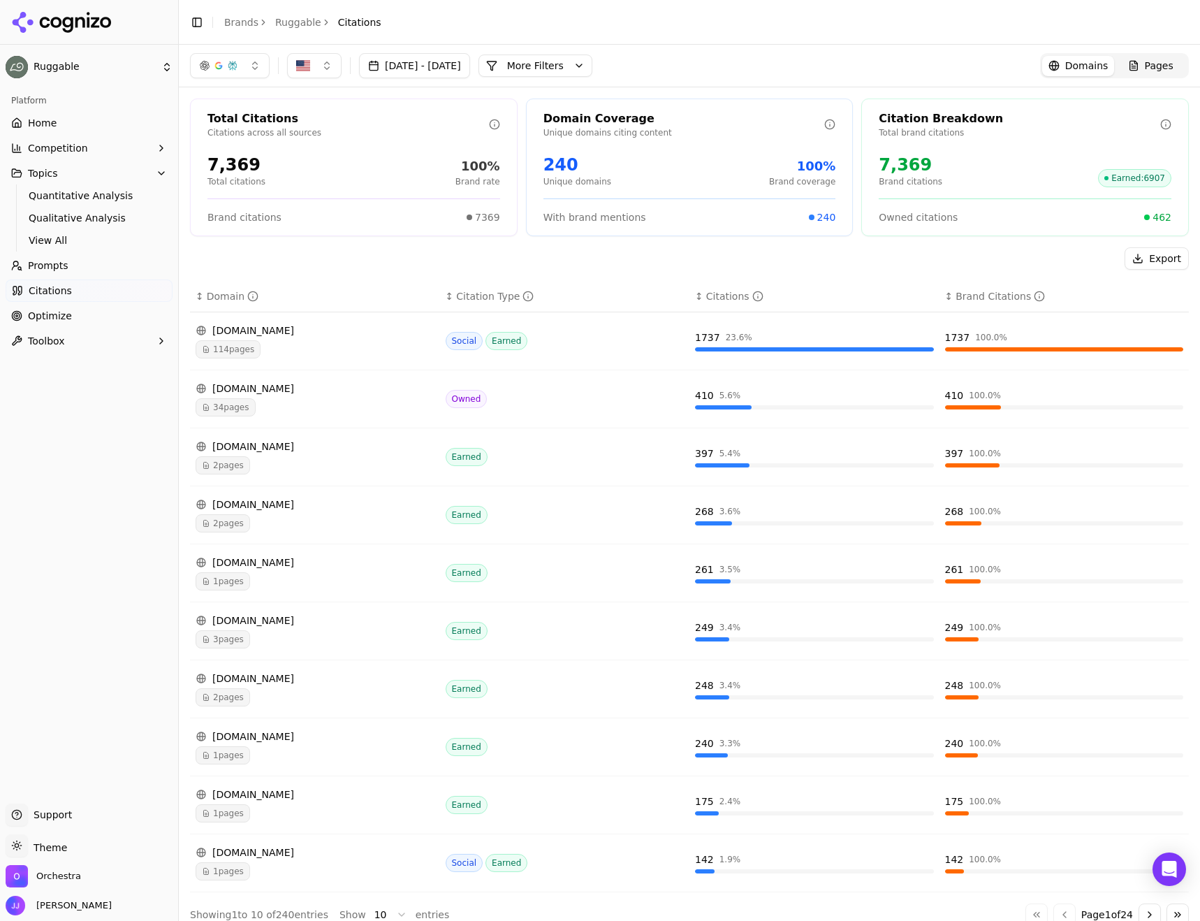
click at [252, 68] on button "button" at bounding box center [230, 65] width 80 height 25
click at [849, 30] on header "Toggle Sidebar Brands Ruggable Citations" at bounding box center [689, 22] width 1021 height 45
click at [45, 281] on link "Citations" at bounding box center [89, 290] width 167 height 22
click at [50, 288] on span "Citations" at bounding box center [50, 291] width 43 height 14
click at [58, 843] on html "Ruggable Platform Home Competition Topics Quantitative Analysis Qualitative Ana…" at bounding box center [600, 460] width 1200 height 921
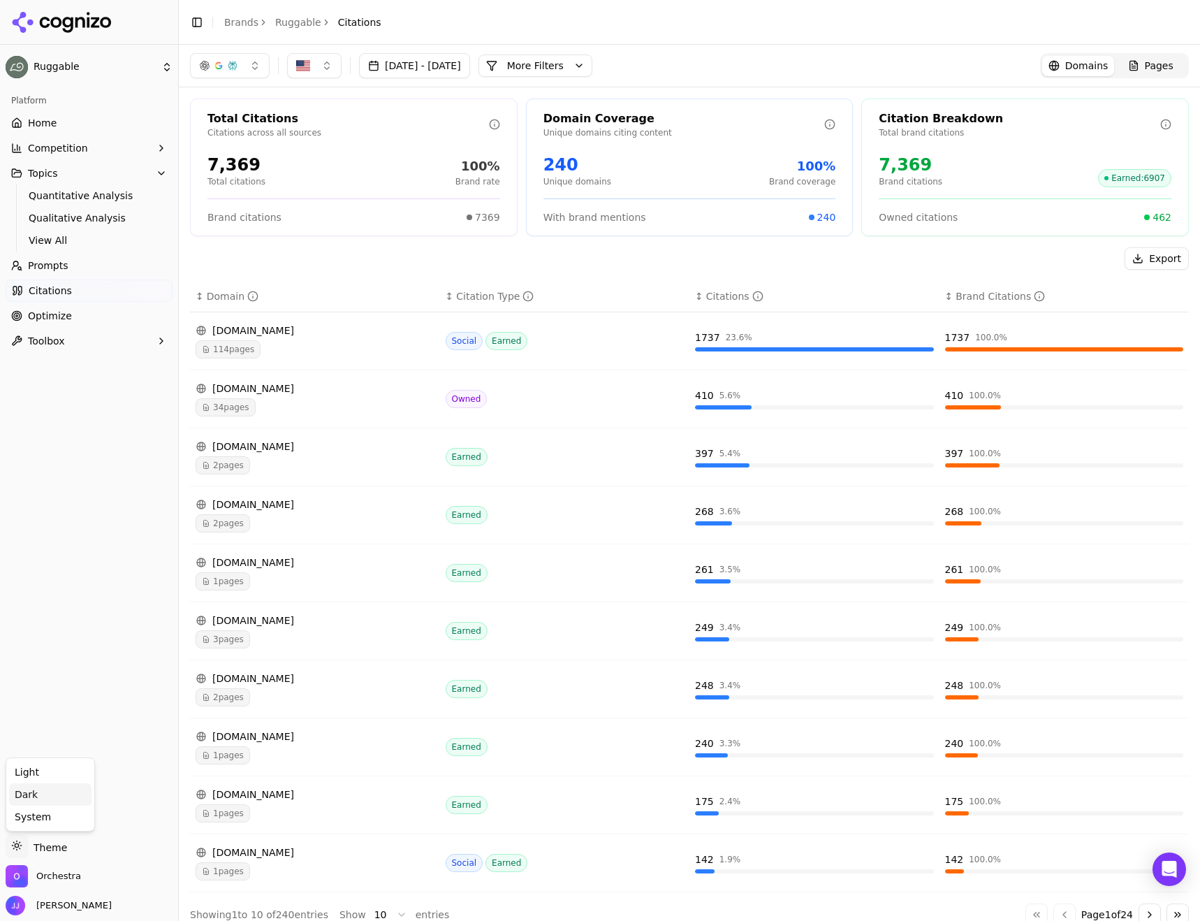
click at [57, 799] on div "Dark" at bounding box center [50, 794] width 82 height 22
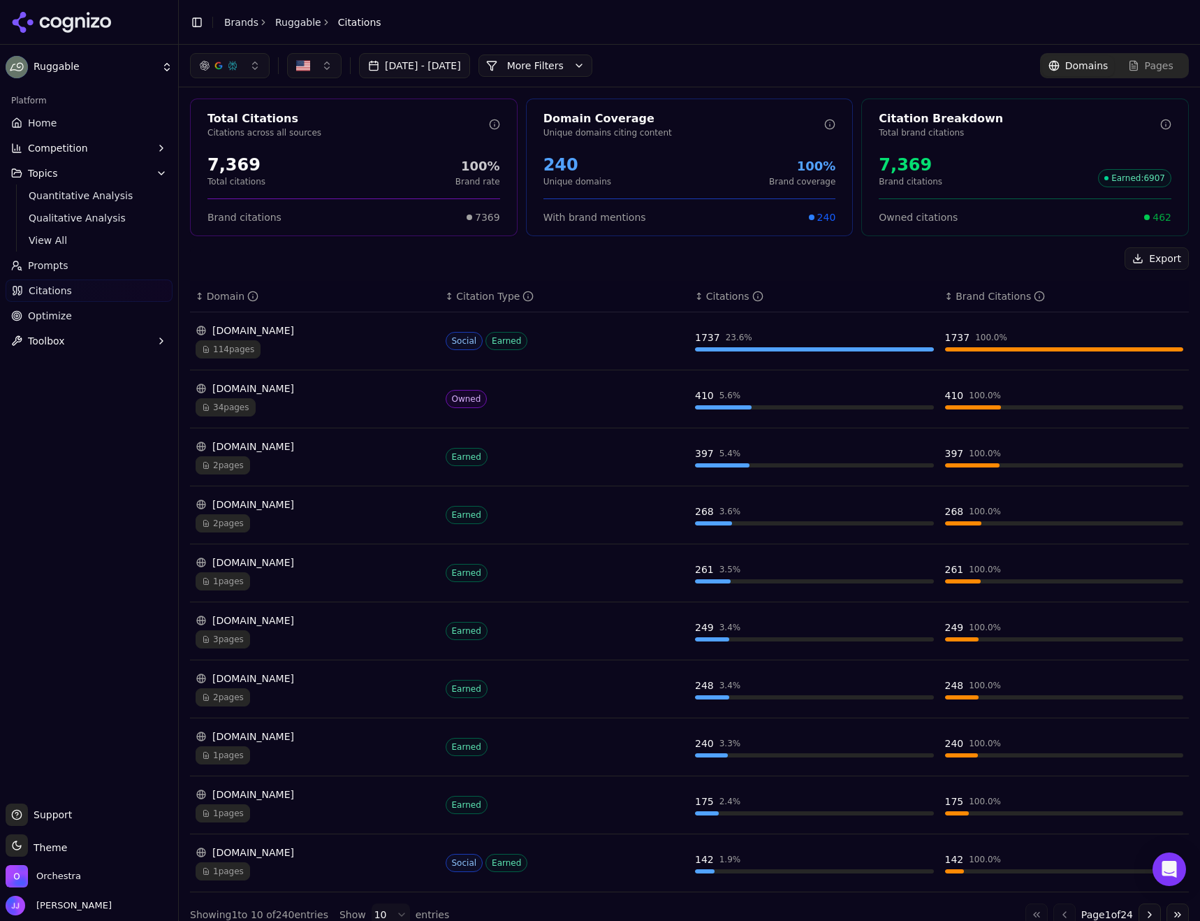
click at [75, 125] on link "Home" at bounding box center [89, 123] width 167 height 22
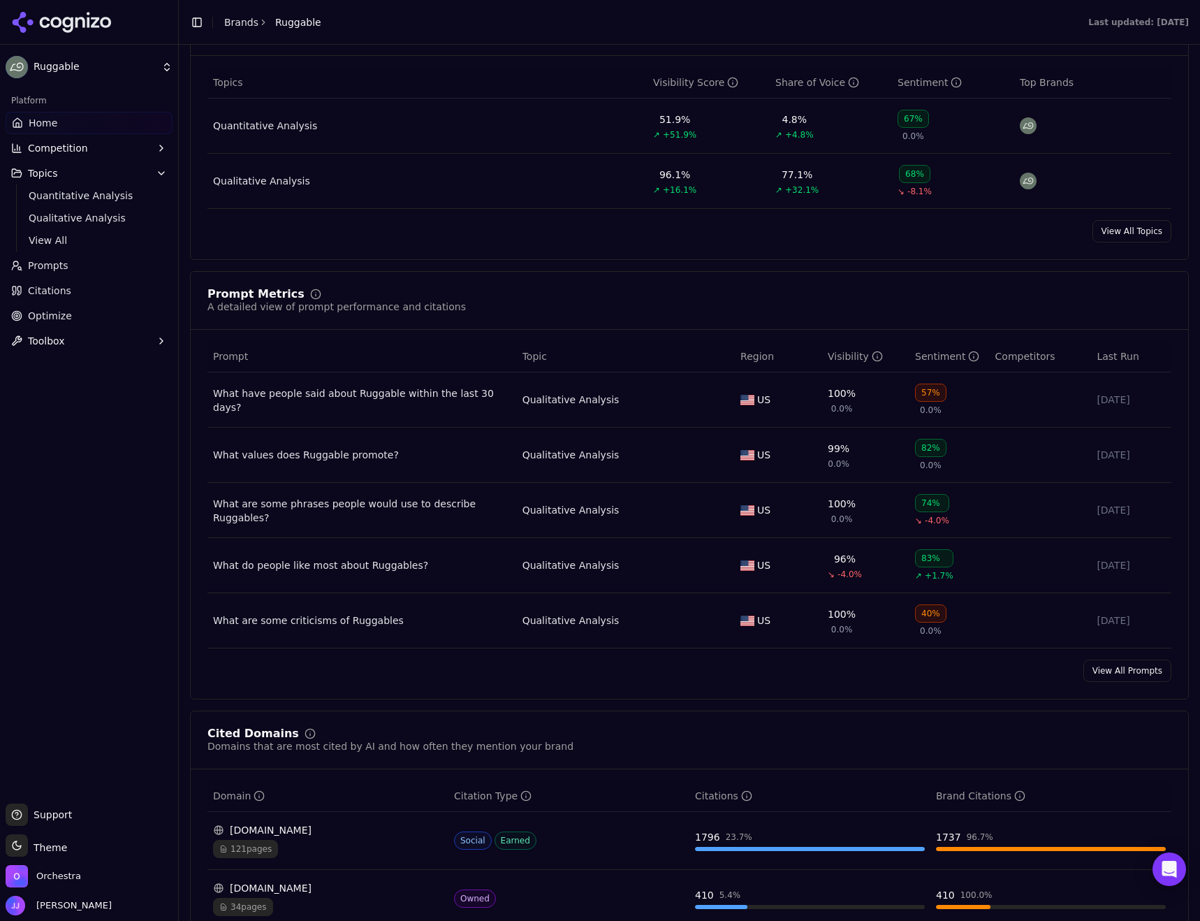
scroll to position [629, 0]
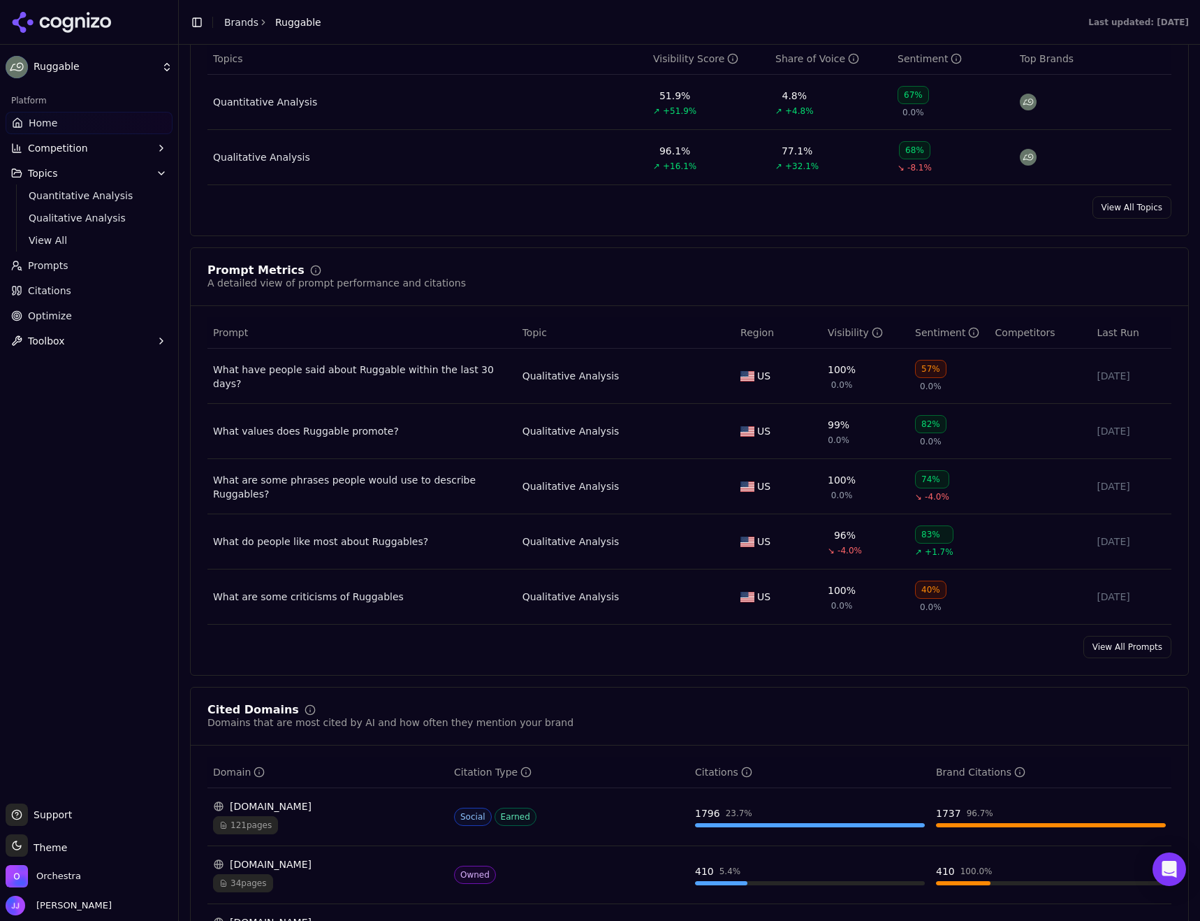
click at [931, 334] on div "Sentiment" at bounding box center [947, 333] width 64 height 14
click at [1126, 641] on link "View All Prompts" at bounding box center [1128, 647] width 88 height 22
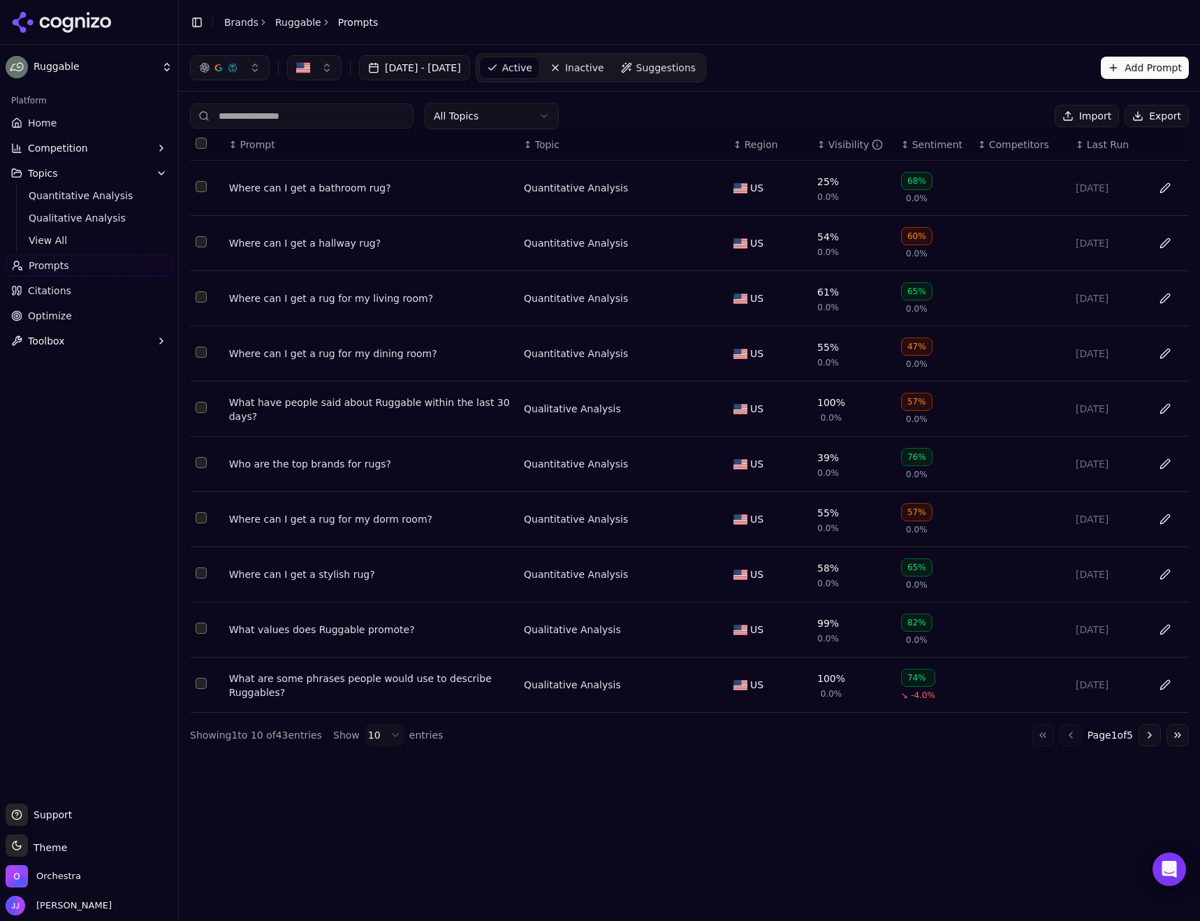
click at [933, 145] on div "Sentiment" at bounding box center [939, 145] width 54 height 14
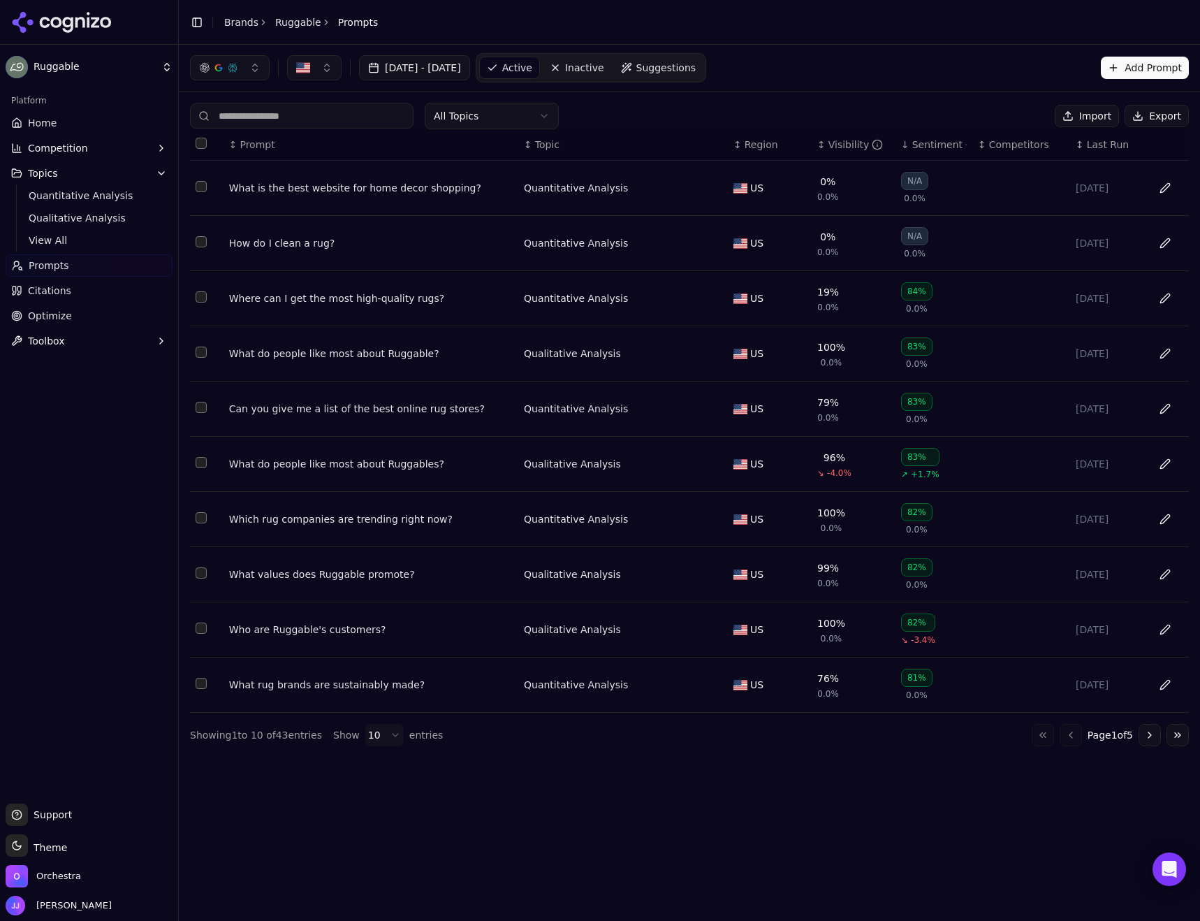
click at [933, 145] on div "Sentiment" at bounding box center [939, 145] width 54 height 14
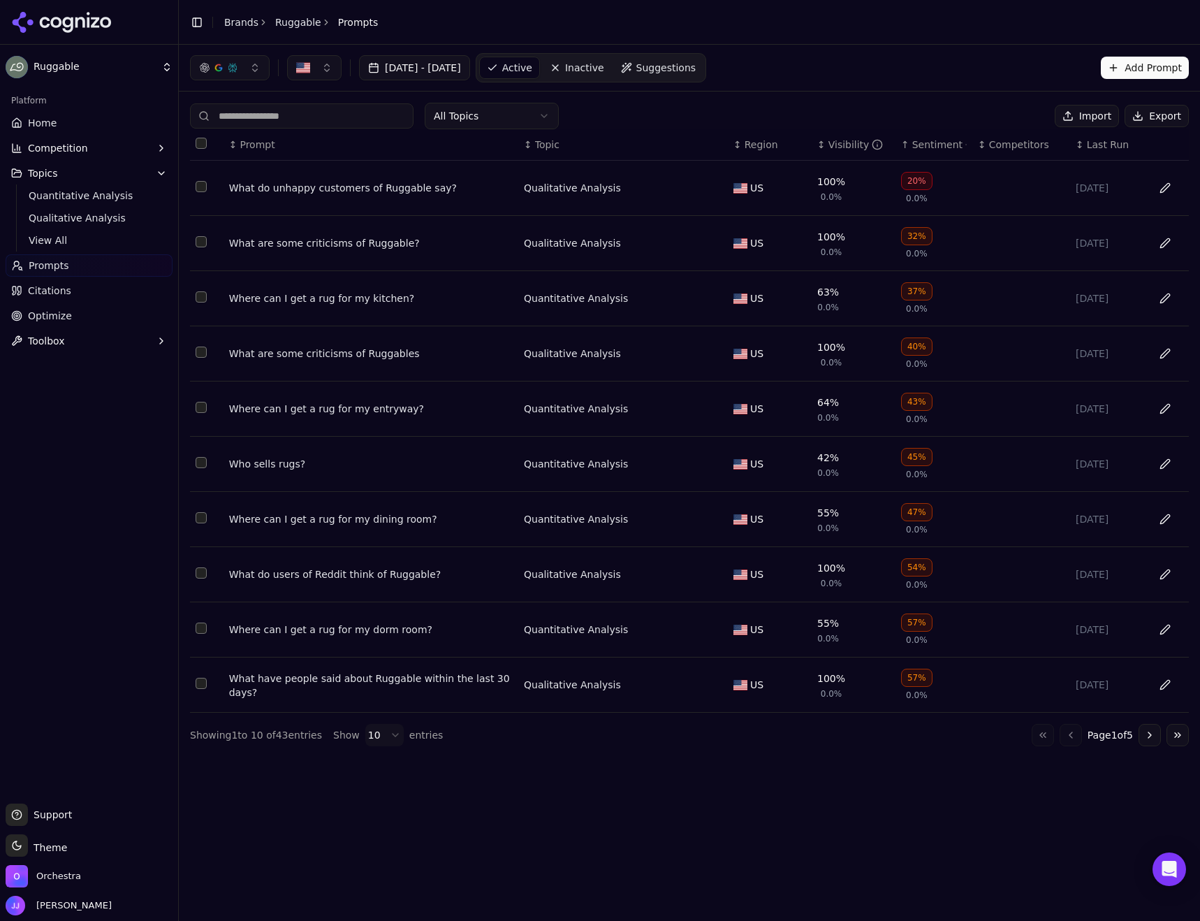
click at [387, 745] on html "Ruggable Platform Home Competition Topics Quantitative Analysis Qualitative Ana…" at bounding box center [600, 460] width 1200 height 921
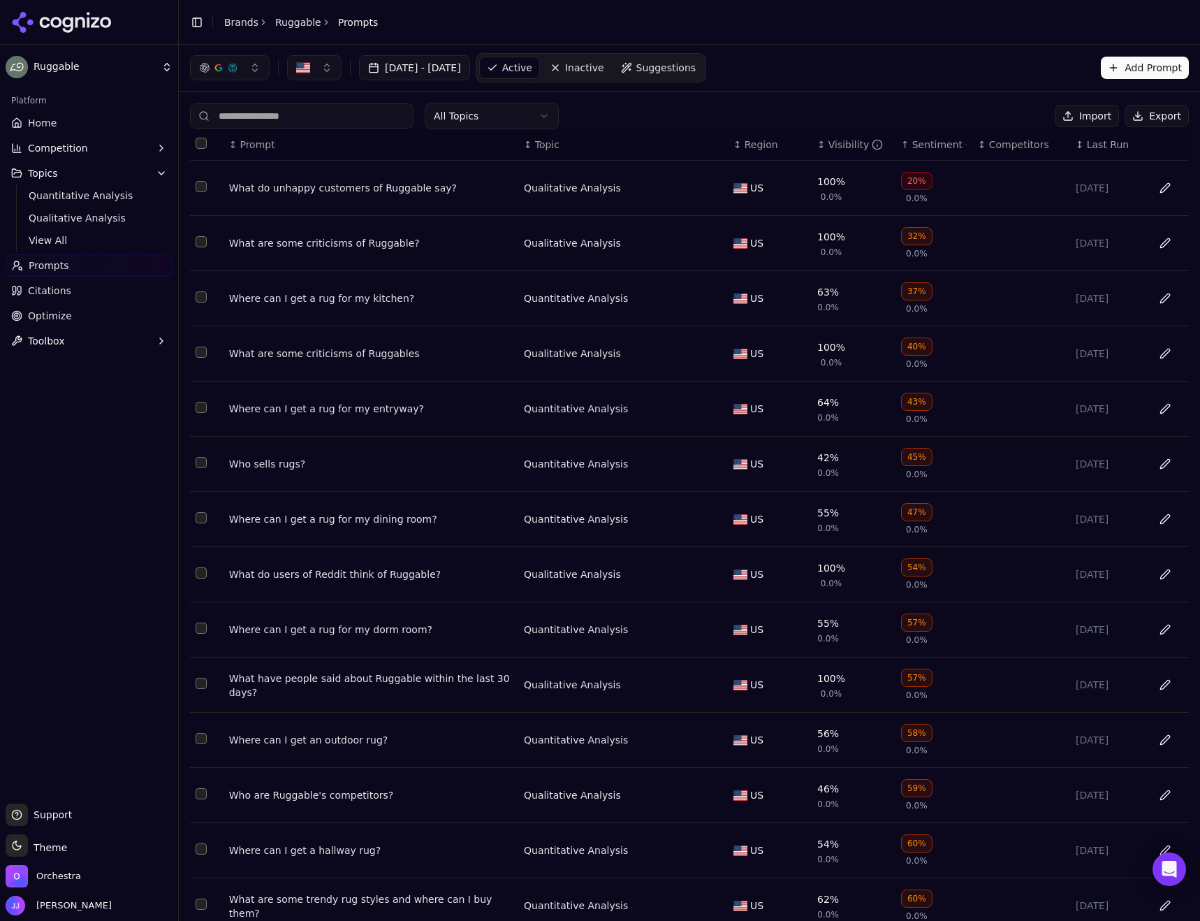
click at [509, 120] on html "Ruggable Platform Home Competition Topics Quantitative Analysis Qualitative Ana…" at bounding box center [600, 460] width 1200 height 921
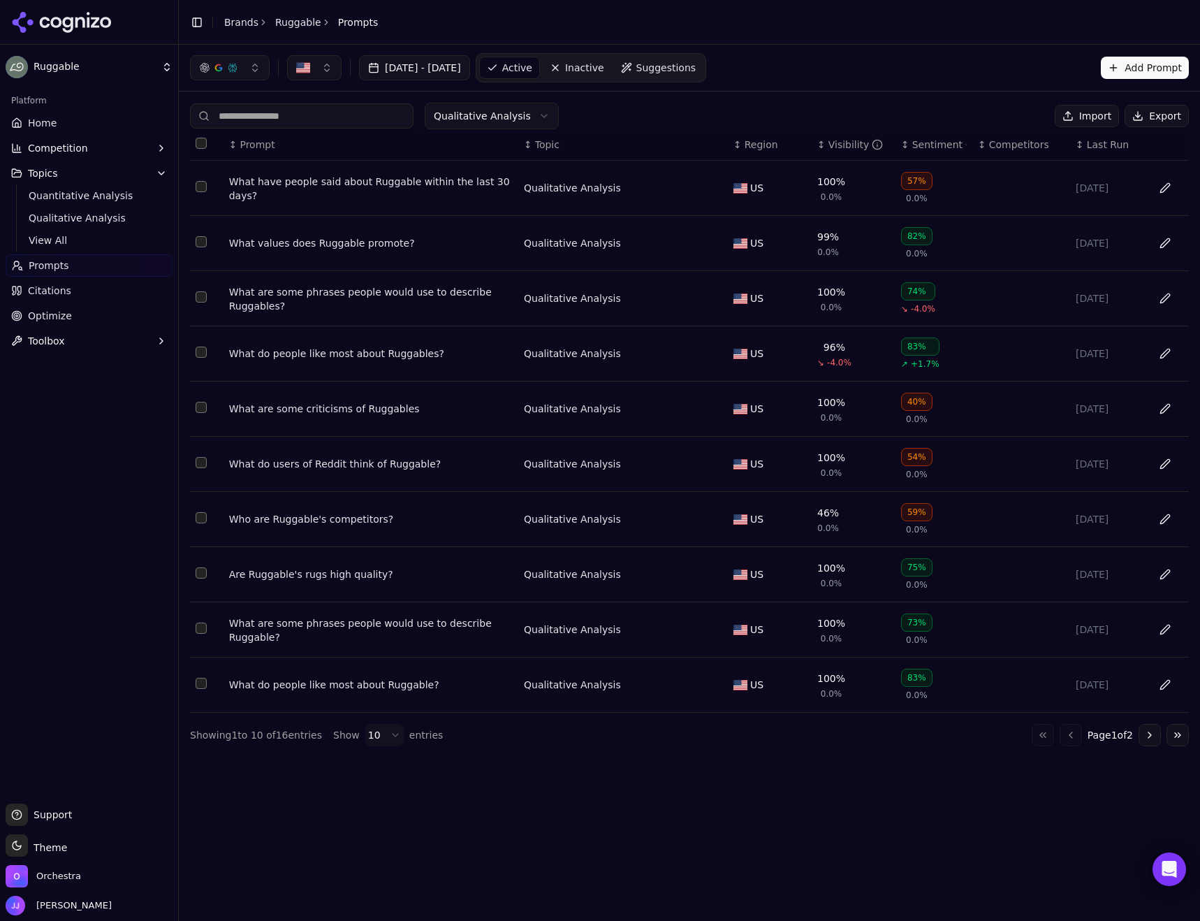
click at [928, 136] on th "↕ Sentiment" at bounding box center [934, 144] width 77 height 31
click at [927, 145] on div "Sentiment" at bounding box center [939, 145] width 54 height 14
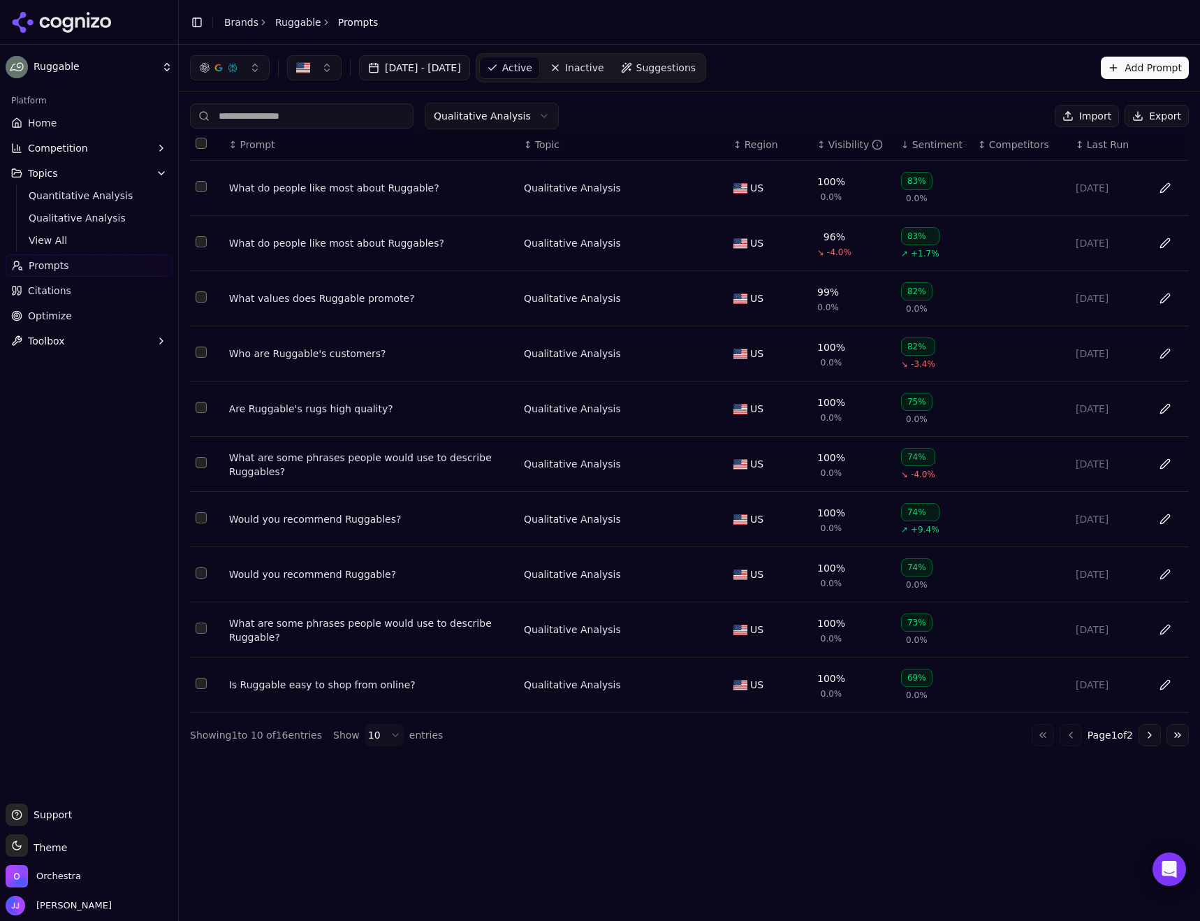
click at [927, 145] on div "Sentiment" at bounding box center [939, 145] width 54 height 14
